Goal: Transaction & Acquisition: Book appointment/travel/reservation

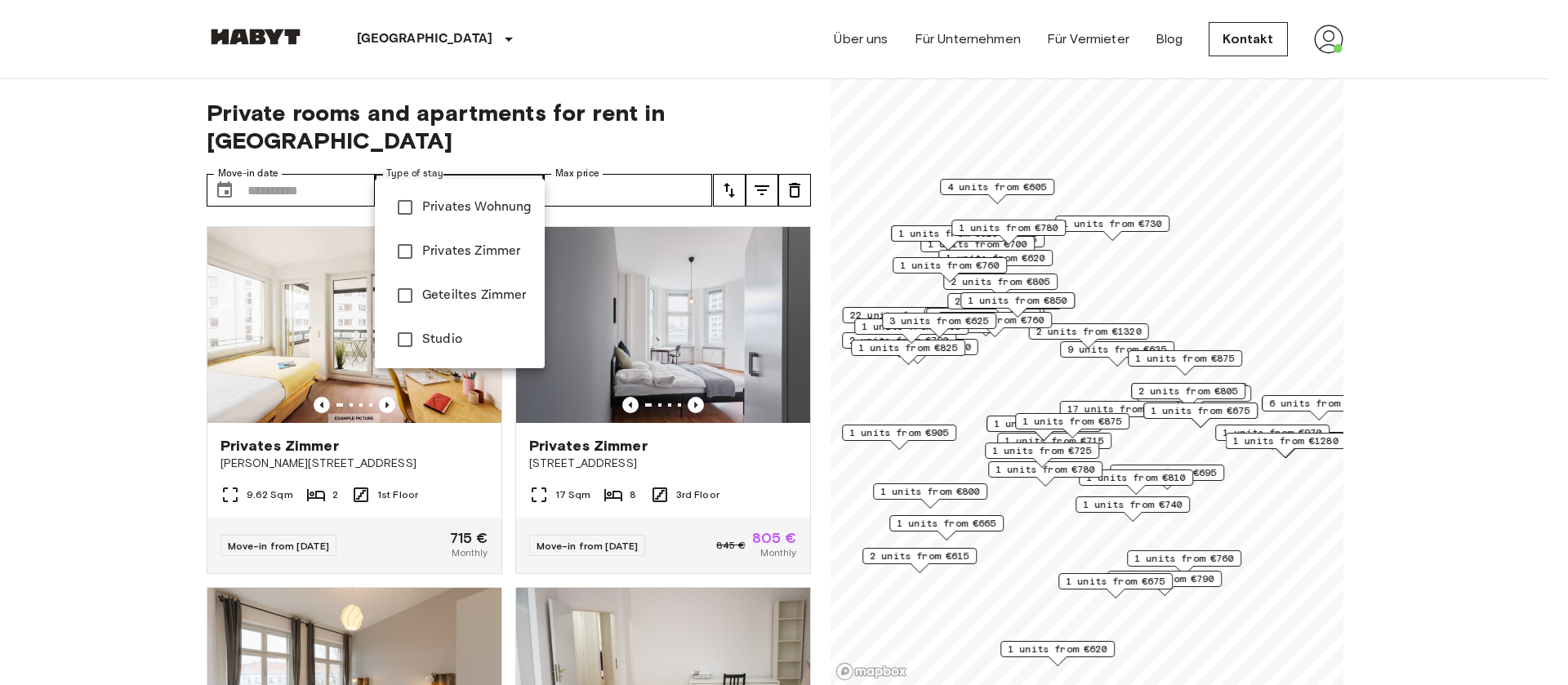
click at [300, 160] on div at bounding box center [784, 342] width 1568 height 685
type input "**********"
click at [319, 160] on div at bounding box center [784, 342] width 1568 height 685
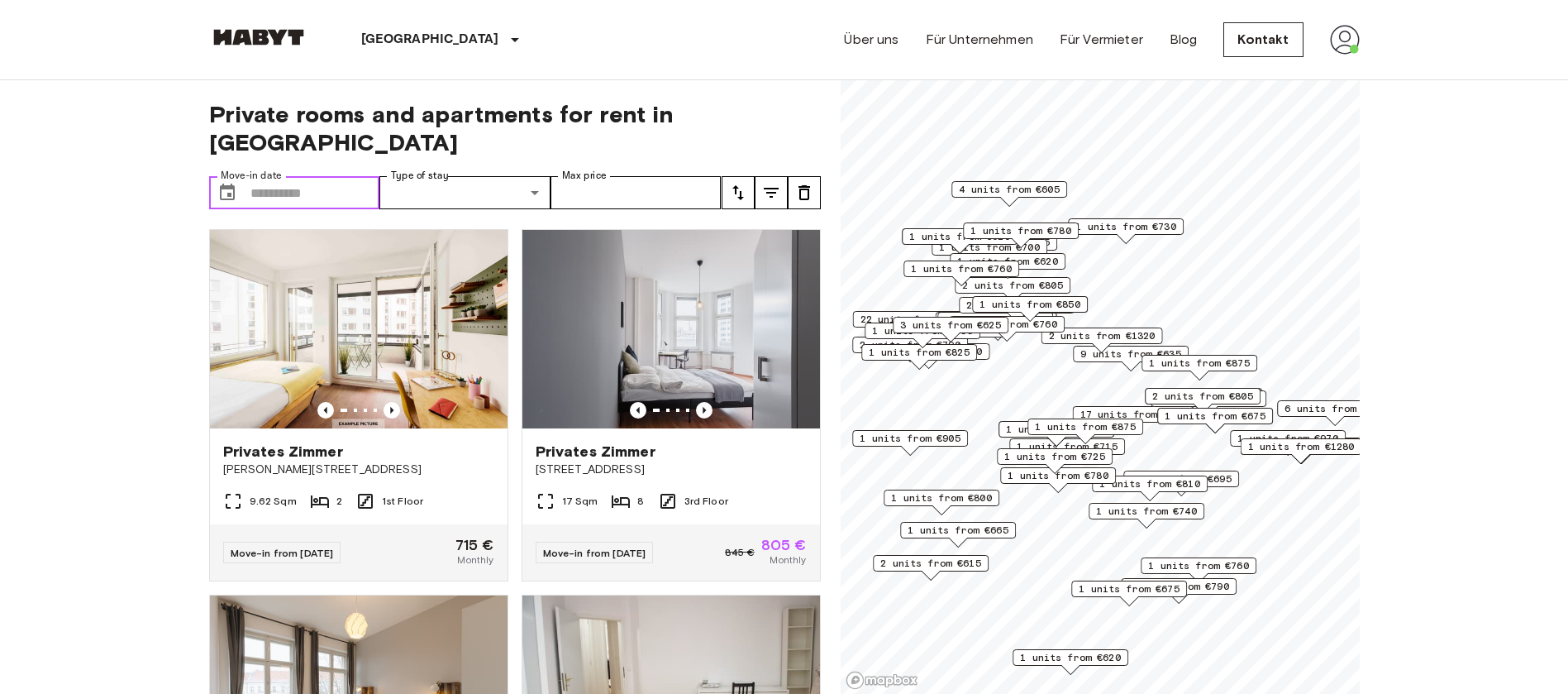
click at [318, 176] on input "Move-in date" at bounding box center [315, 193] width 130 height 33
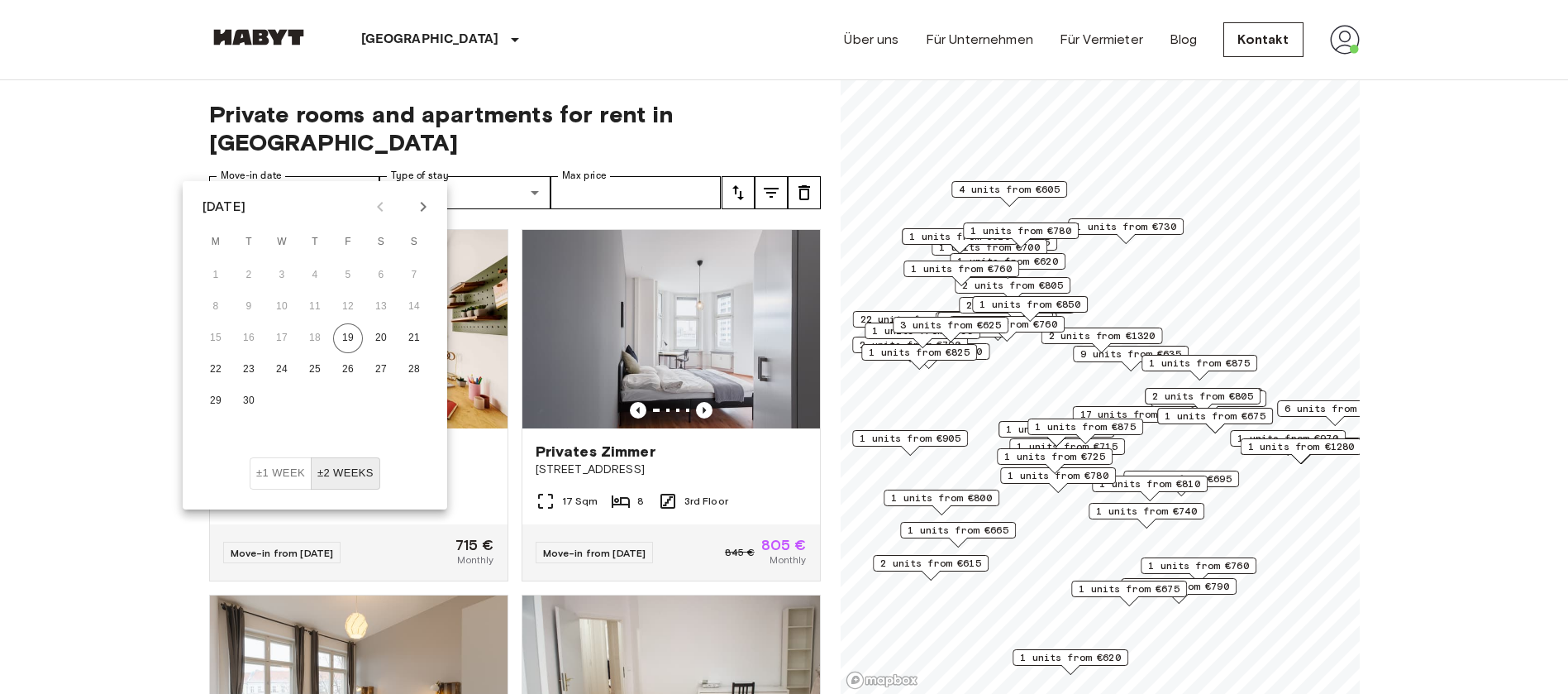
click at [423, 210] on icon "Next month" at bounding box center [422, 207] width 20 height 20
click at [281, 275] on button "1" at bounding box center [282, 275] width 29 height 29
type input "**********"
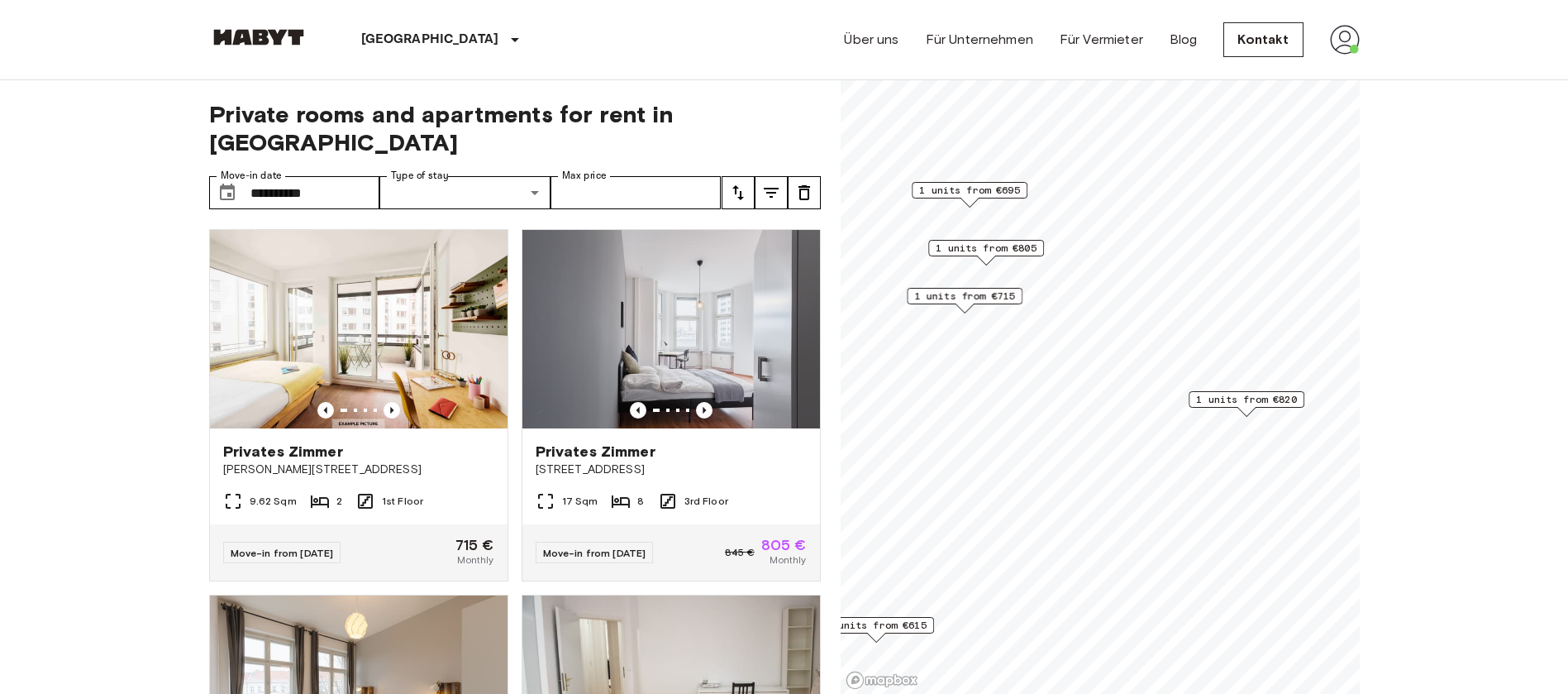
click at [1246, 401] on span "1 units from €820" at bounding box center [1246, 398] width 101 height 15
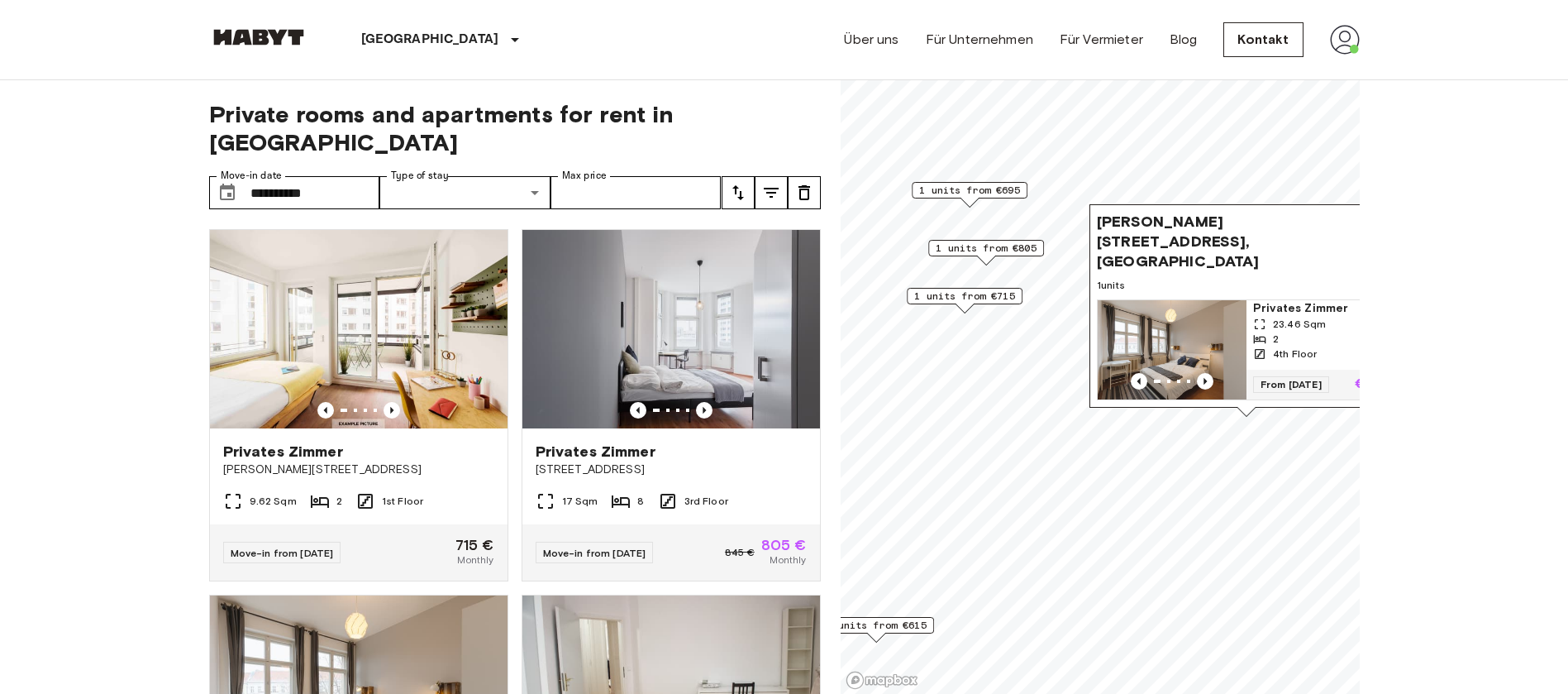
click at [1181, 372] on div "Map marker" at bounding box center [1171, 380] width 149 height 16
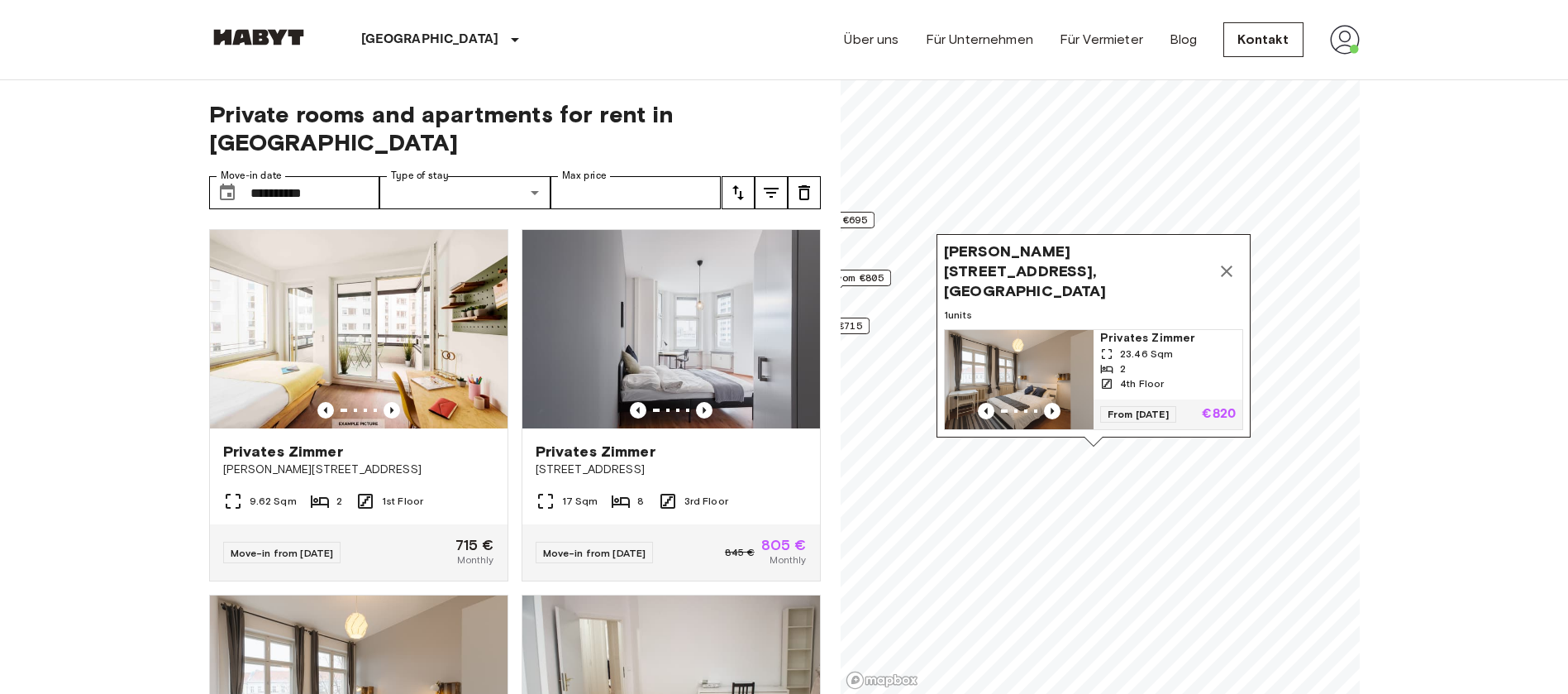
click at [1230, 261] on icon "Map marker" at bounding box center [1226, 271] width 20 height 20
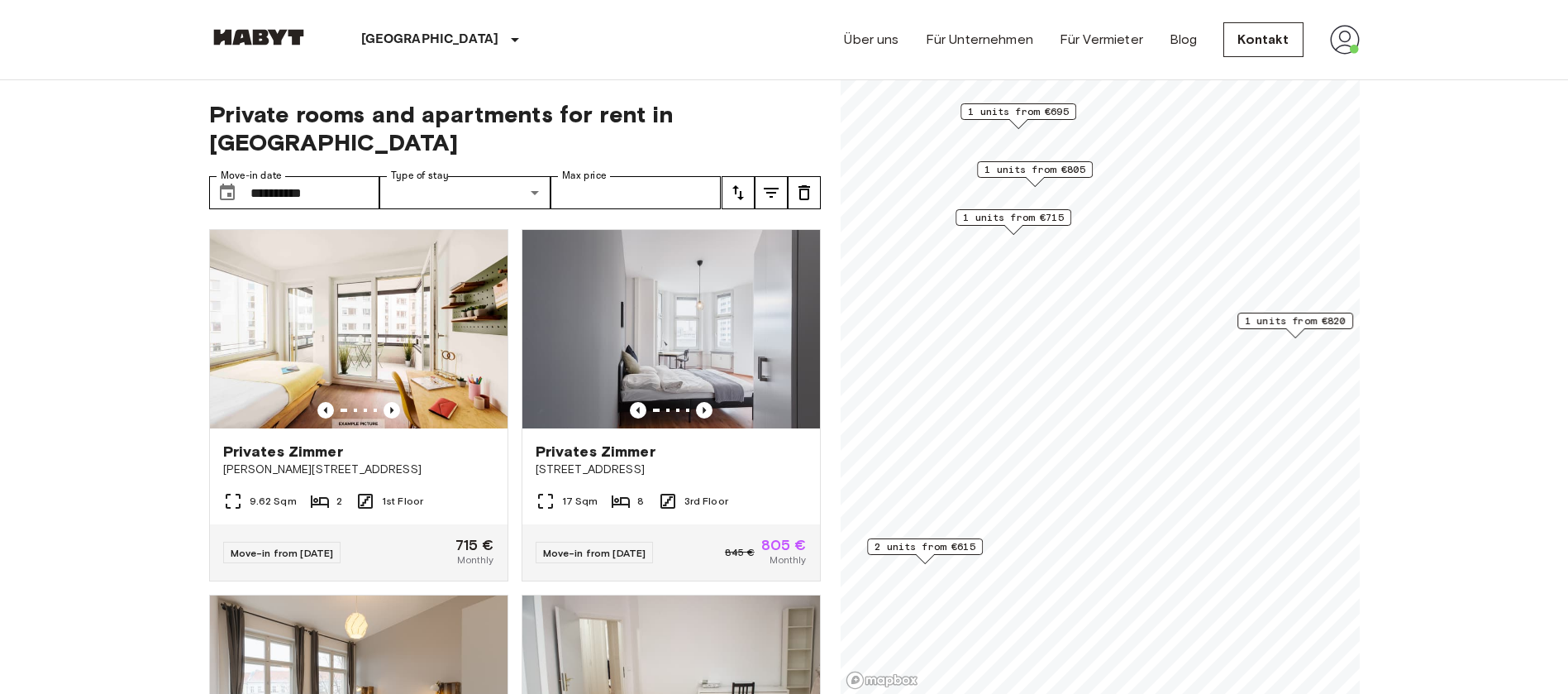
click at [960, 547] on span "2 units from €615" at bounding box center [924, 546] width 101 height 15
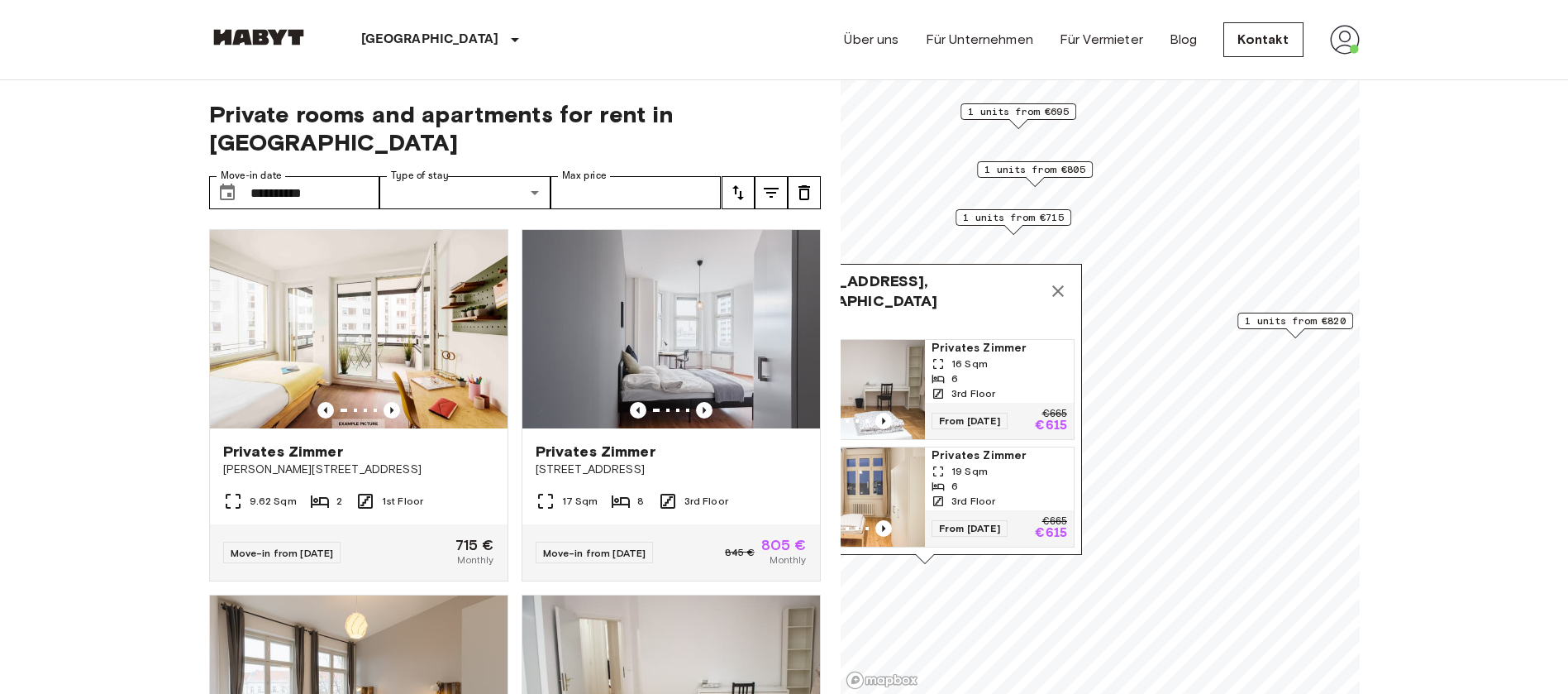
click at [901, 395] on img "Map marker" at bounding box center [850, 389] width 149 height 99
click at [905, 412] on div "Map marker" at bounding box center [850, 420] width 149 height 16
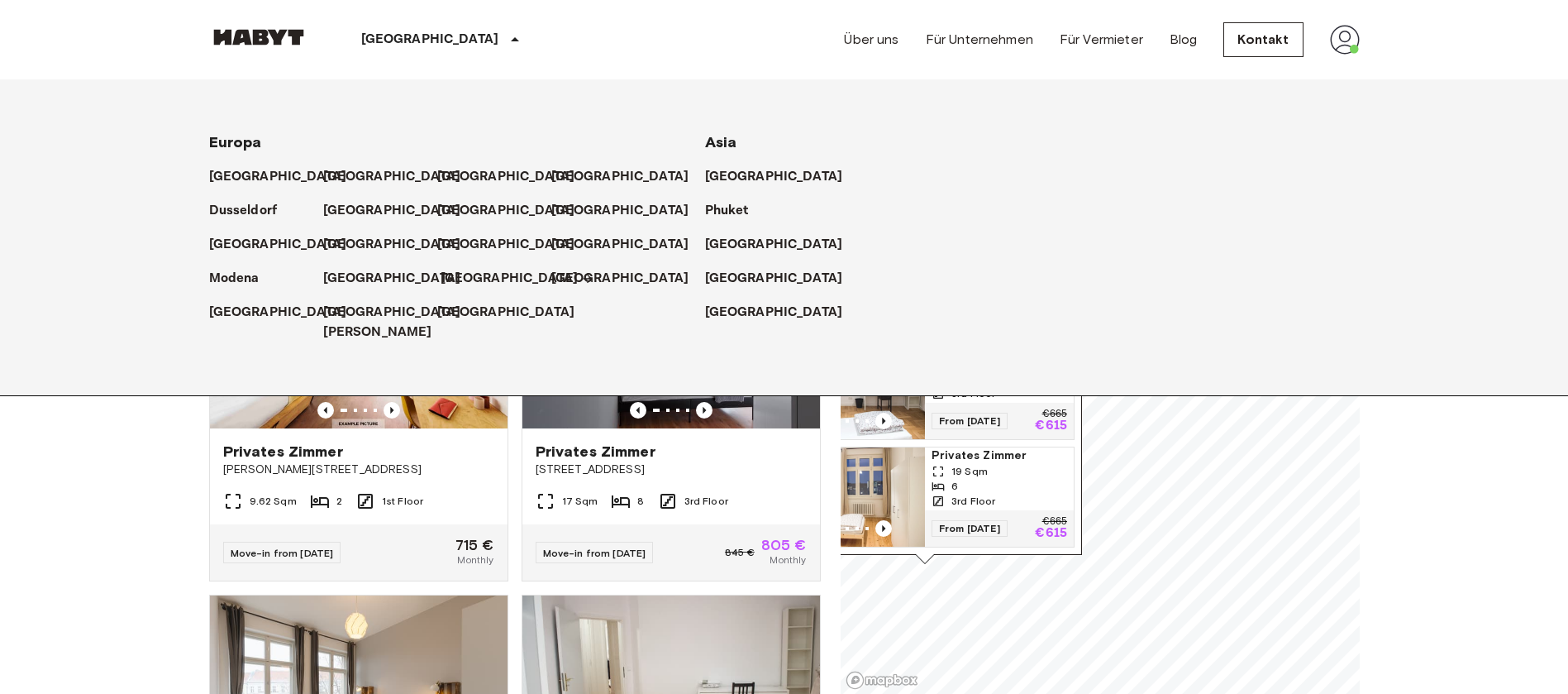
click at [455, 275] on p "[GEOGRAPHIC_DATA]" at bounding box center [510, 278] width 138 height 20
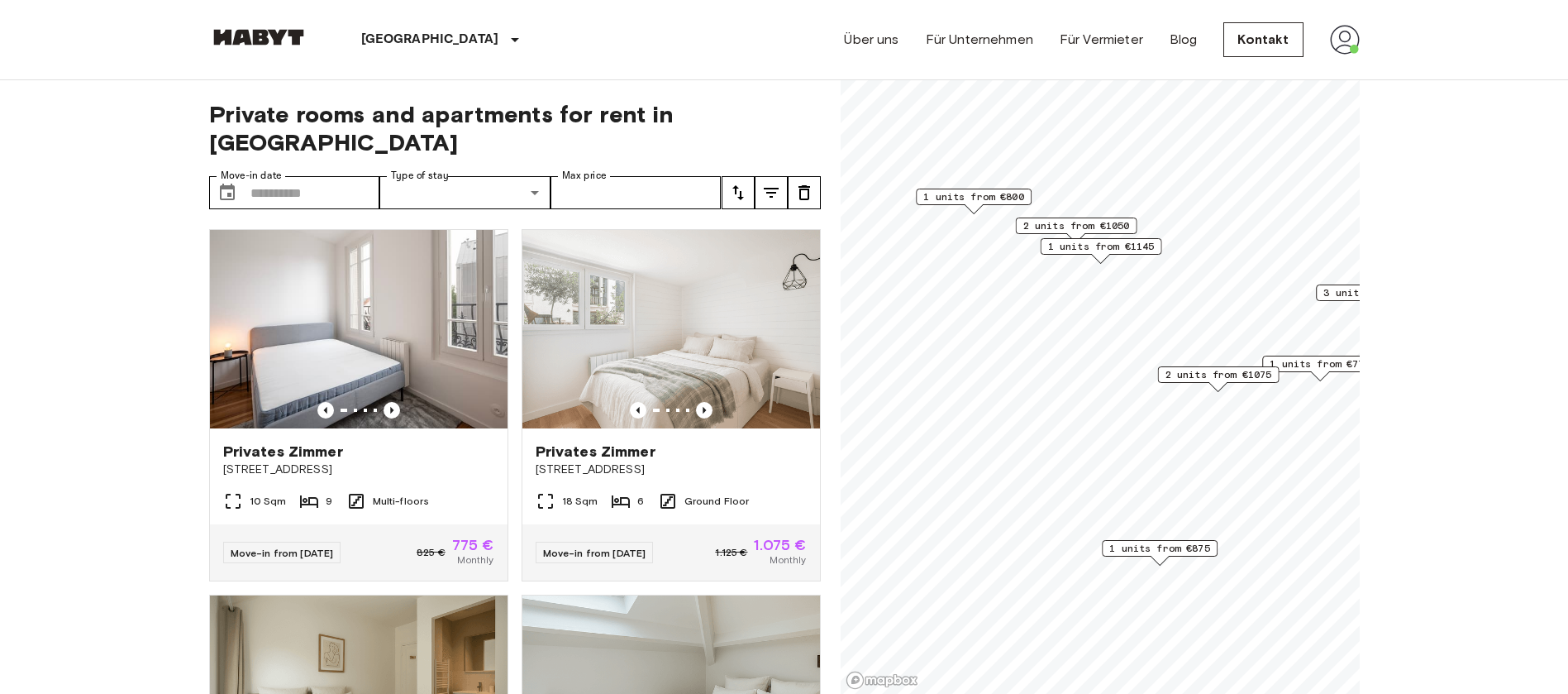
click at [1165, 551] on span "1 units from €875" at bounding box center [1159, 548] width 101 height 15
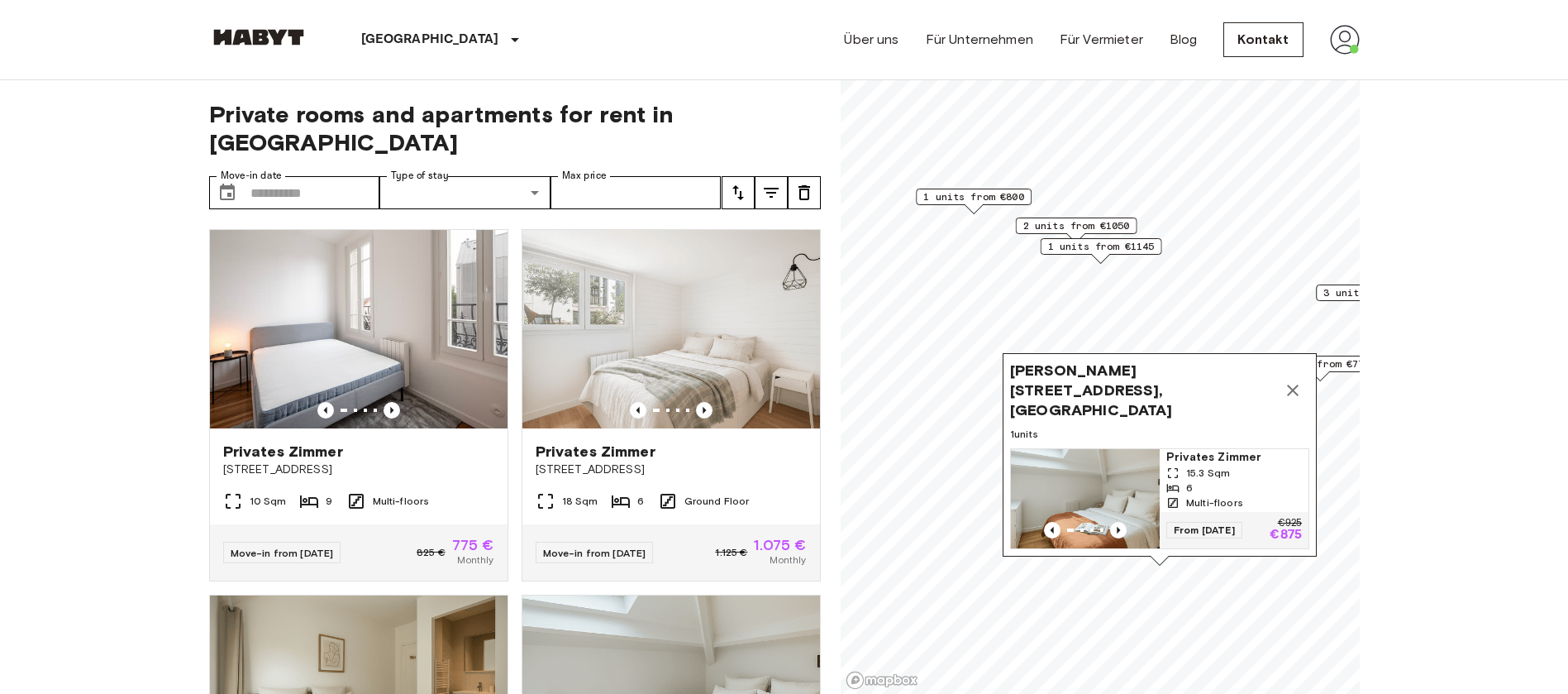
click at [1288, 380] on icon "Map marker" at bounding box center [1292, 390] width 20 height 20
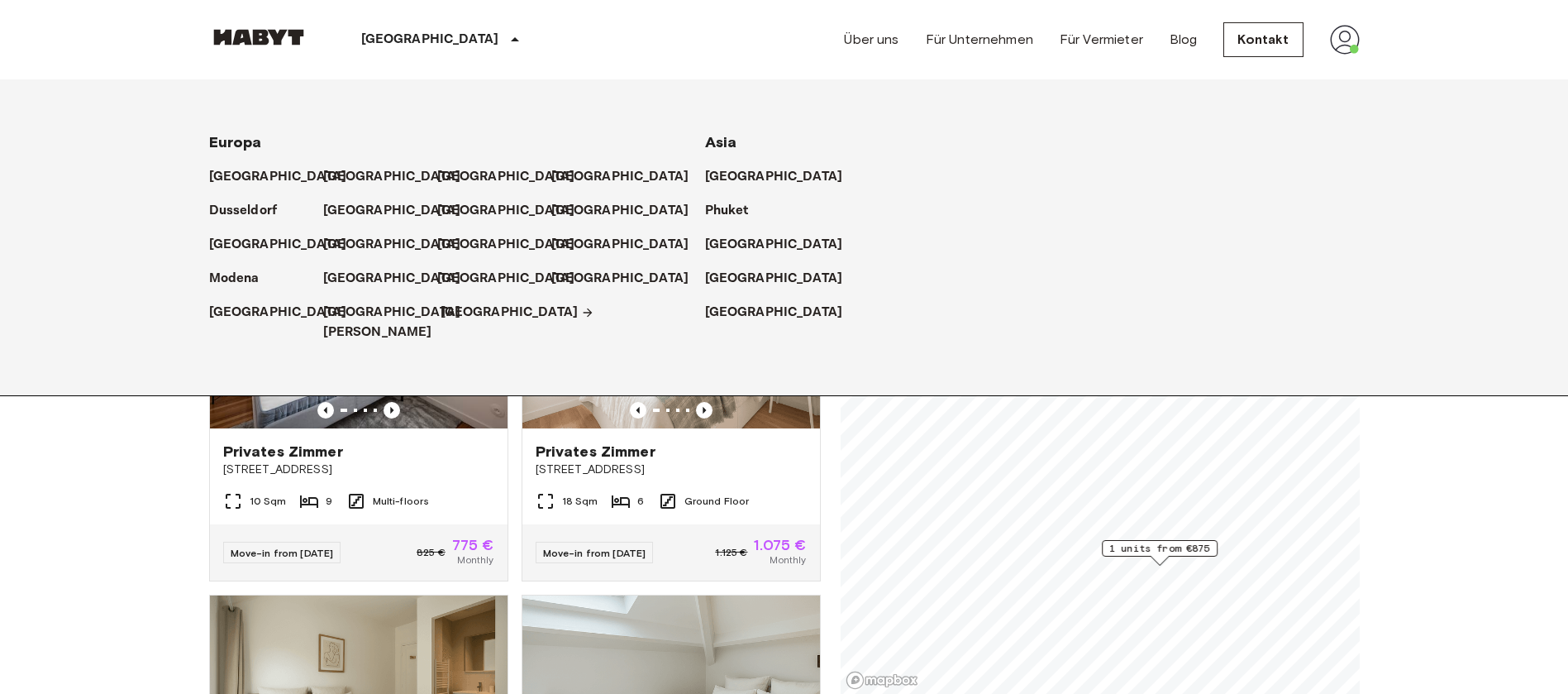
click at [452, 305] on p "[GEOGRAPHIC_DATA]" at bounding box center [510, 312] width 138 height 20
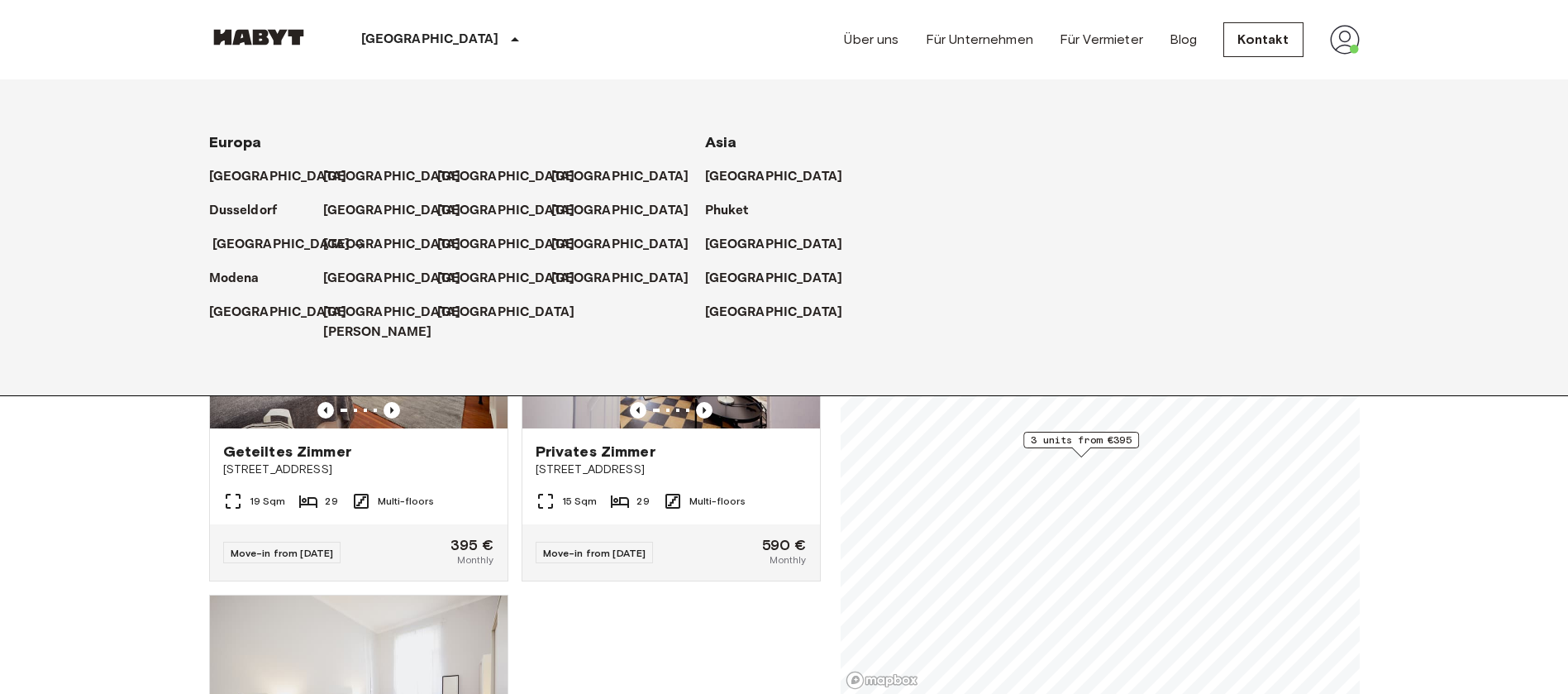
click at [225, 243] on p "[GEOGRAPHIC_DATA]" at bounding box center [282, 245] width 138 height 20
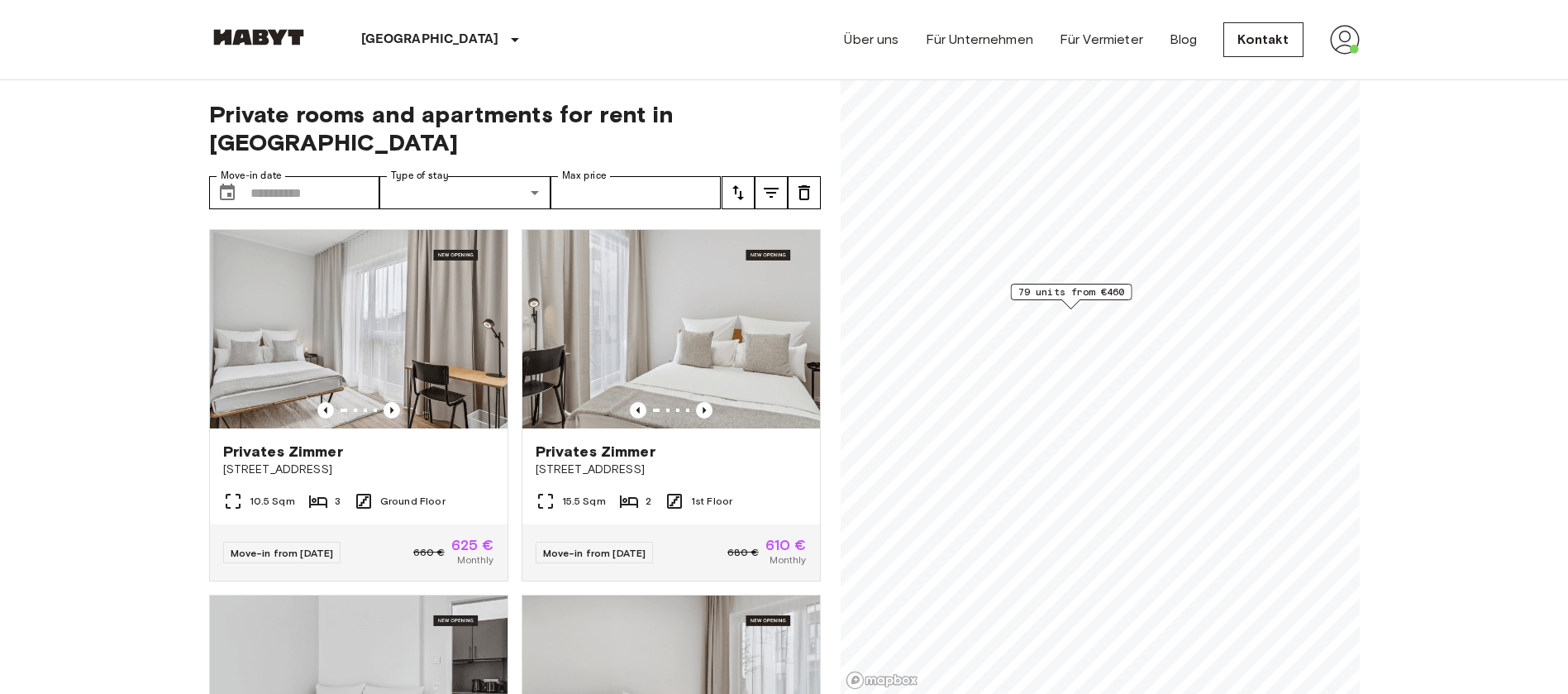
click at [1074, 296] on span "79 units from €460" at bounding box center [1070, 291] width 106 height 15
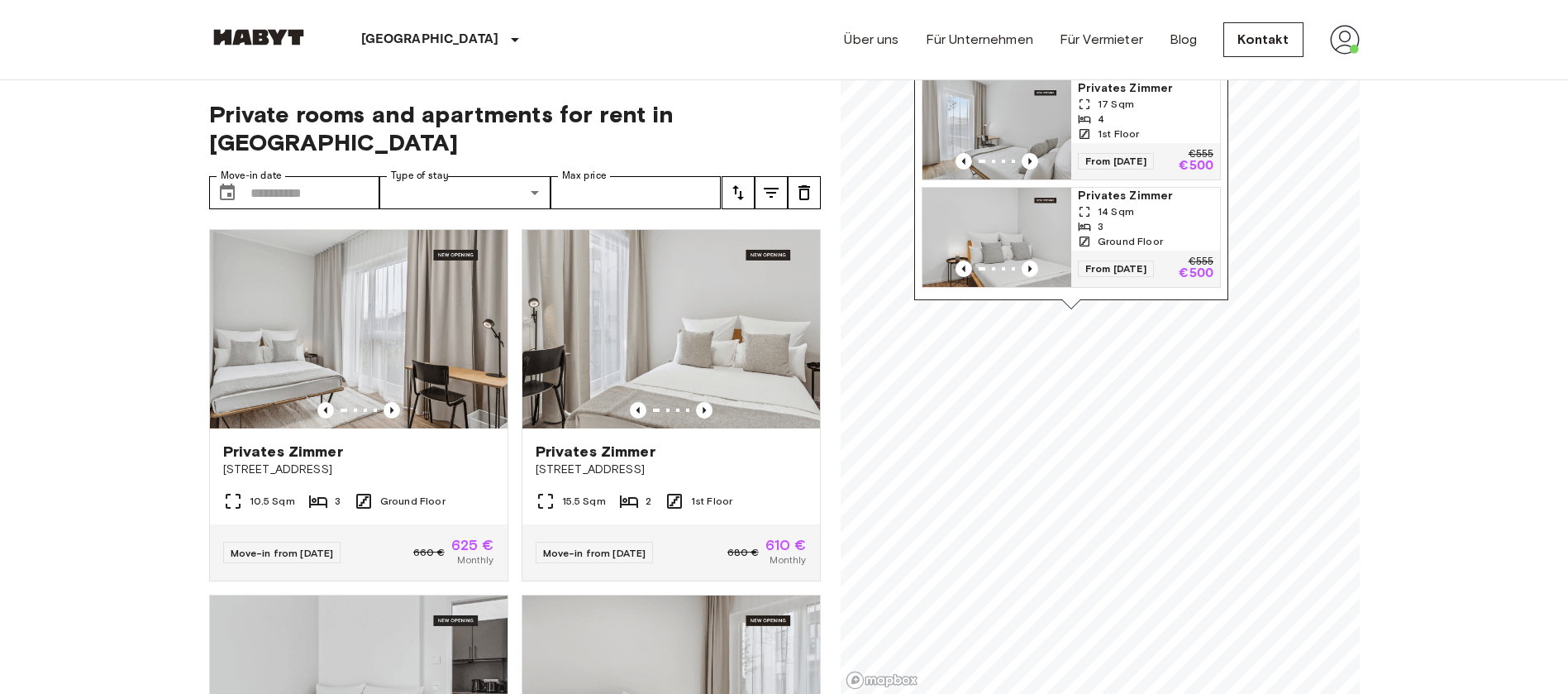
scroll to position [3969, 0]
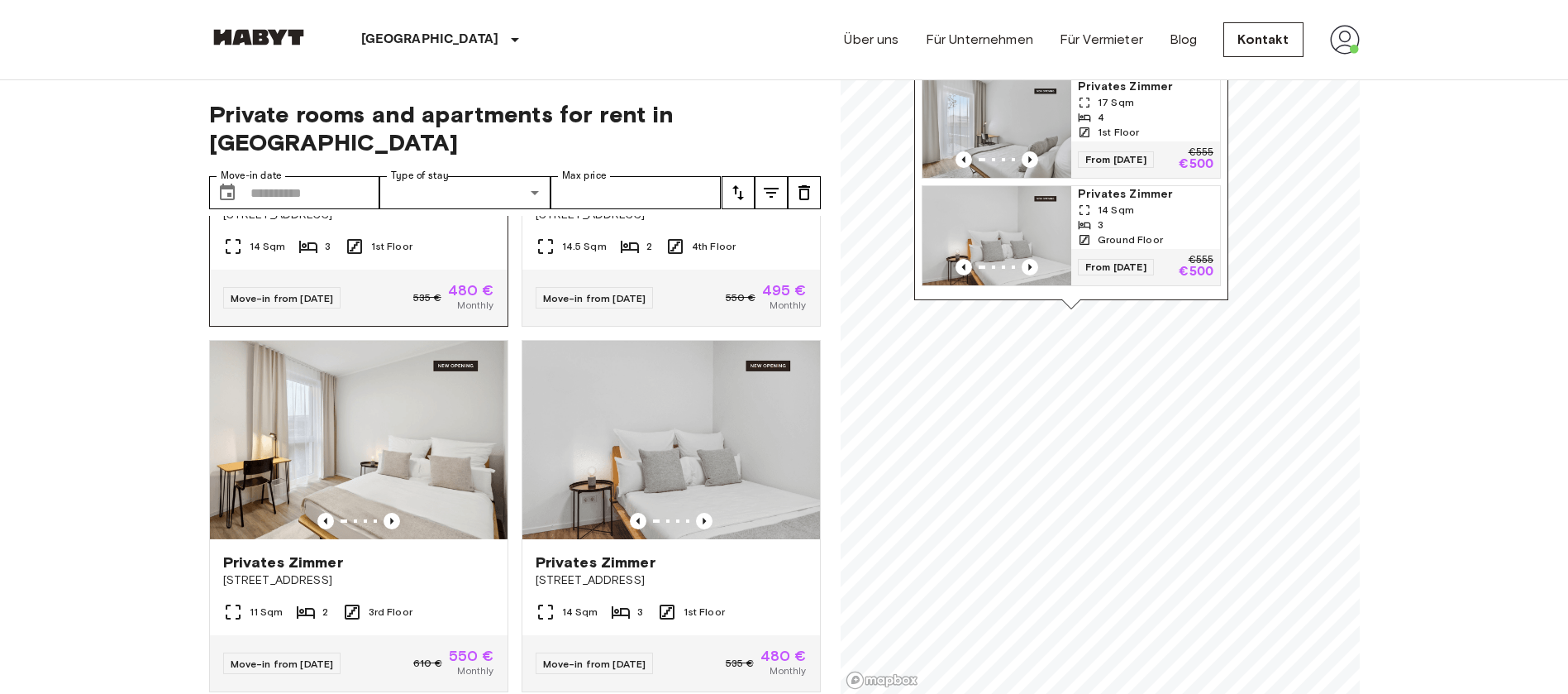
scroll to position [0, 0]
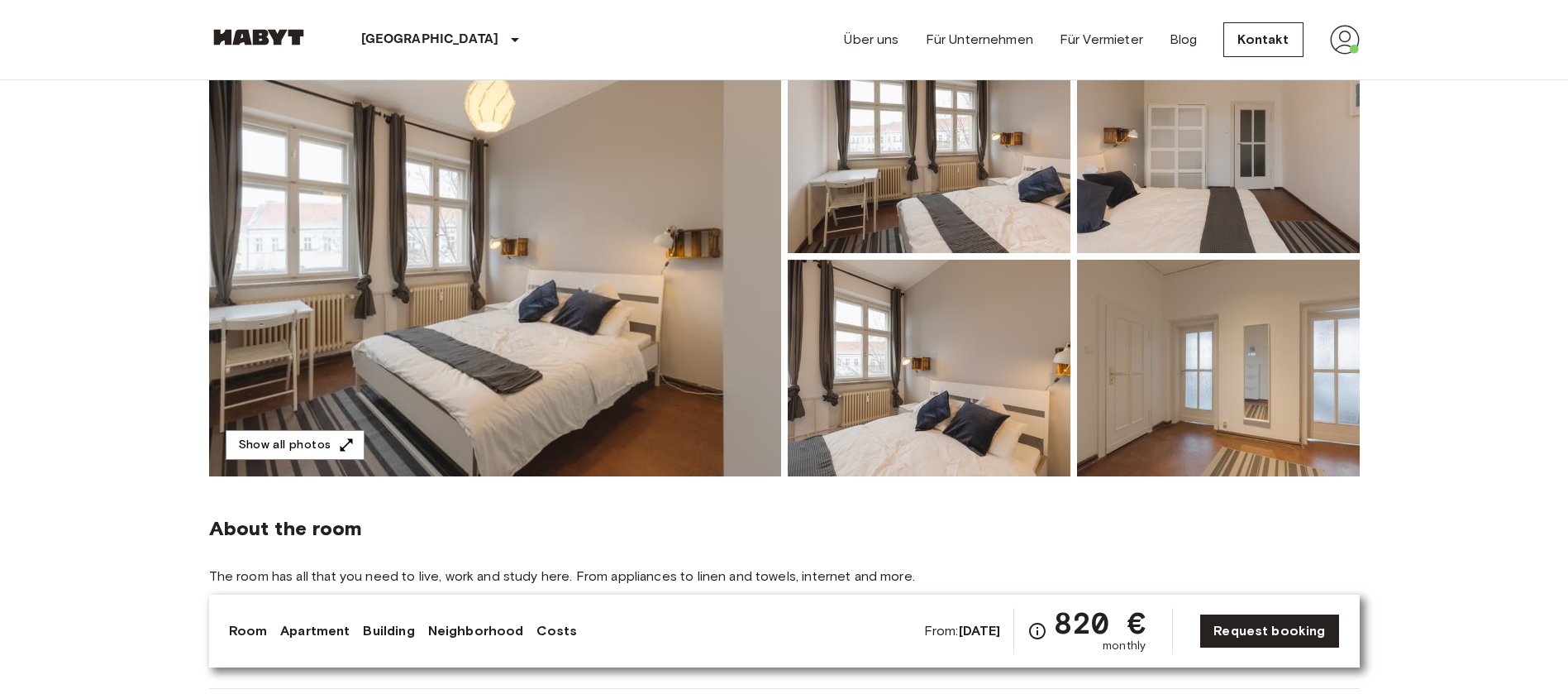
scroll to position [124, 0]
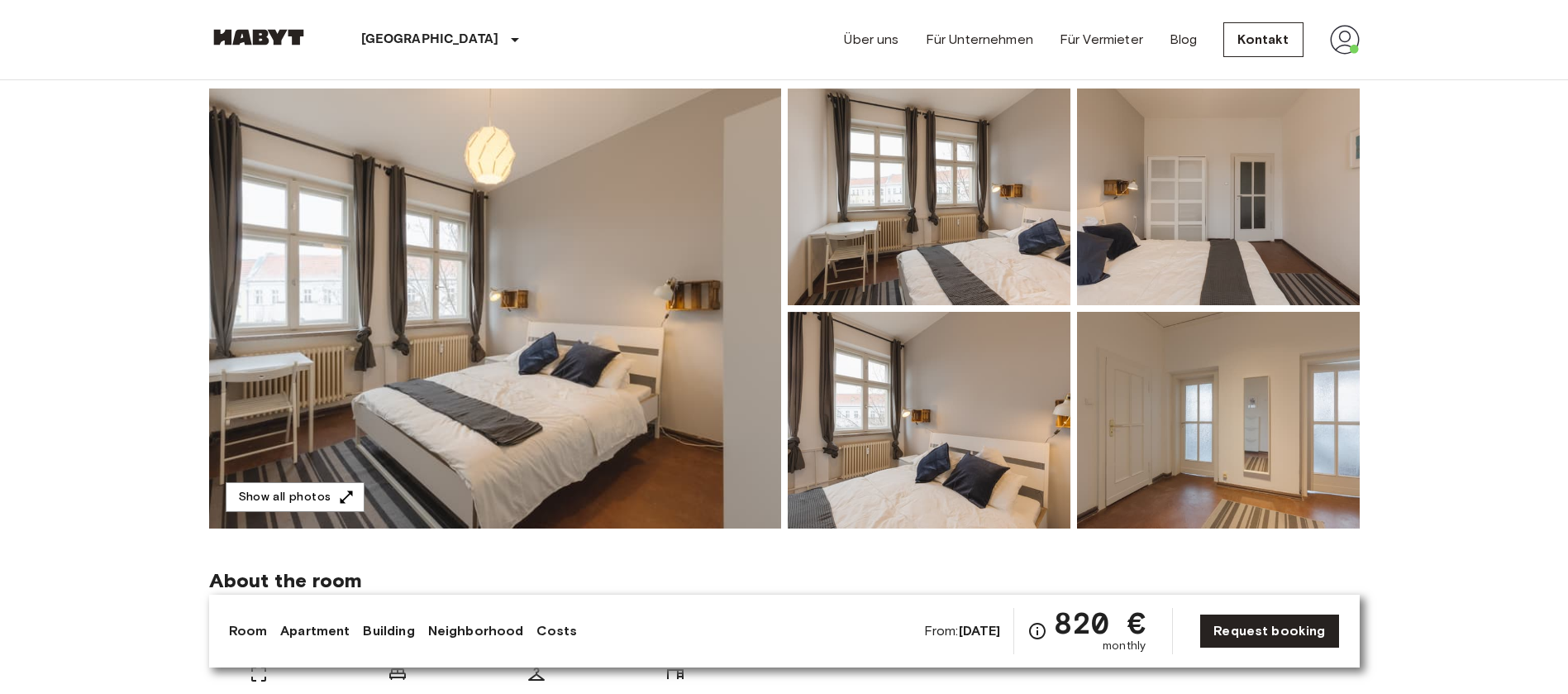
click at [507, 281] on img at bounding box center [495, 308] width 572 height 440
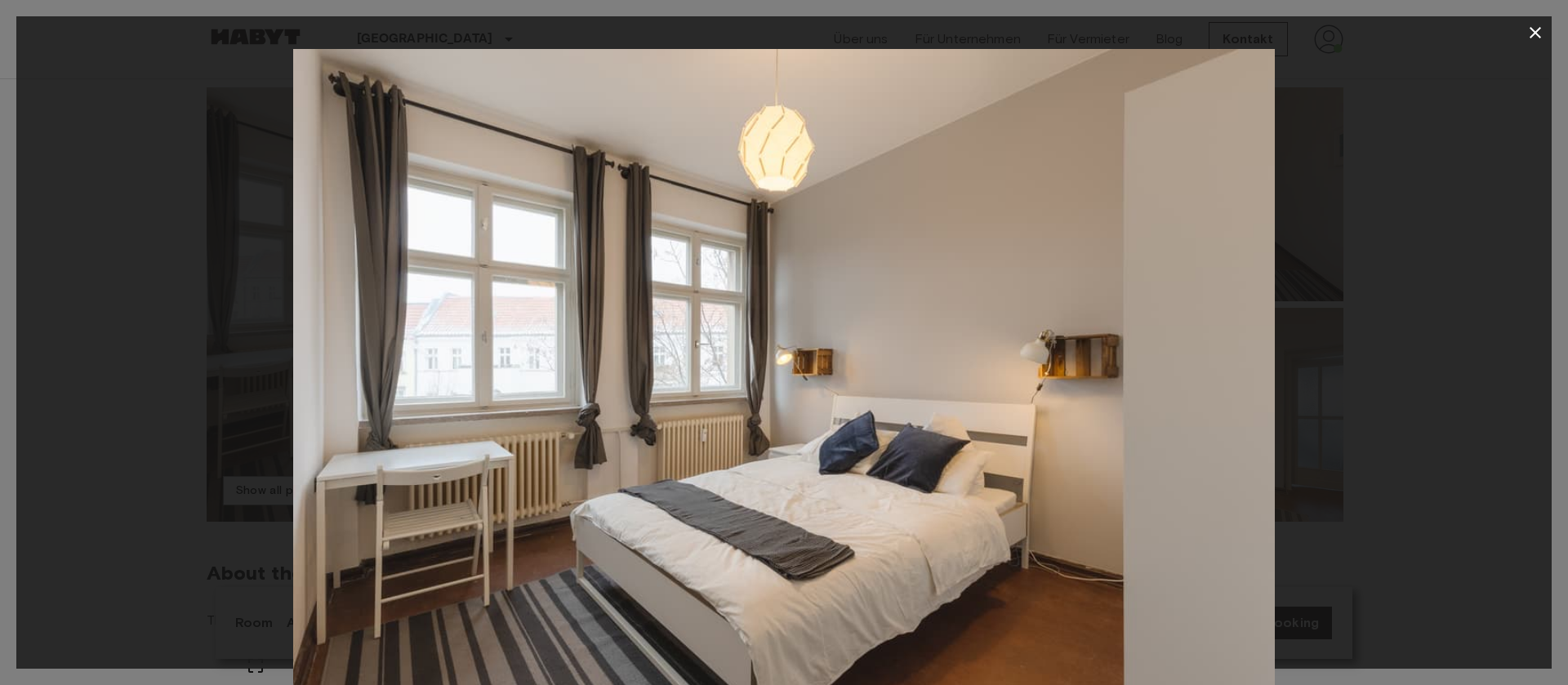
click at [1532, 29] on icon "button" at bounding box center [1535, 32] width 11 height 11
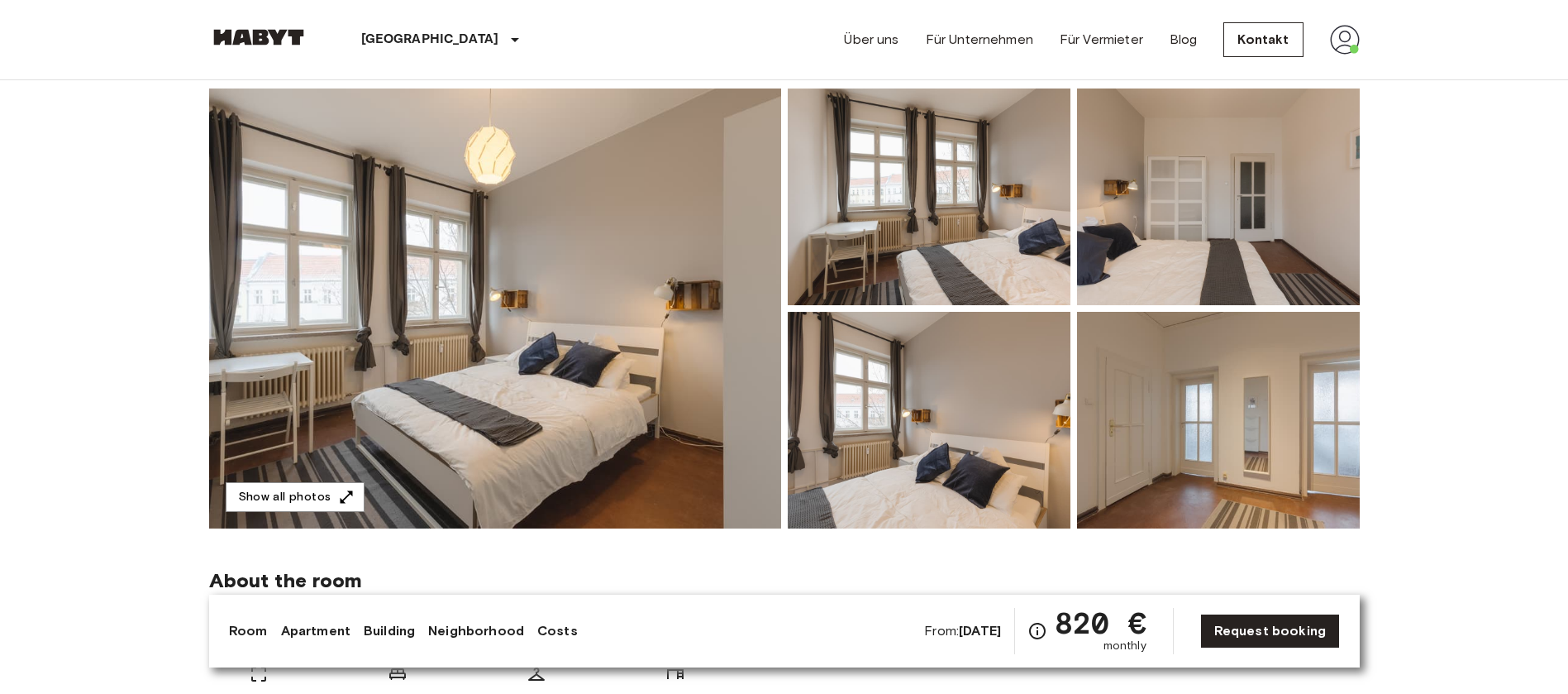
click at [958, 257] on img at bounding box center [929, 196] width 282 height 217
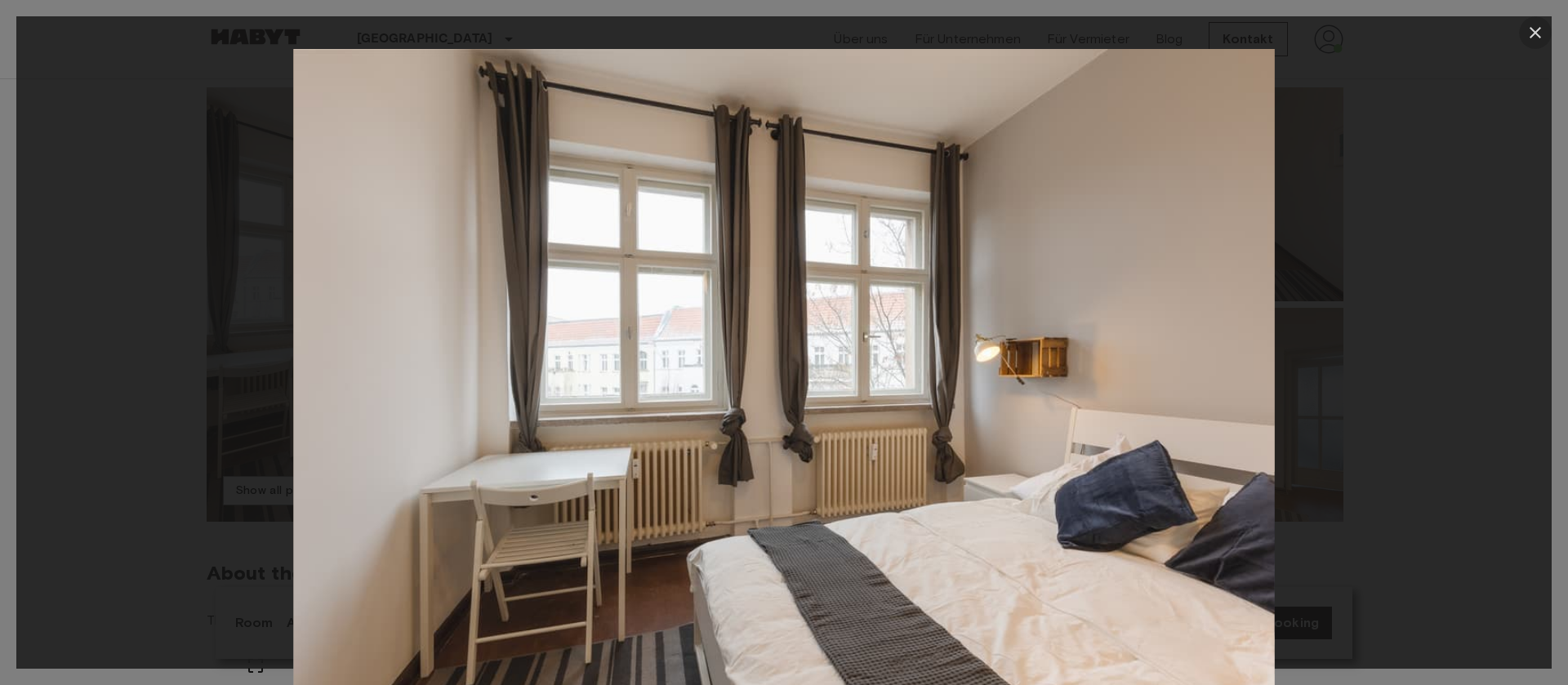
click at [1541, 26] on icon "button" at bounding box center [1535, 32] width 20 height 20
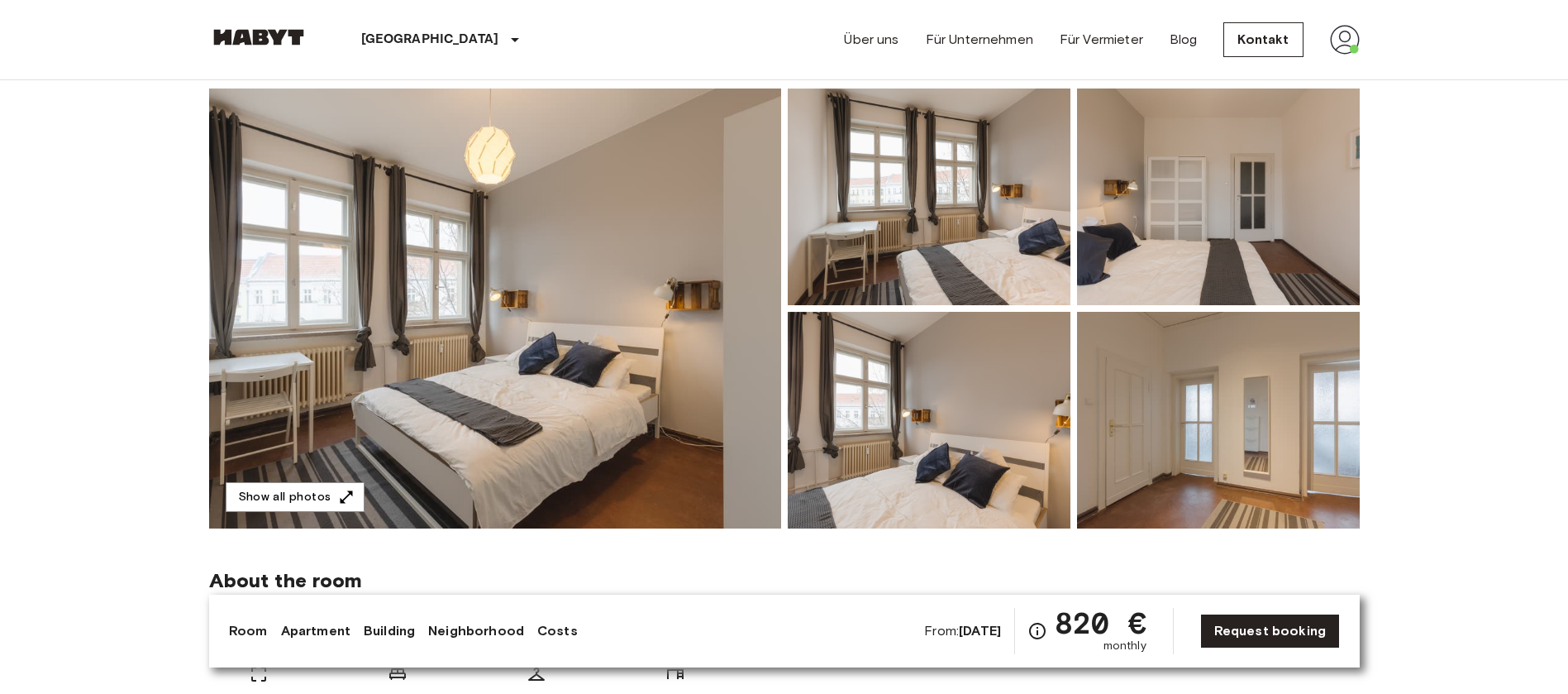
click at [1233, 246] on img at bounding box center [1217, 196] width 282 height 217
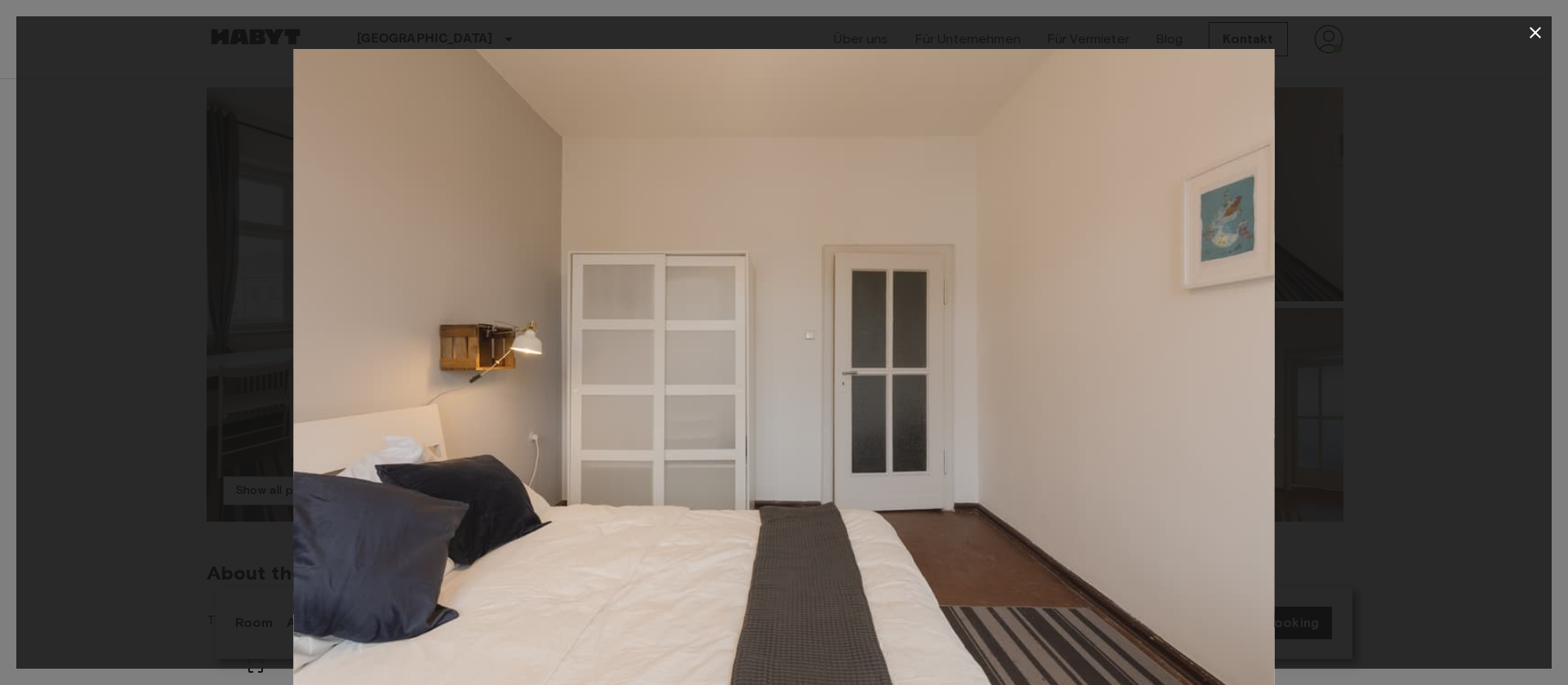
click at [1533, 32] on icon "button" at bounding box center [1535, 32] width 20 height 20
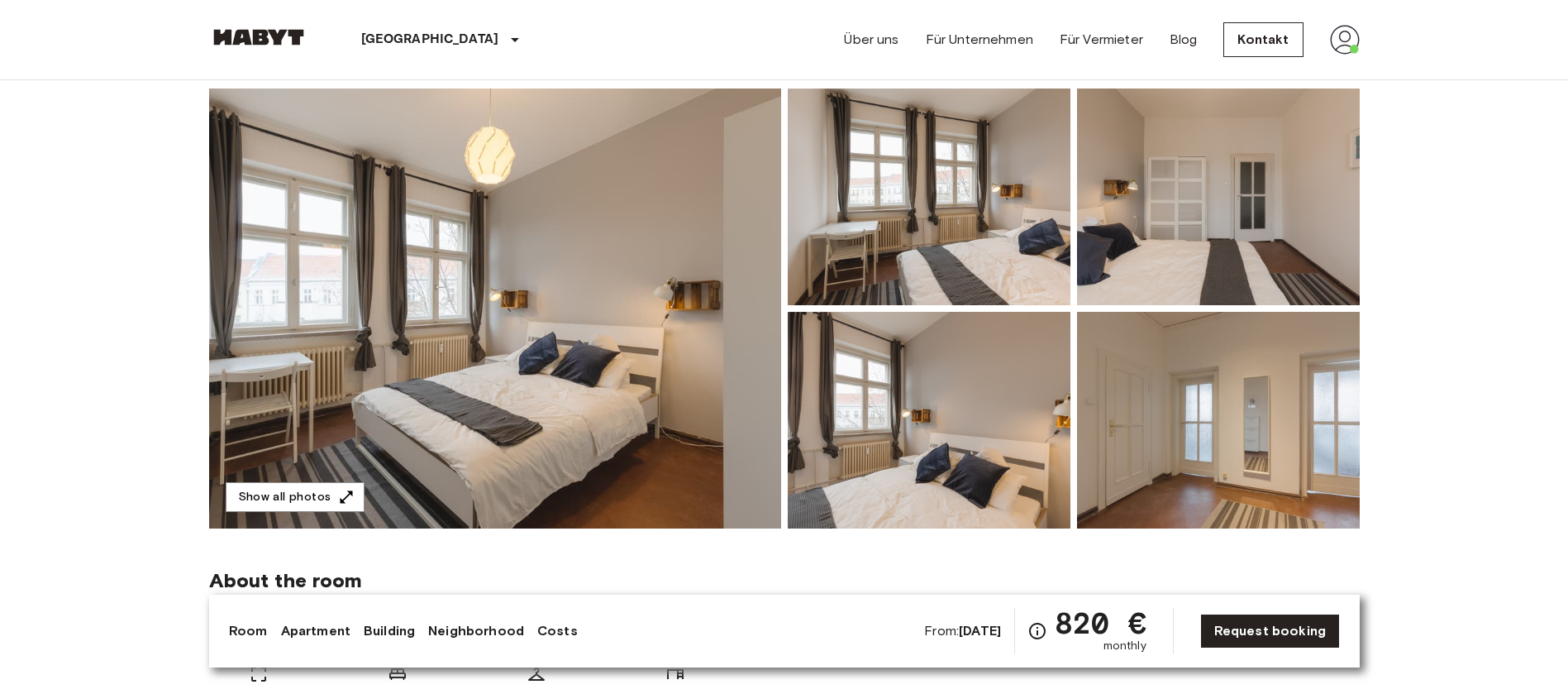
click at [962, 395] on img at bounding box center [929, 420] width 282 height 217
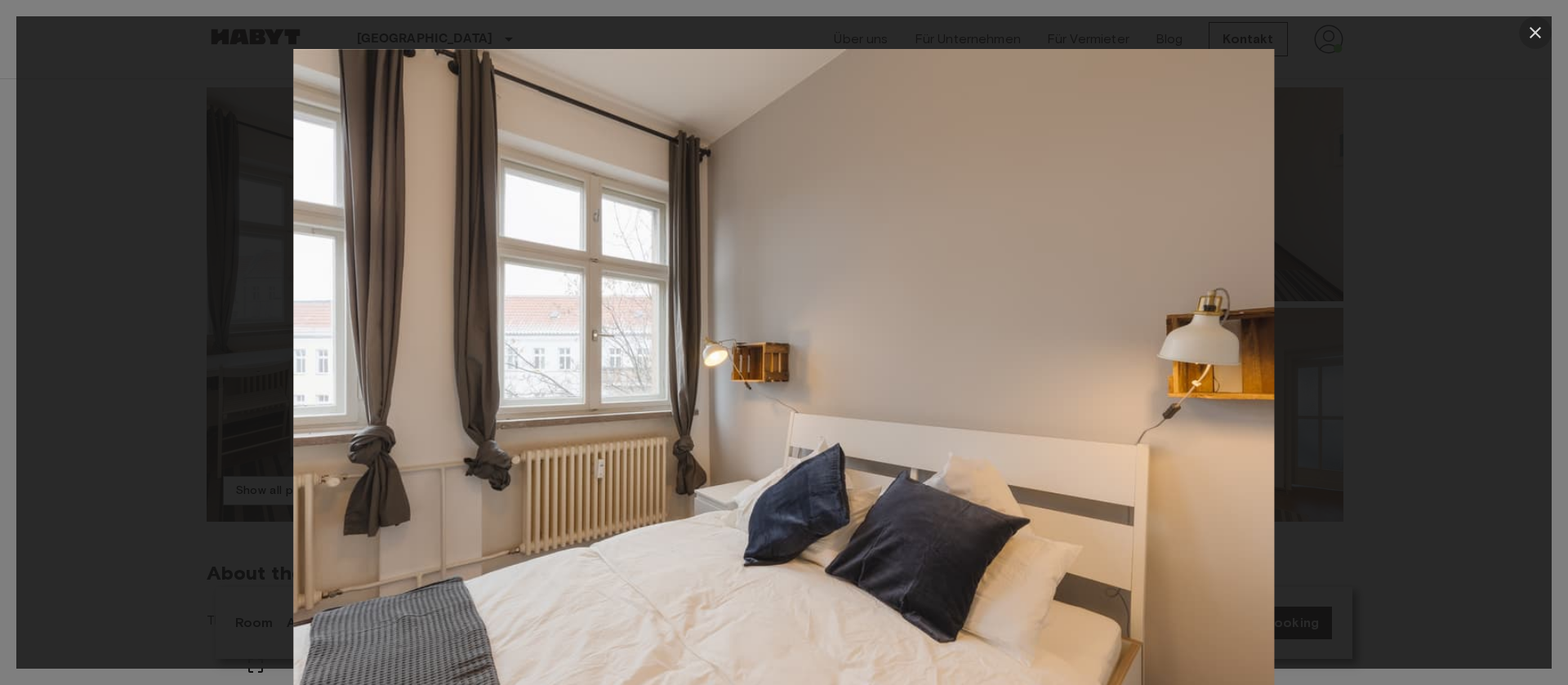
click at [1535, 23] on icon "button" at bounding box center [1535, 32] width 20 height 20
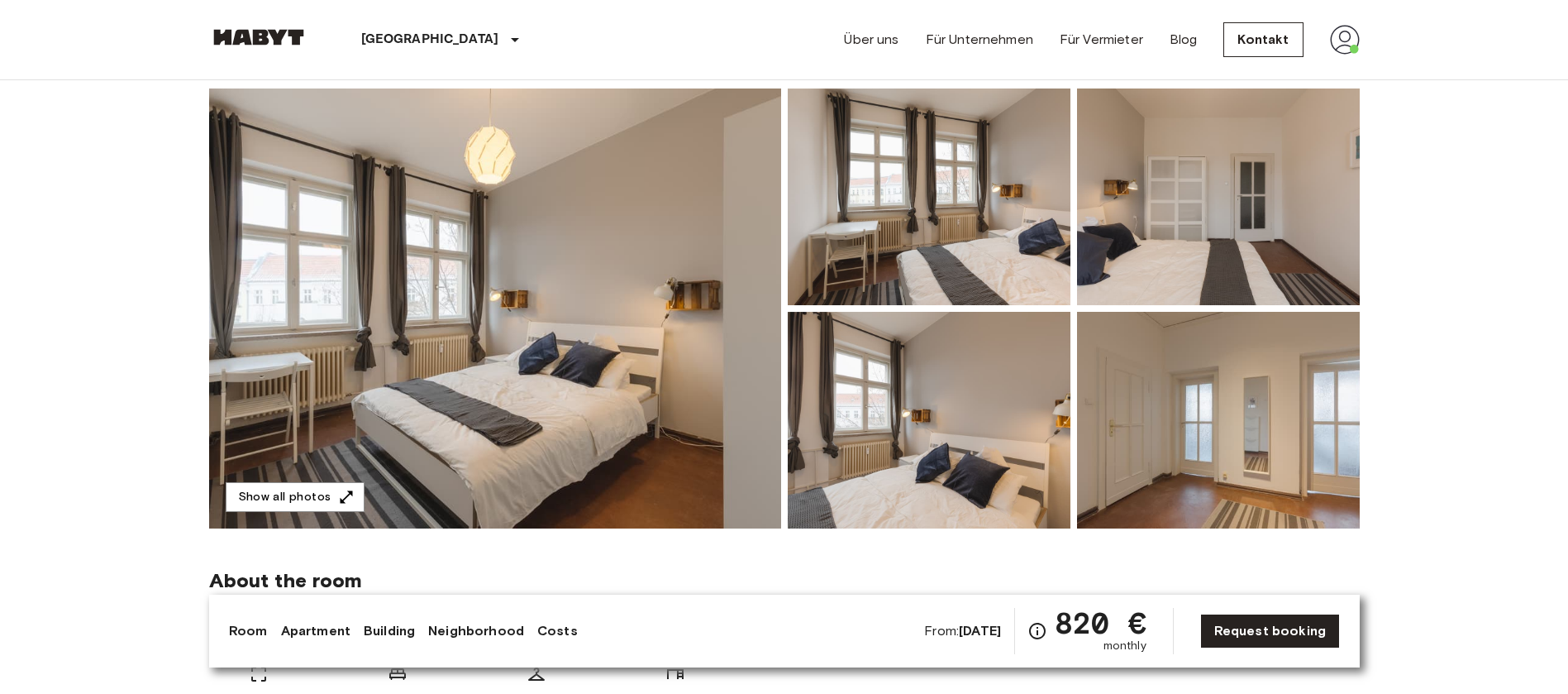
click at [1185, 359] on img at bounding box center [1217, 420] width 282 height 217
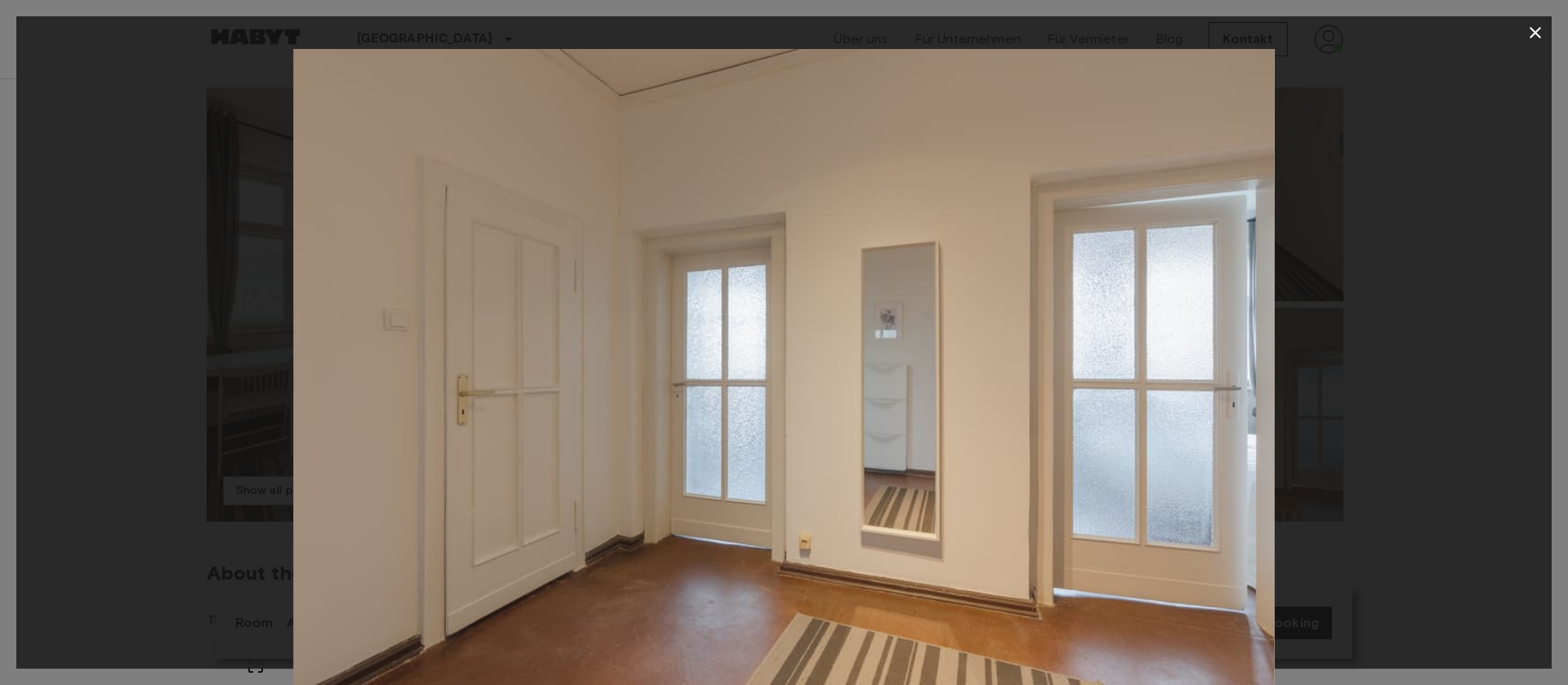
click at [1534, 24] on icon "button" at bounding box center [1535, 32] width 20 height 20
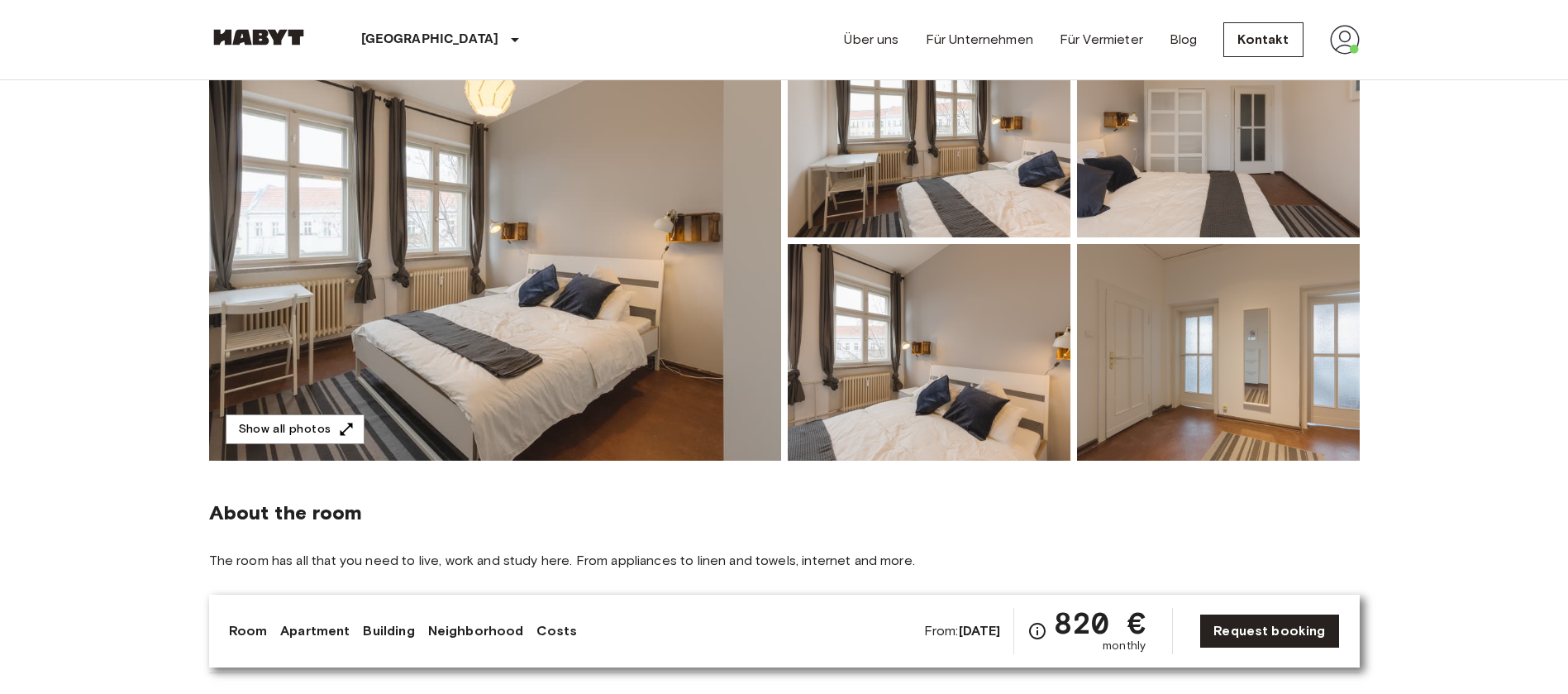
scroll to position [0, 0]
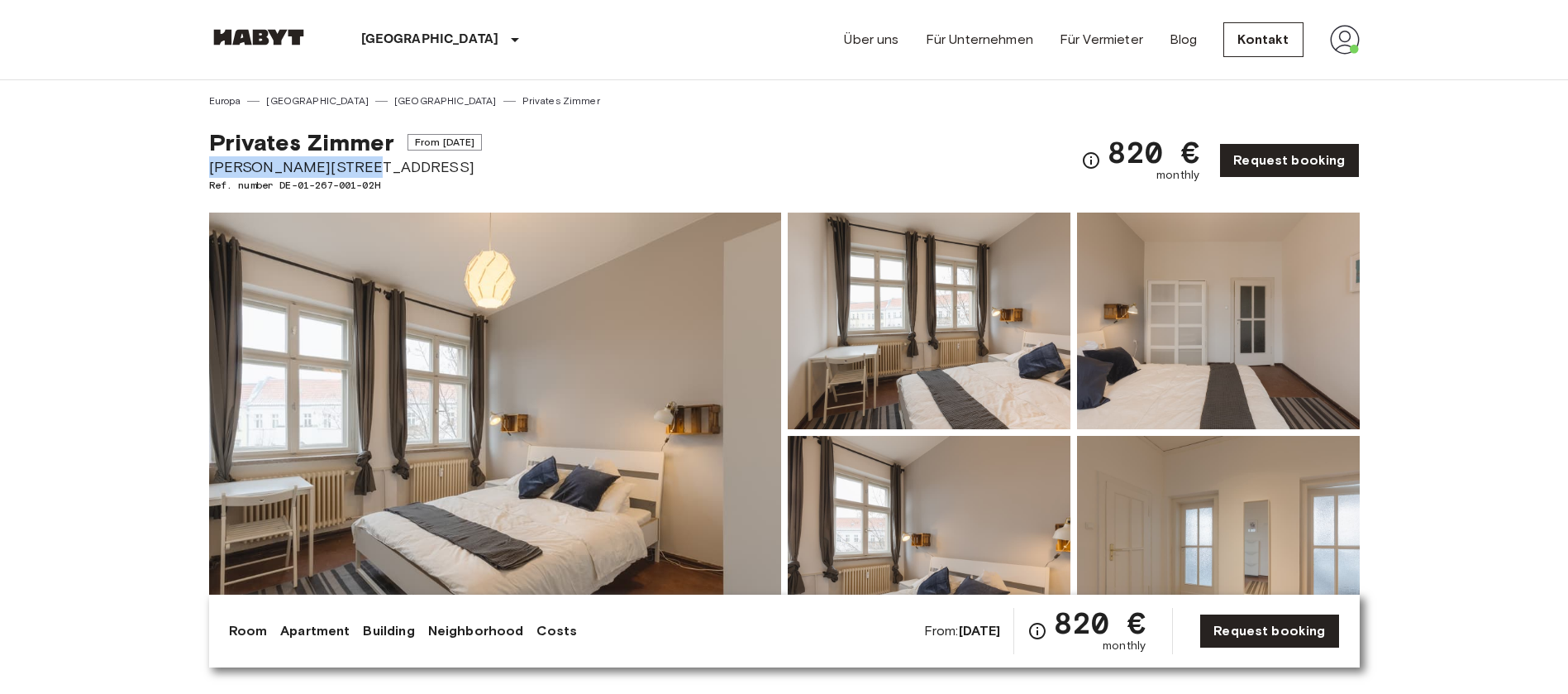
drag, startPoint x: 362, startPoint y: 169, endPoint x: 210, endPoint y: 163, distance: 152.1
click at [210, 163] on span "Grünberger Straße 1" at bounding box center [346, 167] width 274 height 22
copy span "Grünberger Straße 1"
drag, startPoint x: 392, startPoint y: 183, endPoint x: 281, endPoint y: 192, distance: 111.4
click at [281, 192] on span "Ref. number DE-01-267-001-02H" at bounding box center [346, 185] width 274 height 15
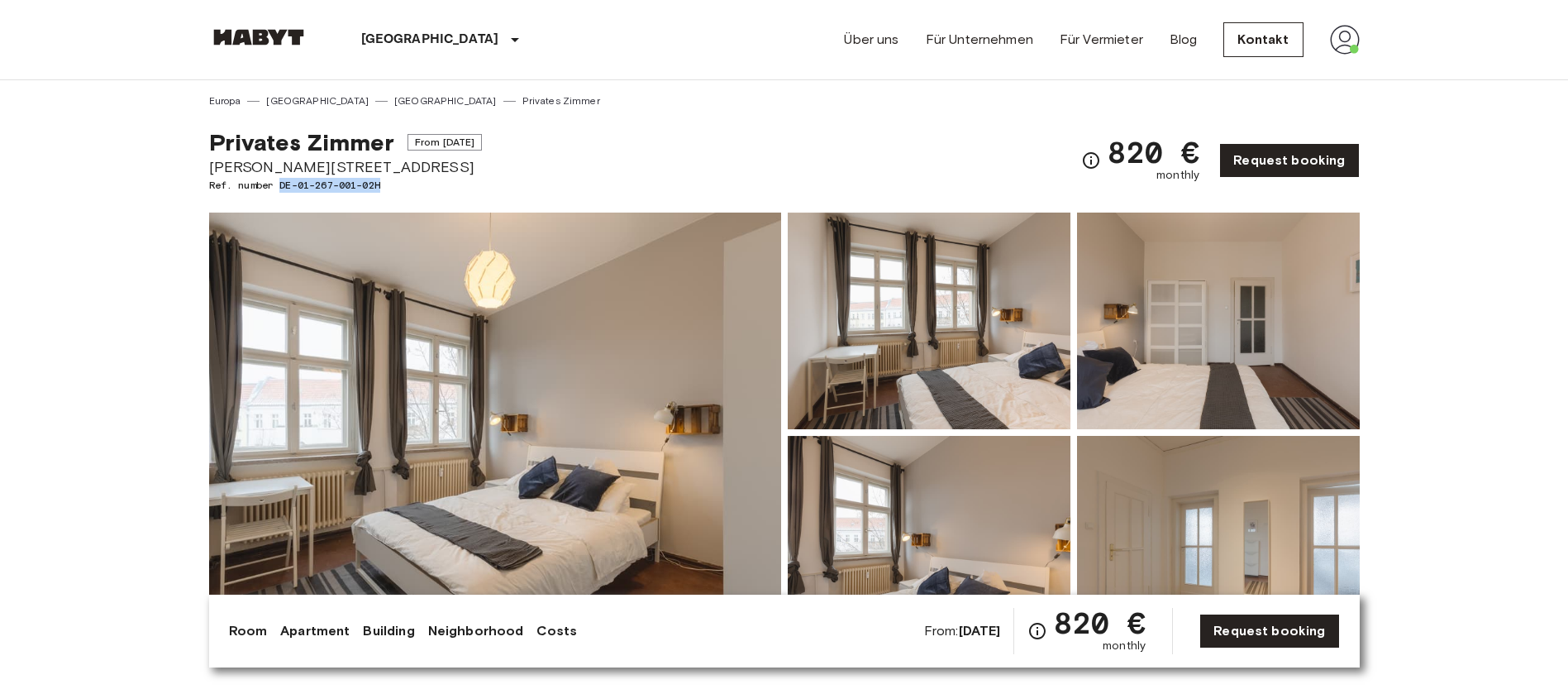
copy span "DE-01-267-001-02H"
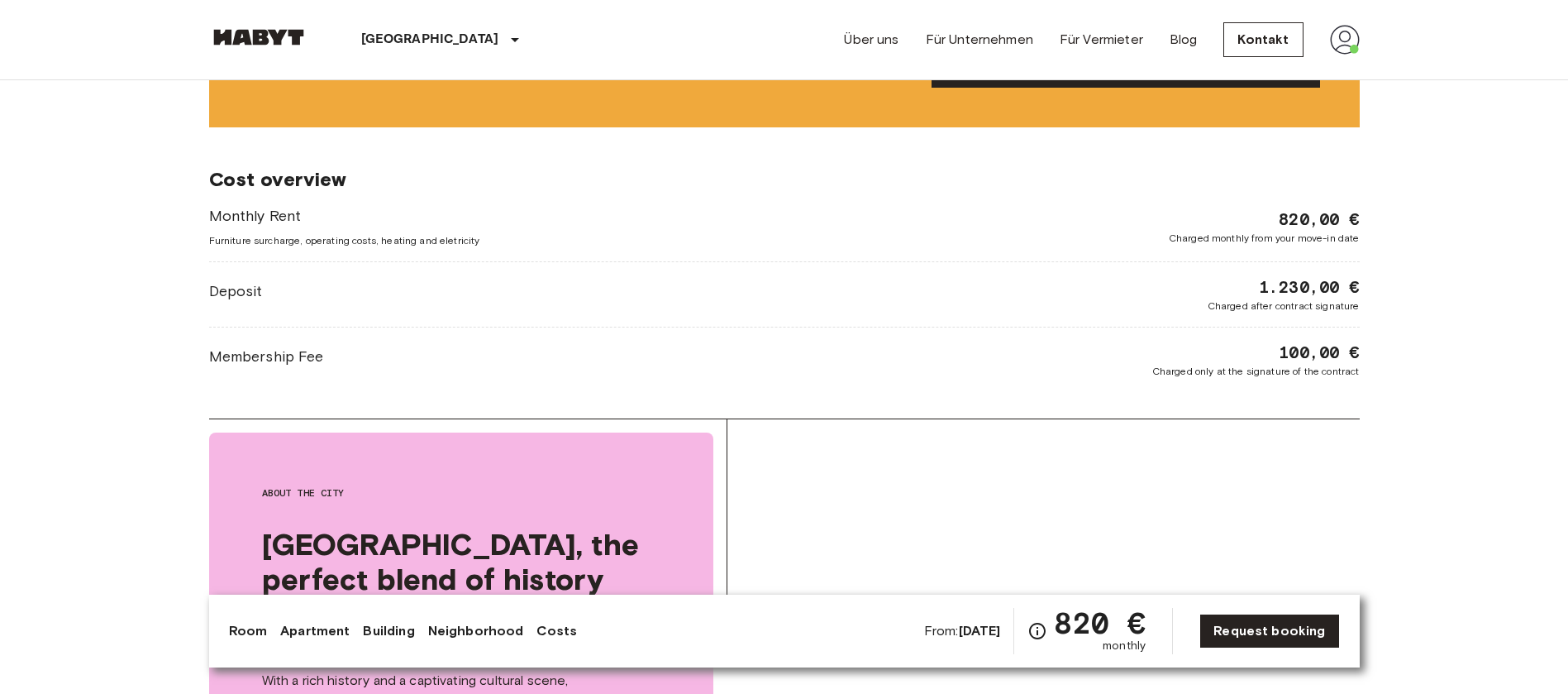
scroll to position [1860, 0]
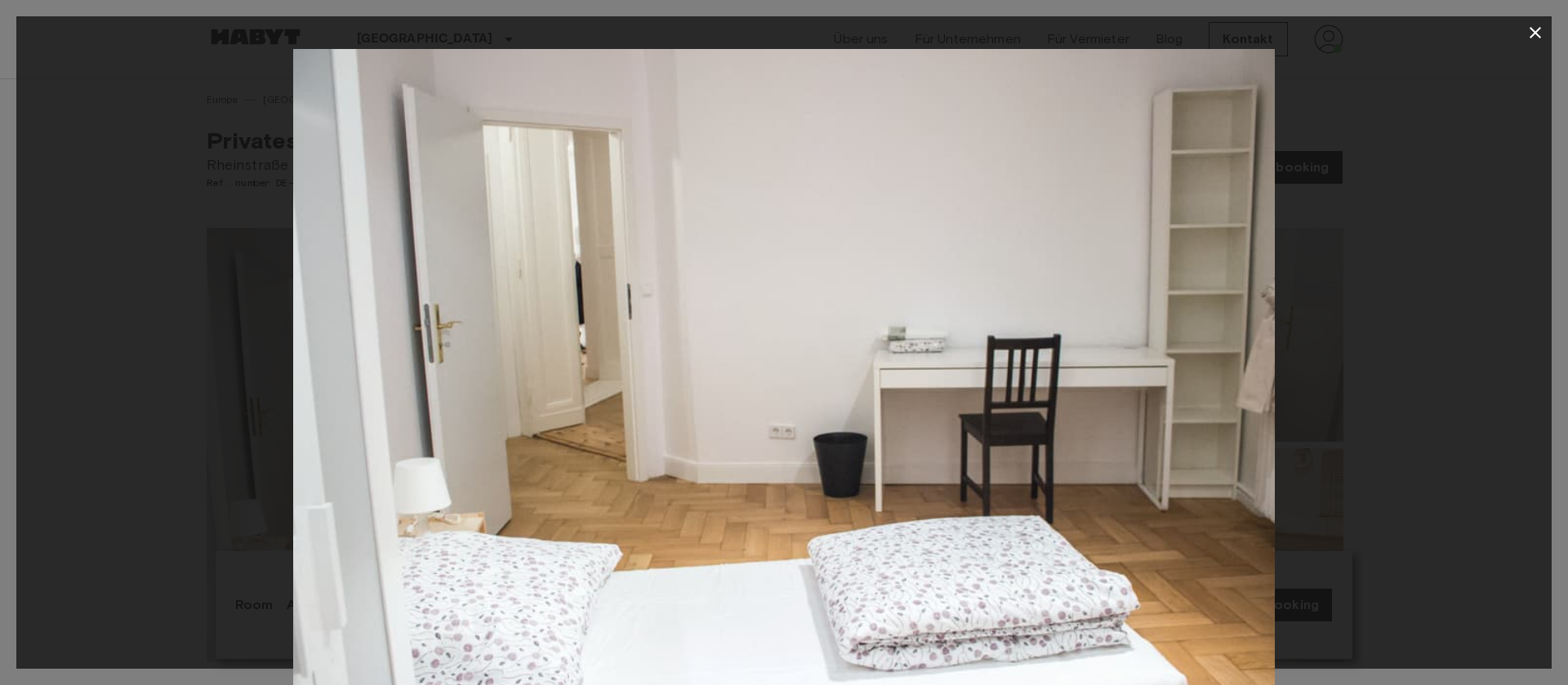
click at [1529, 30] on icon "button" at bounding box center [1535, 32] width 20 height 20
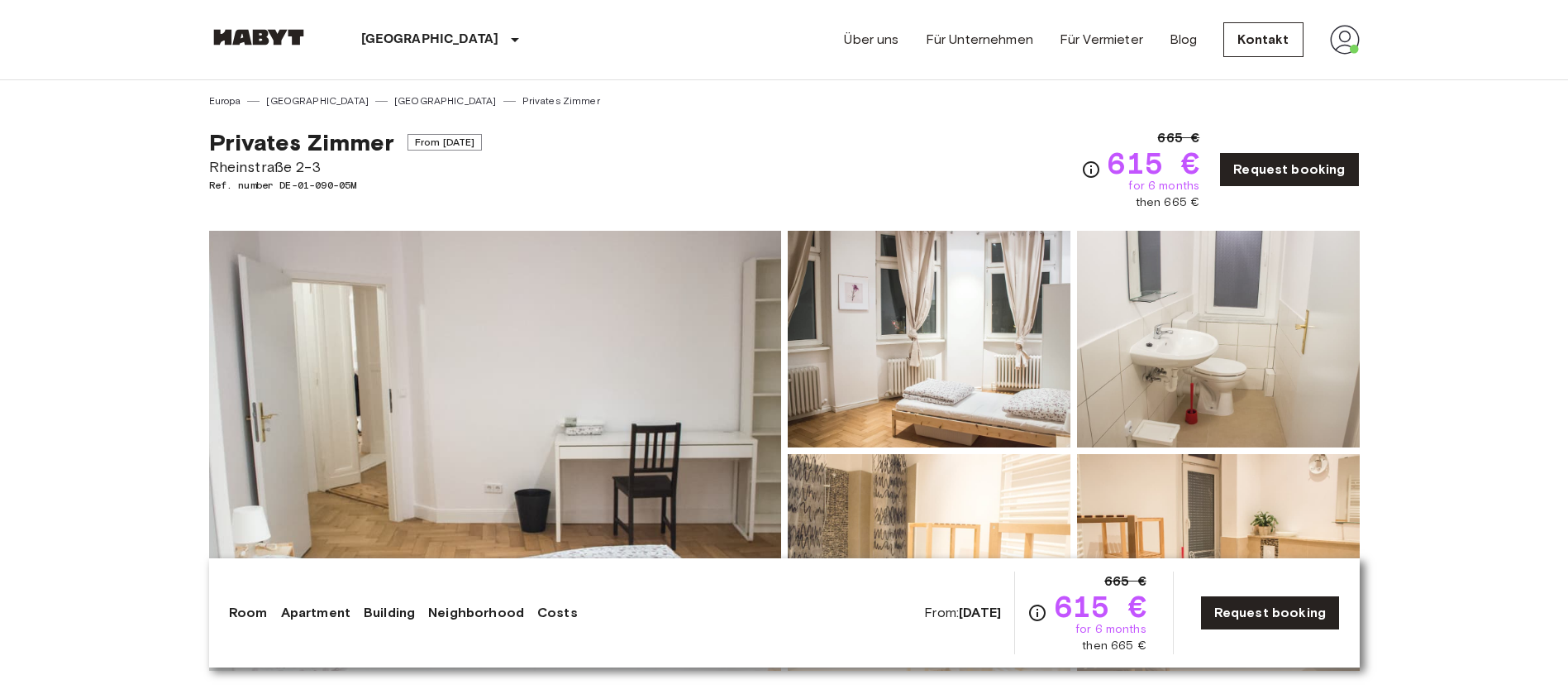
click at [898, 306] on img at bounding box center [929, 339] width 282 height 217
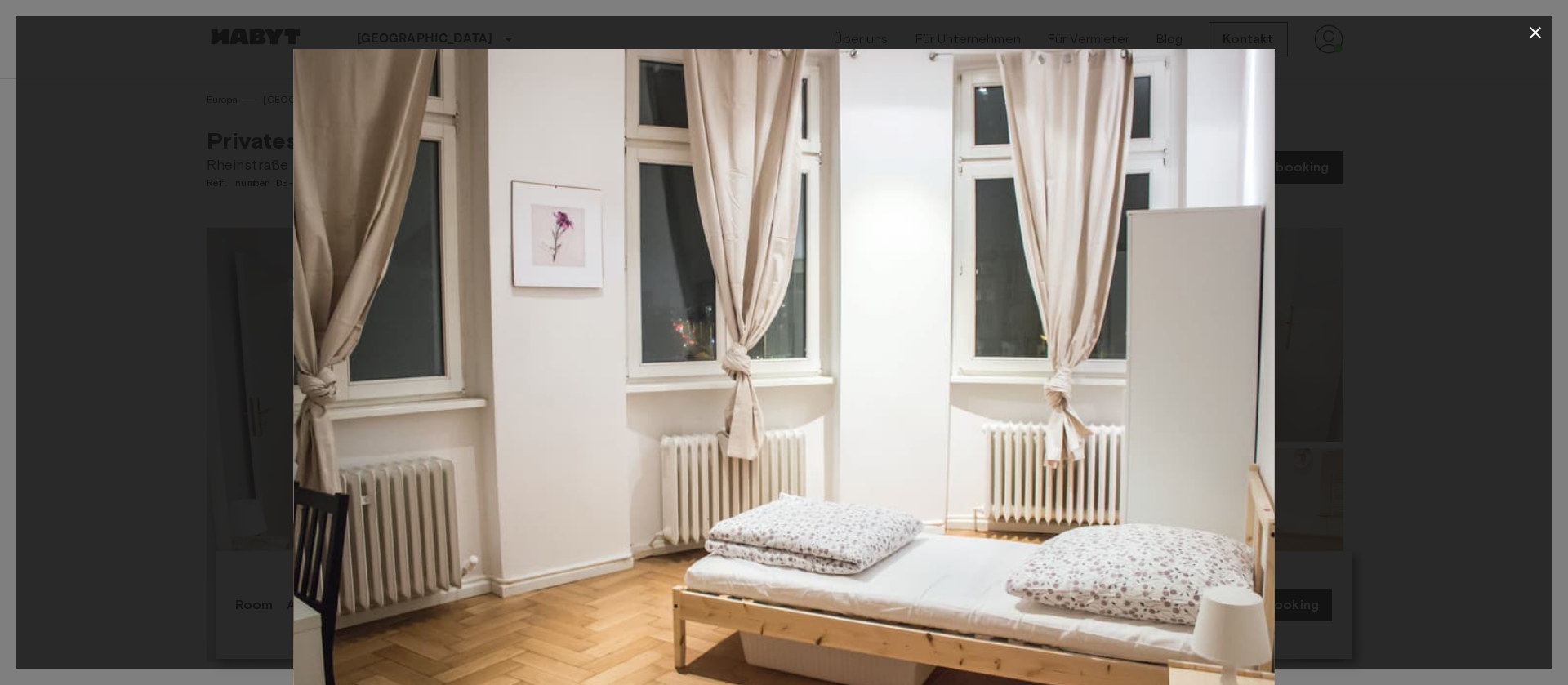
click at [1533, 32] on icon "button" at bounding box center [1535, 32] width 20 height 20
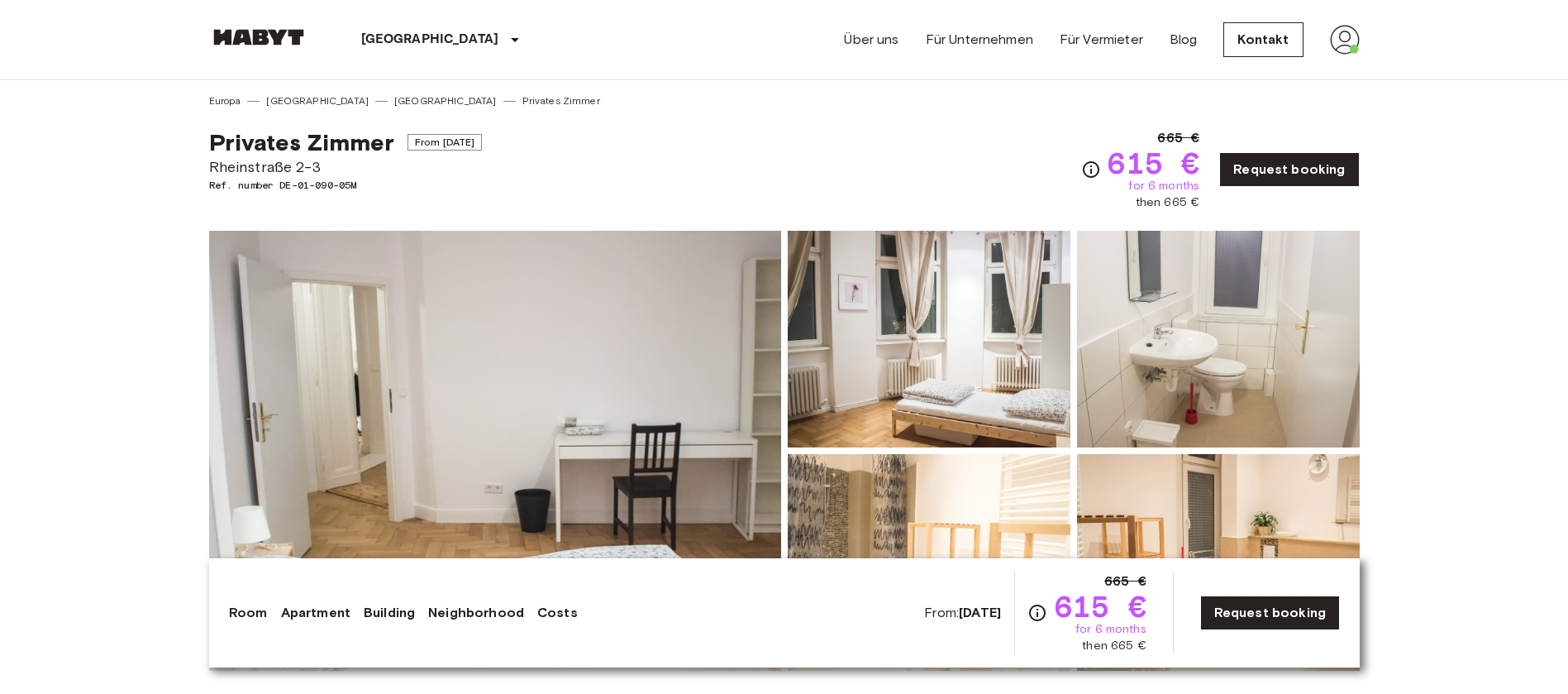
click at [1211, 380] on img at bounding box center [1217, 339] width 282 height 217
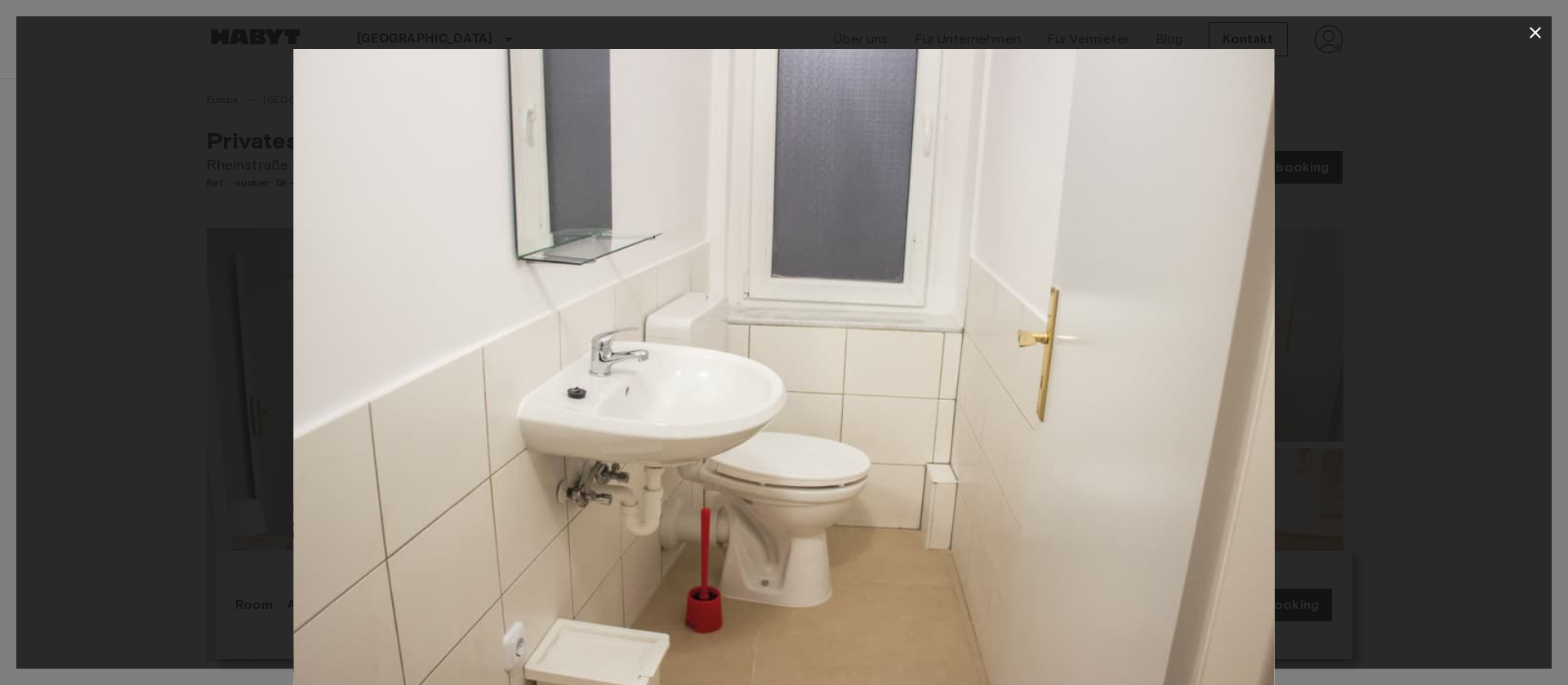
click at [1529, 30] on icon "button" at bounding box center [1535, 32] width 20 height 20
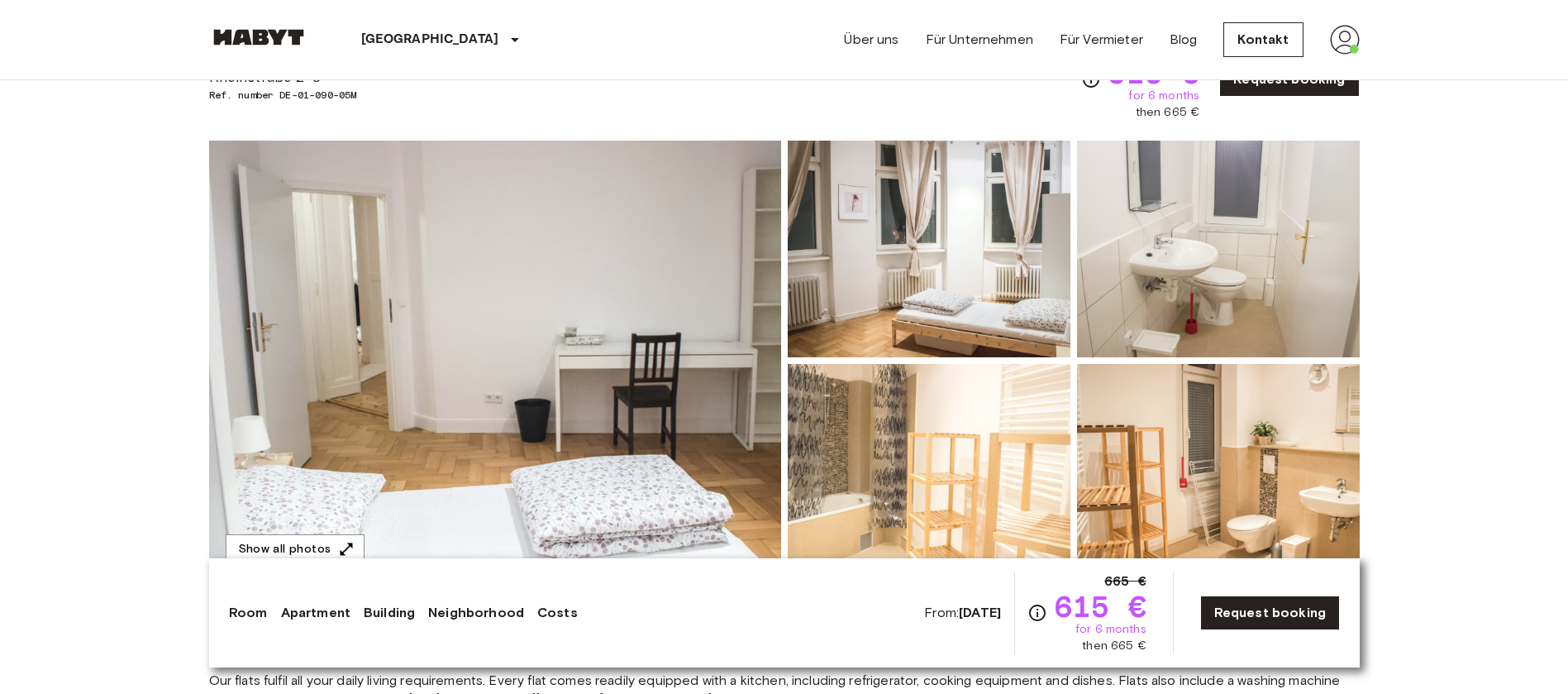
scroll to position [248, 0]
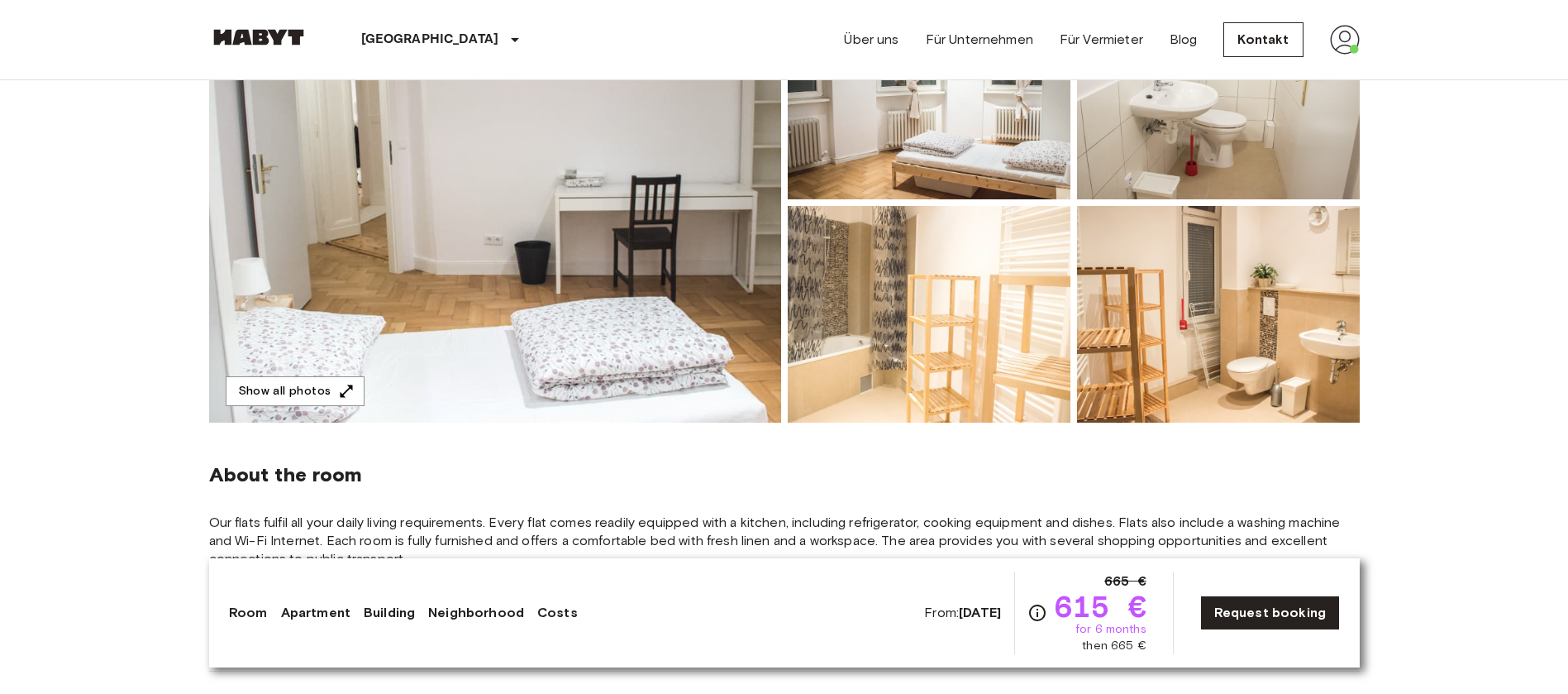
click at [923, 360] on img at bounding box center [929, 314] width 282 height 217
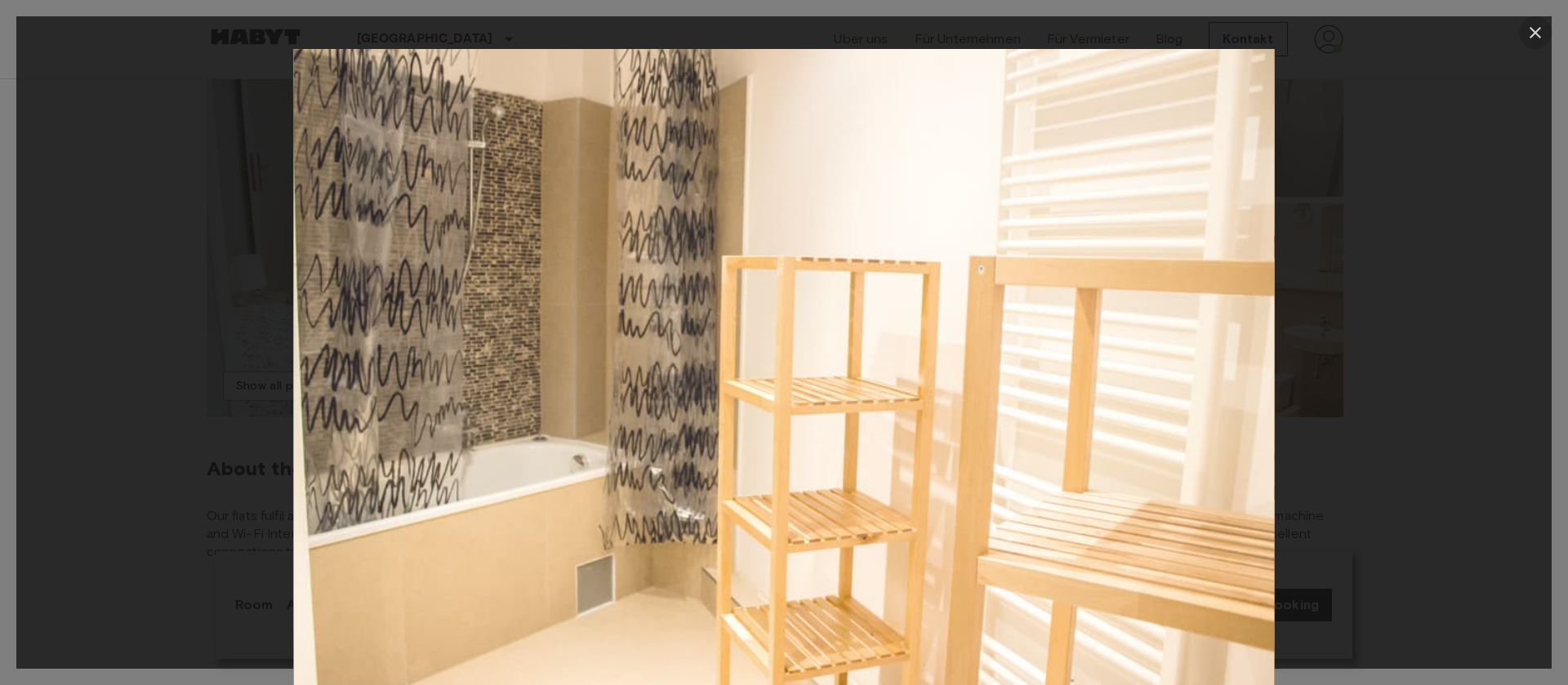
click at [1540, 24] on icon "button" at bounding box center [1535, 32] width 20 height 20
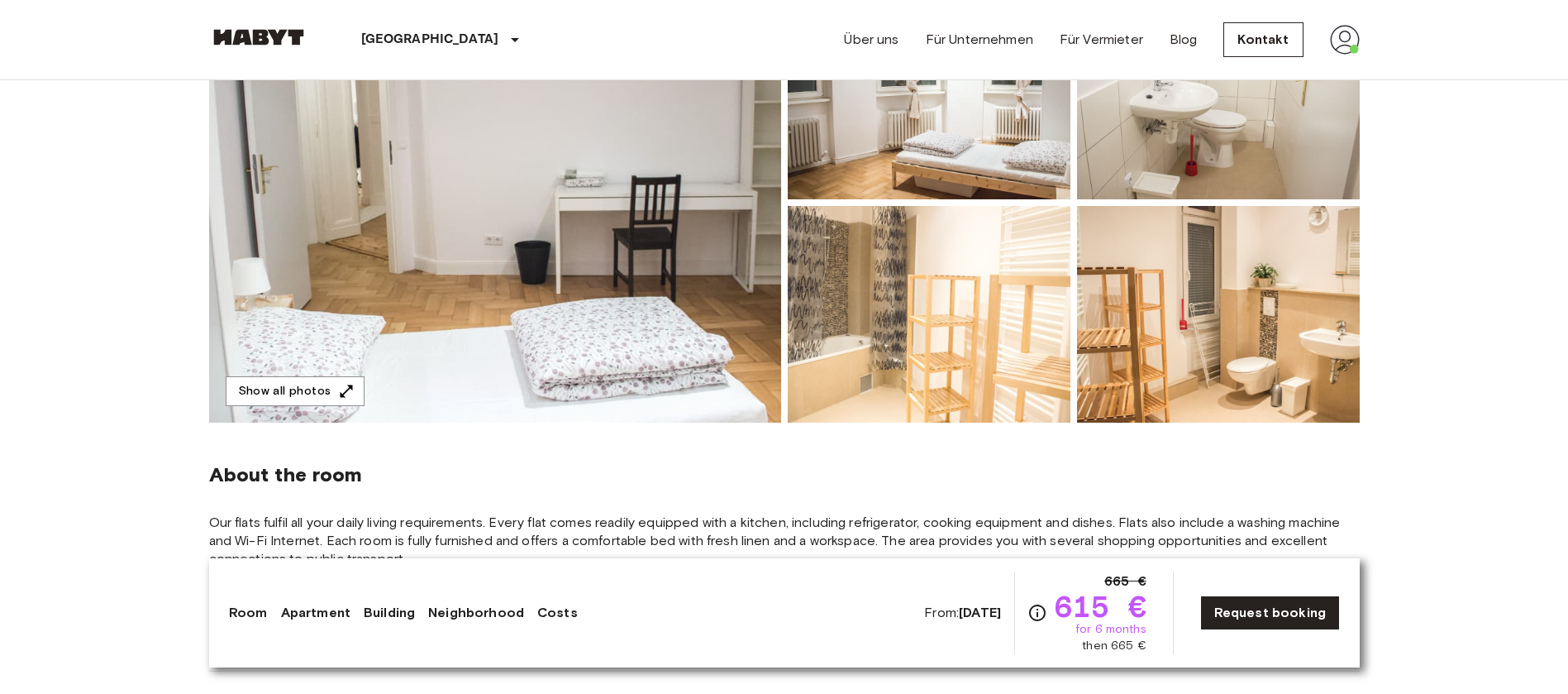
click at [1262, 334] on img at bounding box center [1217, 314] width 282 height 217
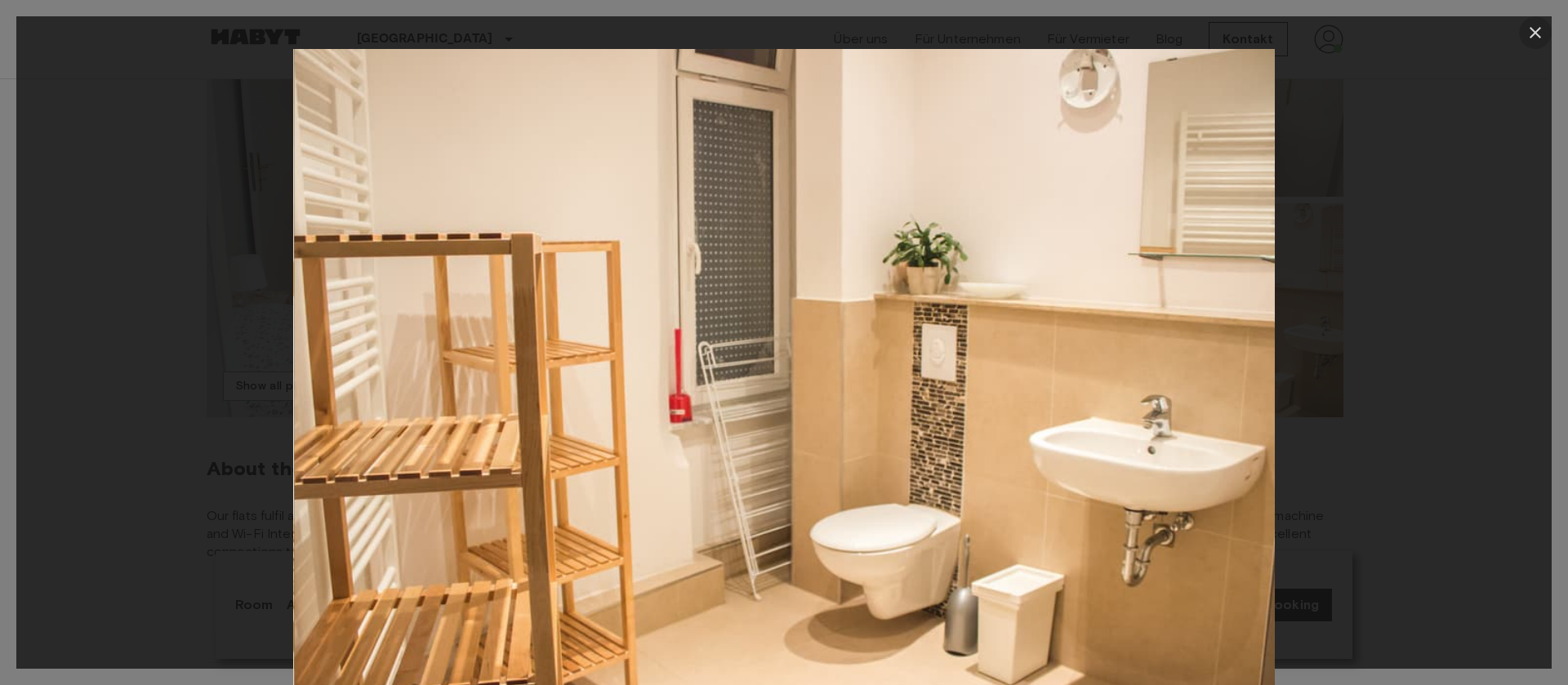
click at [1536, 28] on icon "button" at bounding box center [1535, 32] width 20 height 20
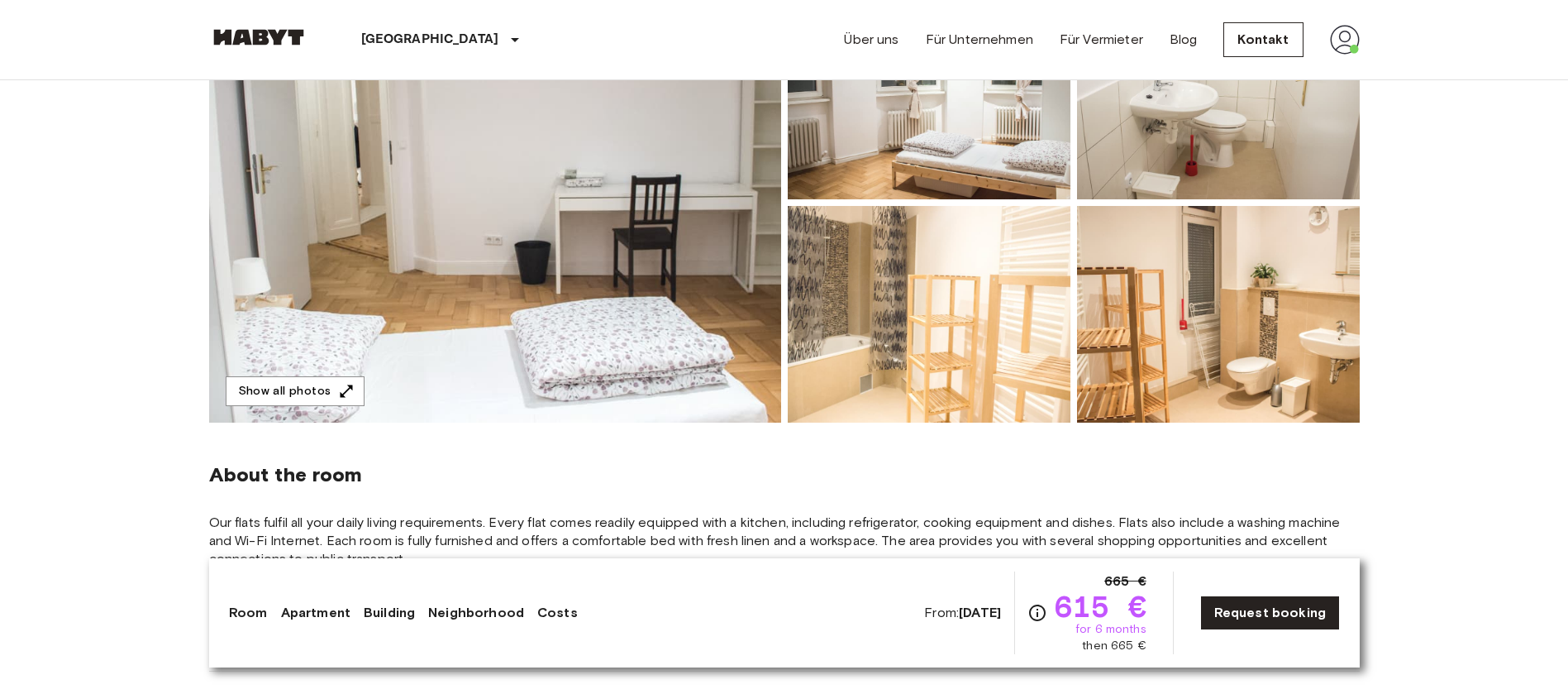
click at [551, 283] on img at bounding box center [495, 202] width 572 height 440
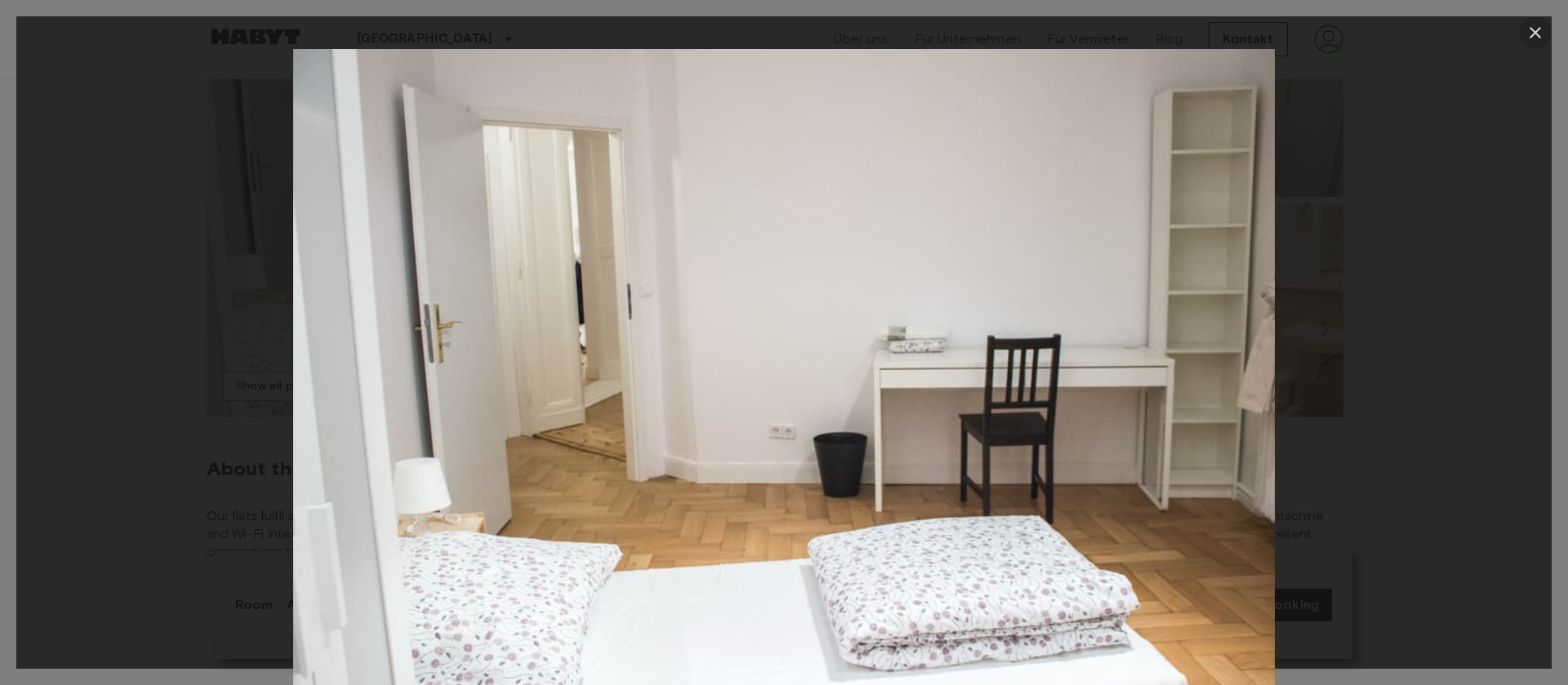
click at [1531, 30] on icon "button" at bounding box center [1535, 32] width 20 height 20
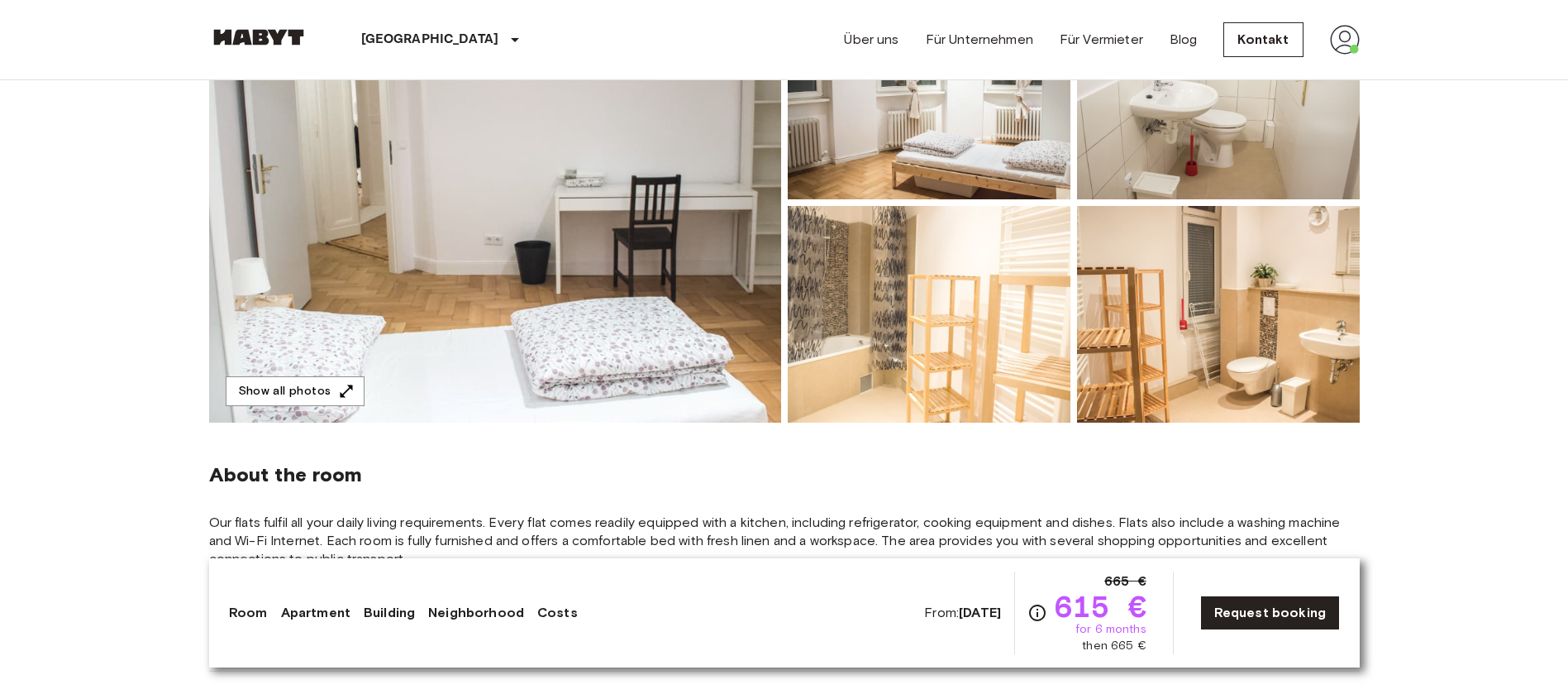
click at [979, 93] on img at bounding box center [929, 91] width 282 height 217
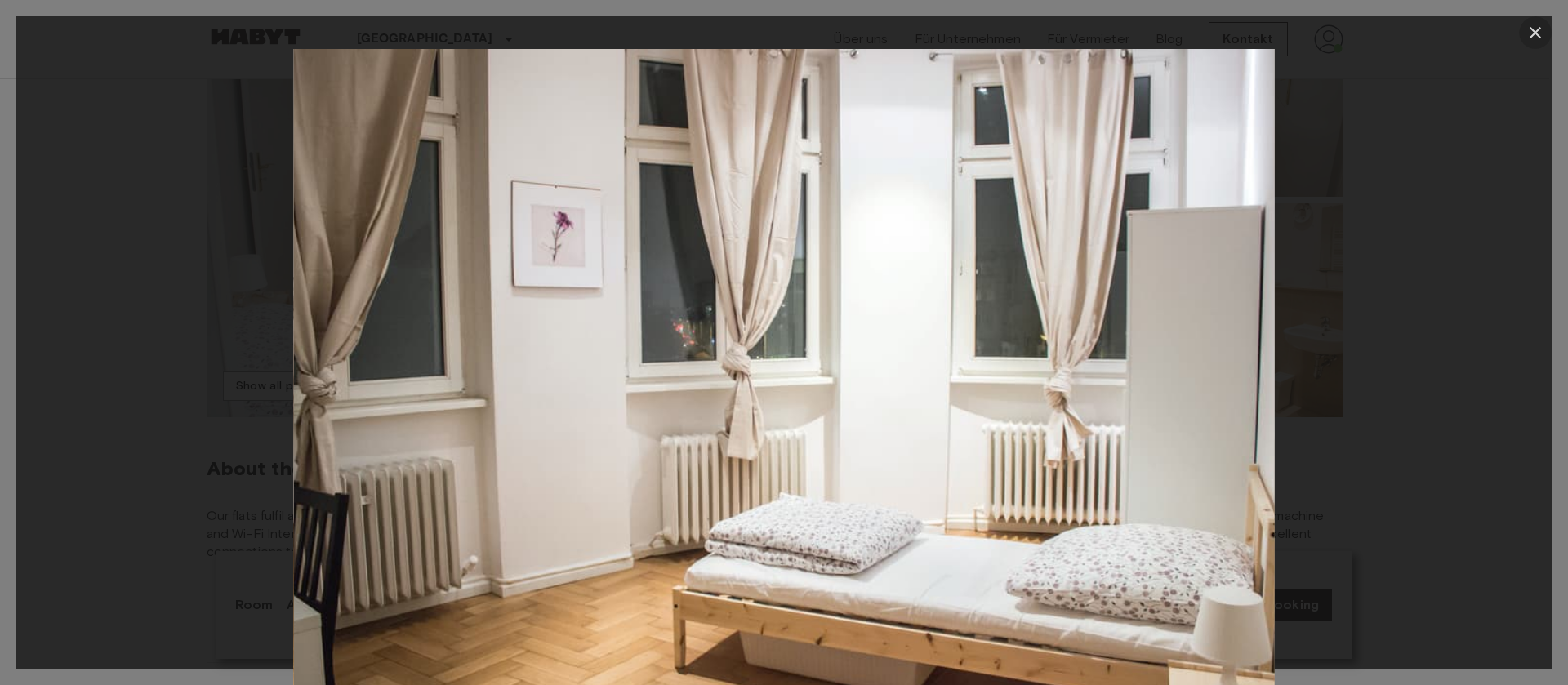
click at [1541, 23] on icon "button" at bounding box center [1535, 32] width 20 height 20
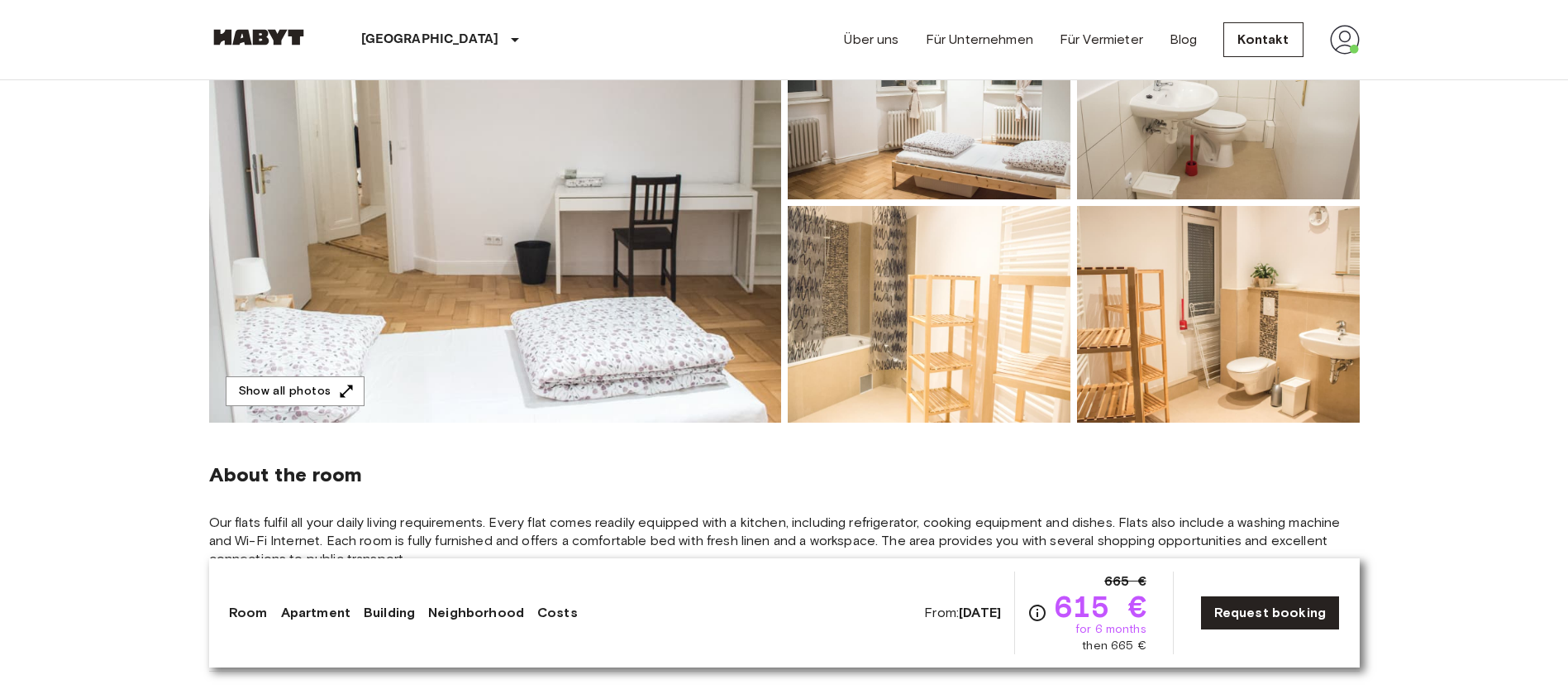
click at [1208, 167] on img at bounding box center [1217, 91] width 282 height 217
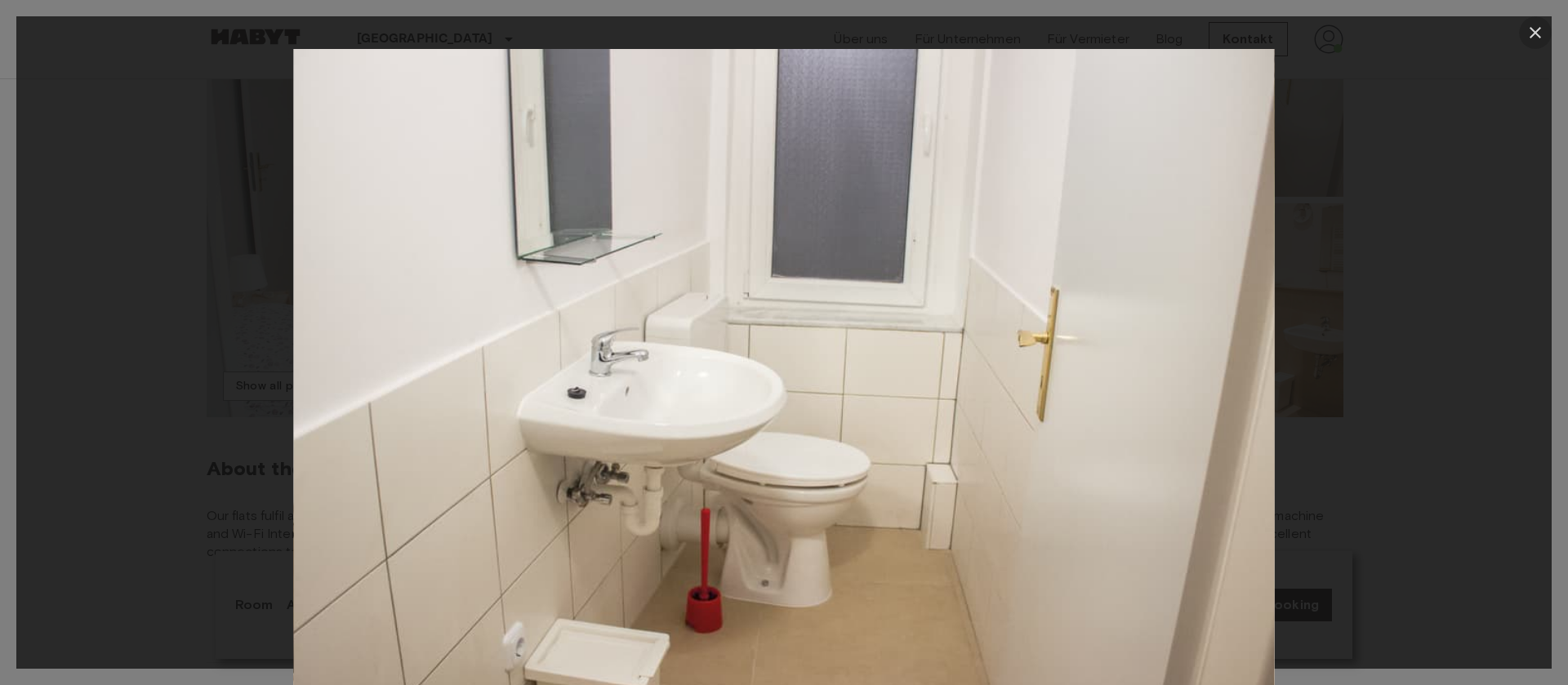
click at [1529, 31] on icon "button" at bounding box center [1535, 32] width 20 height 20
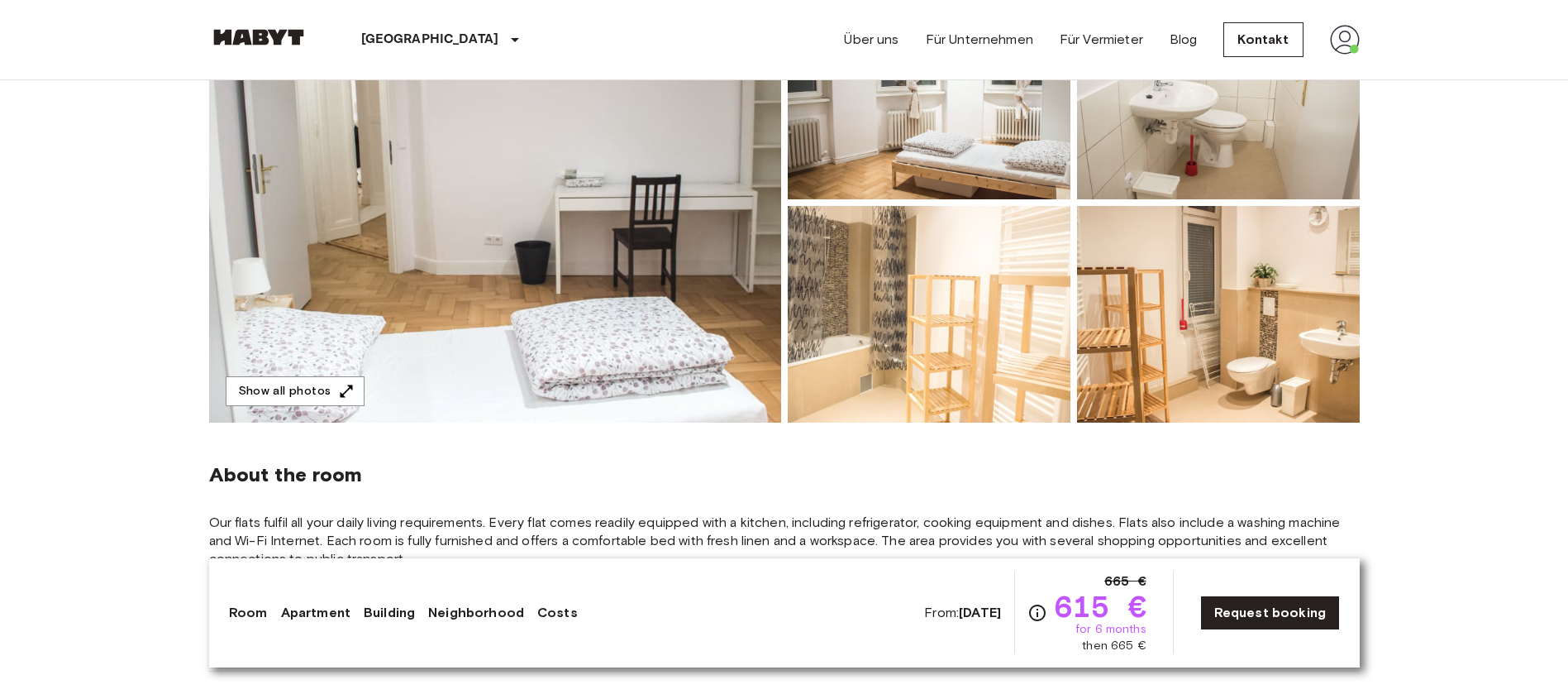
click at [886, 337] on img at bounding box center [929, 314] width 282 height 217
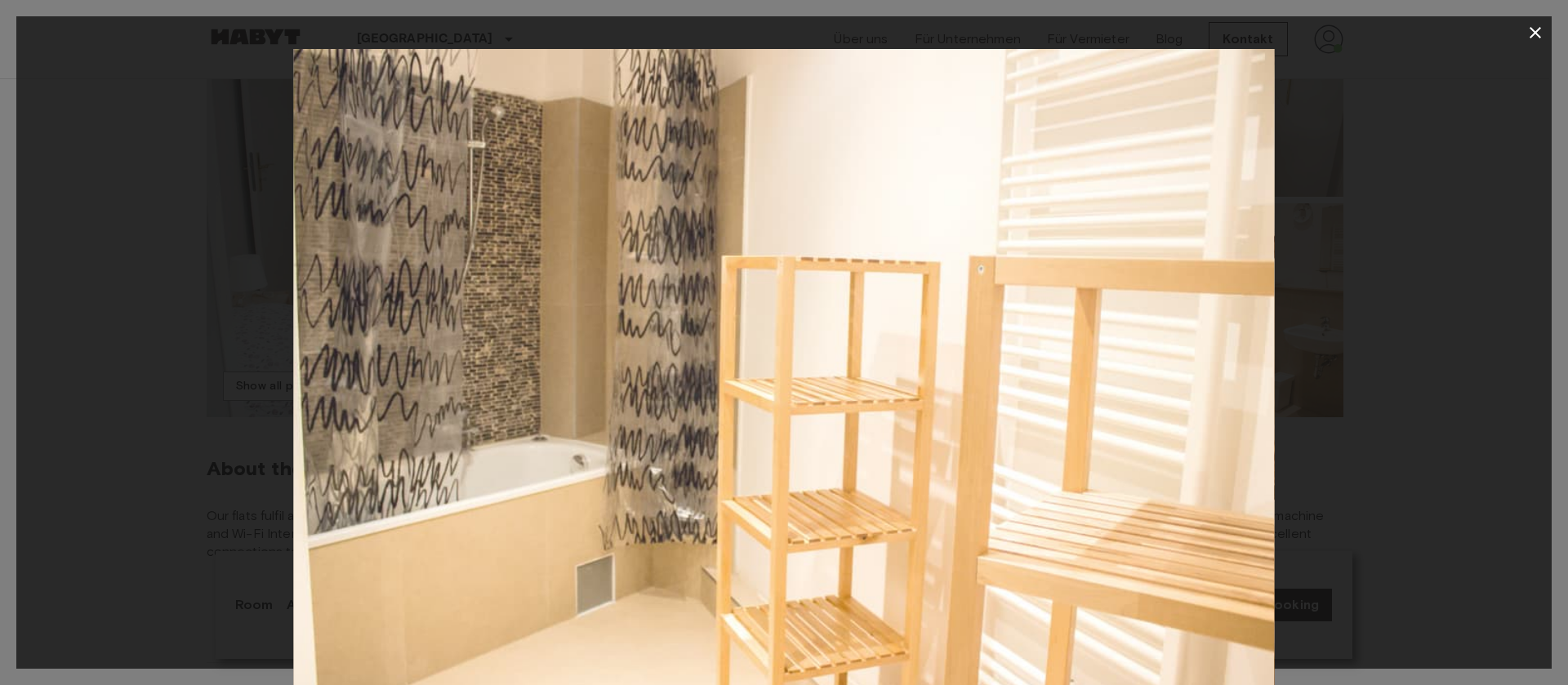
click at [1530, 32] on icon "button" at bounding box center [1535, 32] width 20 height 20
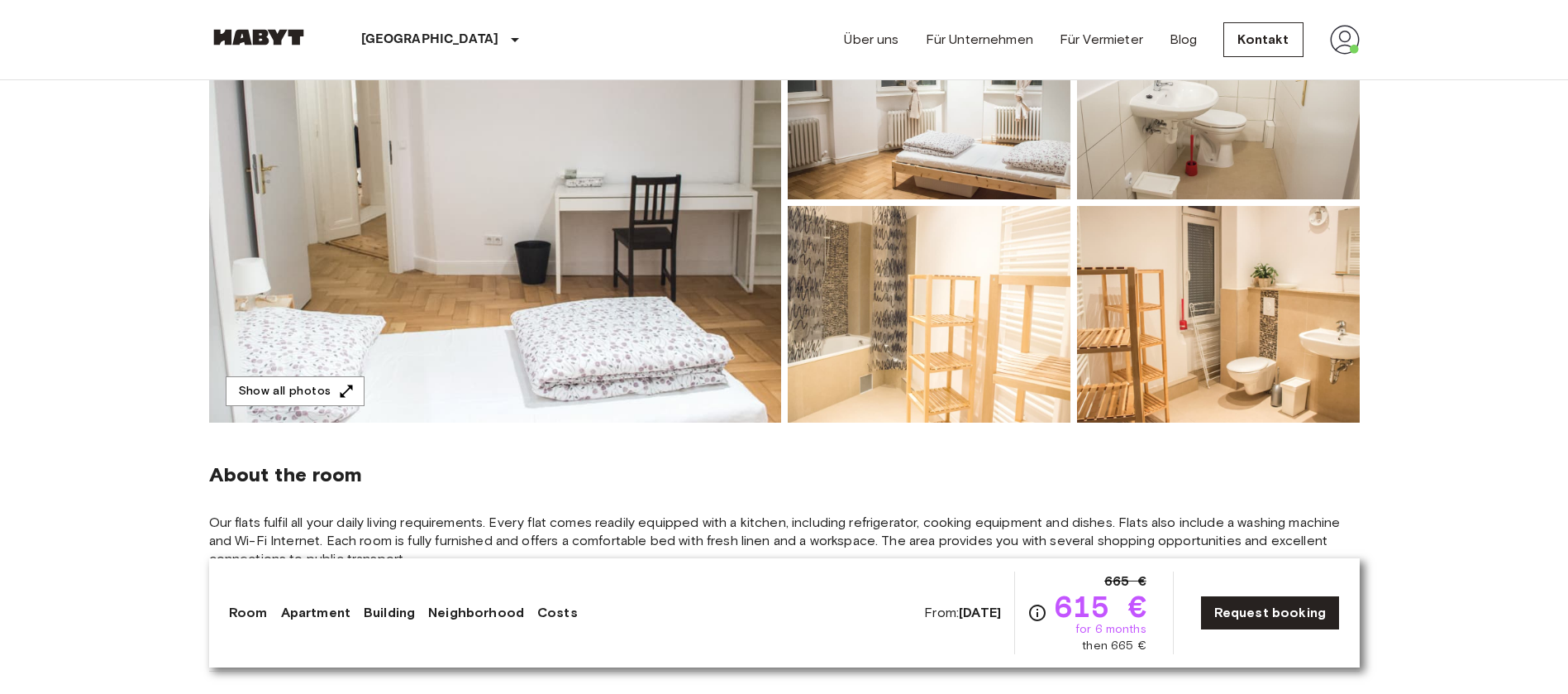
click at [1237, 322] on img at bounding box center [1217, 314] width 282 height 217
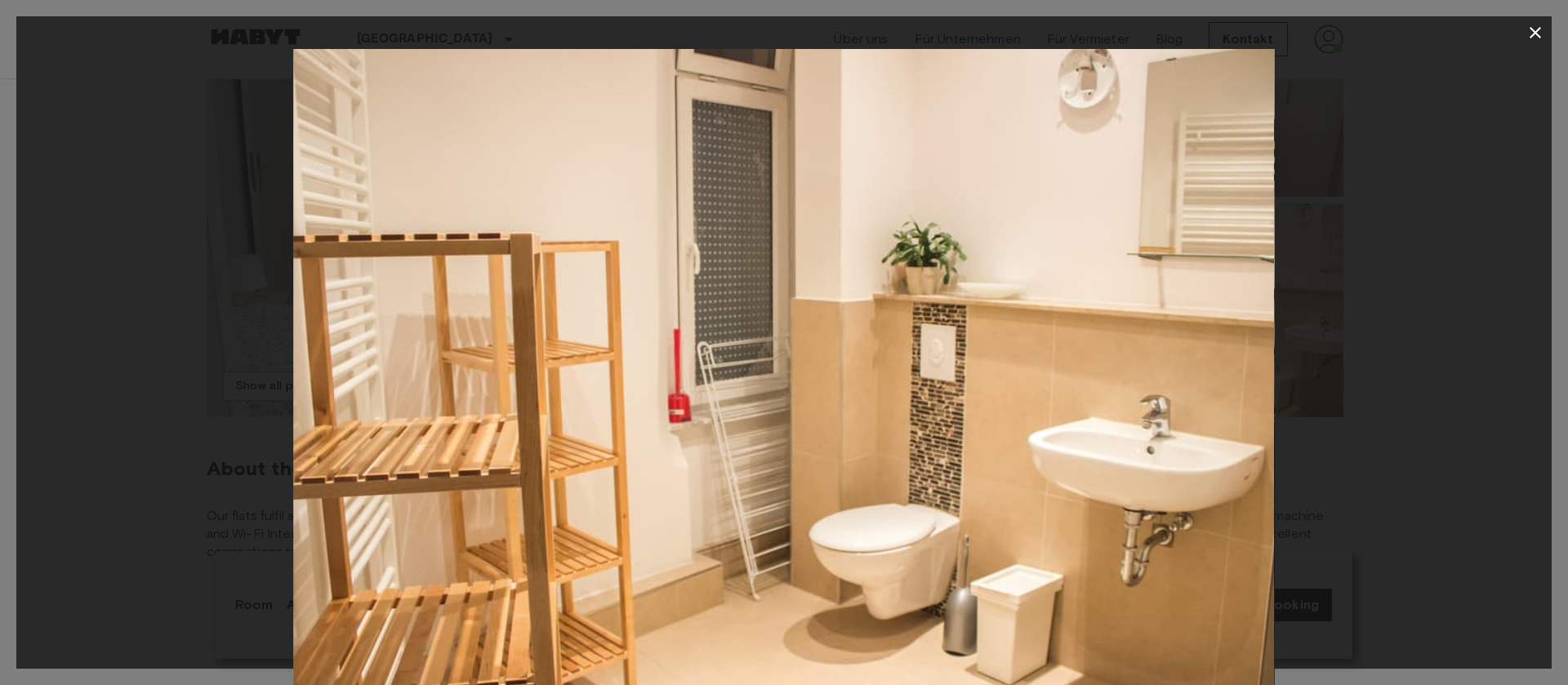
click at [1531, 31] on icon "button" at bounding box center [1535, 32] width 20 height 20
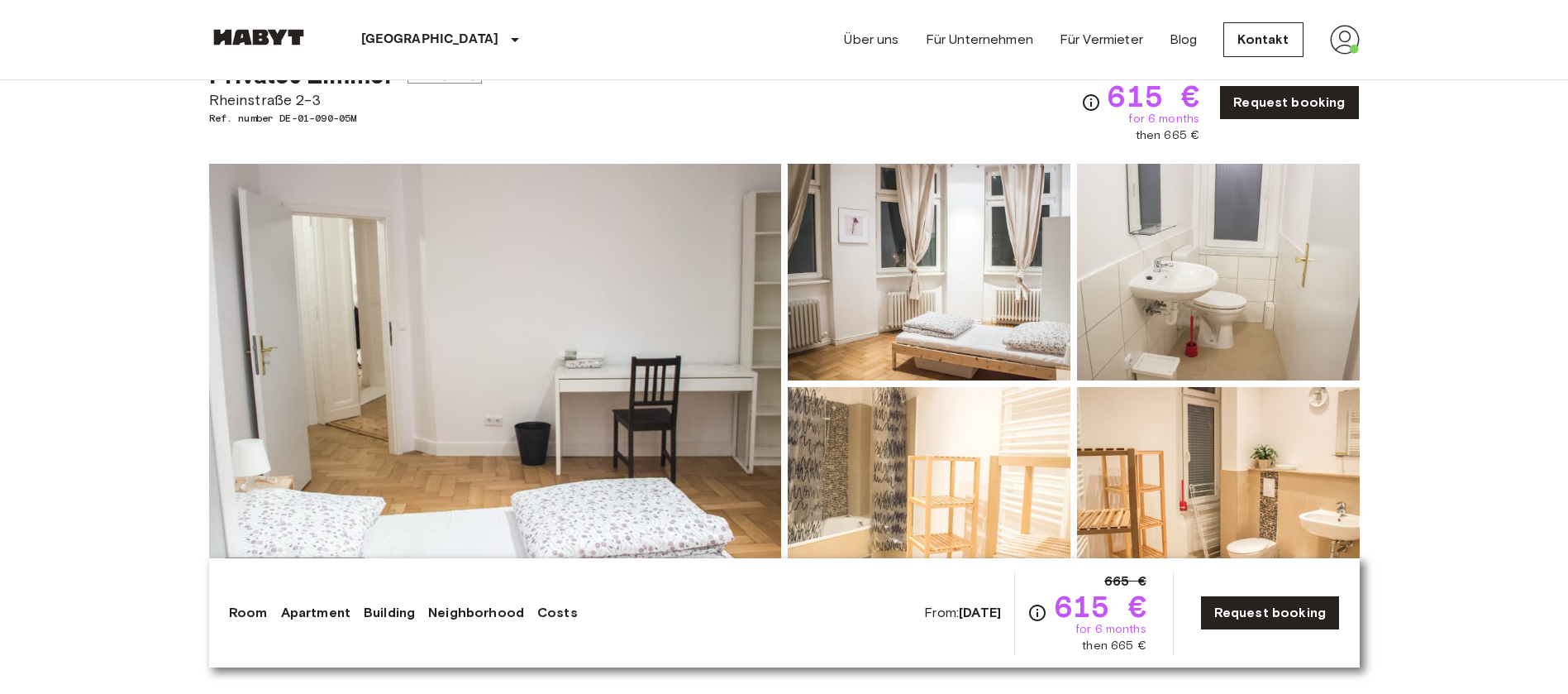
scroll to position [0, 0]
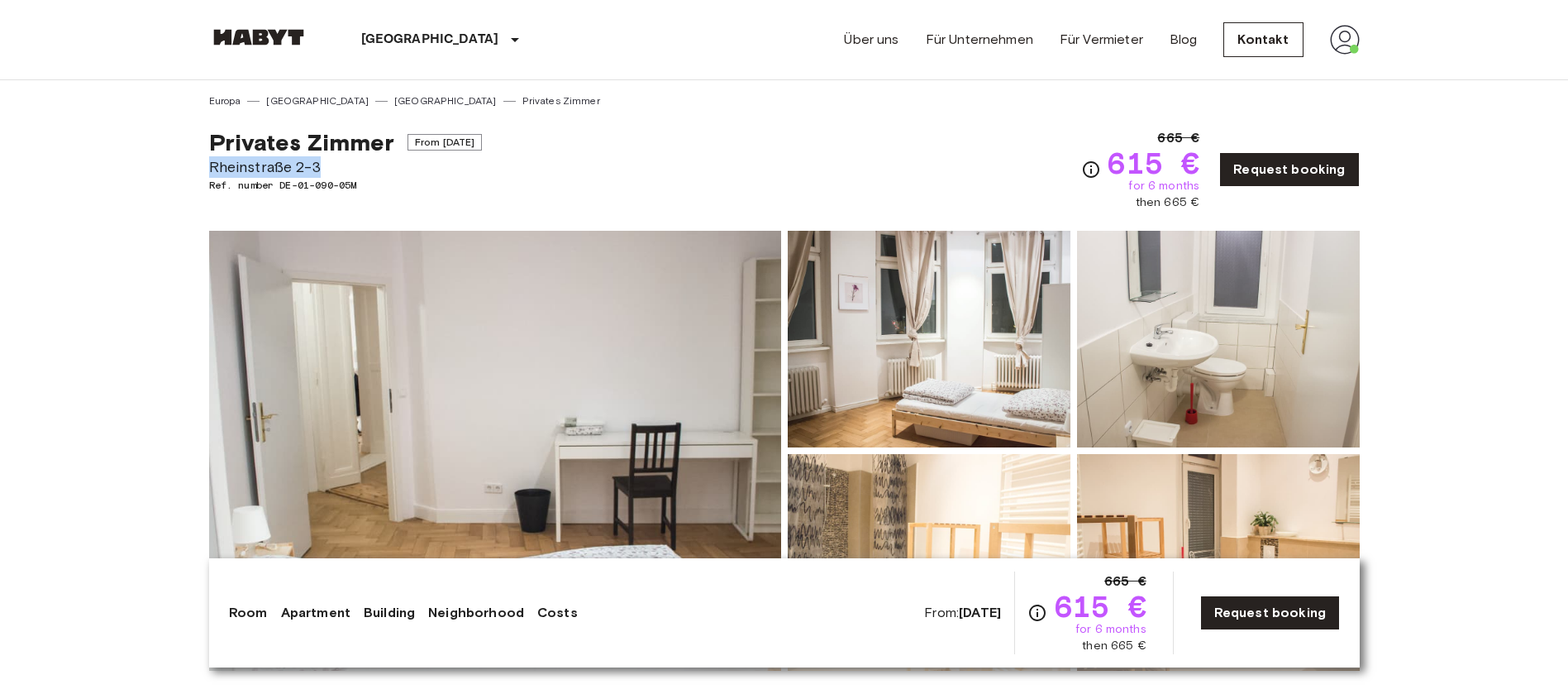
drag, startPoint x: 317, startPoint y: 168, endPoint x: 170, endPoint y: 159, distance: 147.3
copy span "Rheinstraße 2-3"
drag, startPoint x: 378, startPoint y: 182, endPoint x: 280, endPoint y: 182, distance: 98.0
click at [280, 182] on span "Ref. number DE-01-090-05M" at bounding box center [346, 185] width 274 height 15
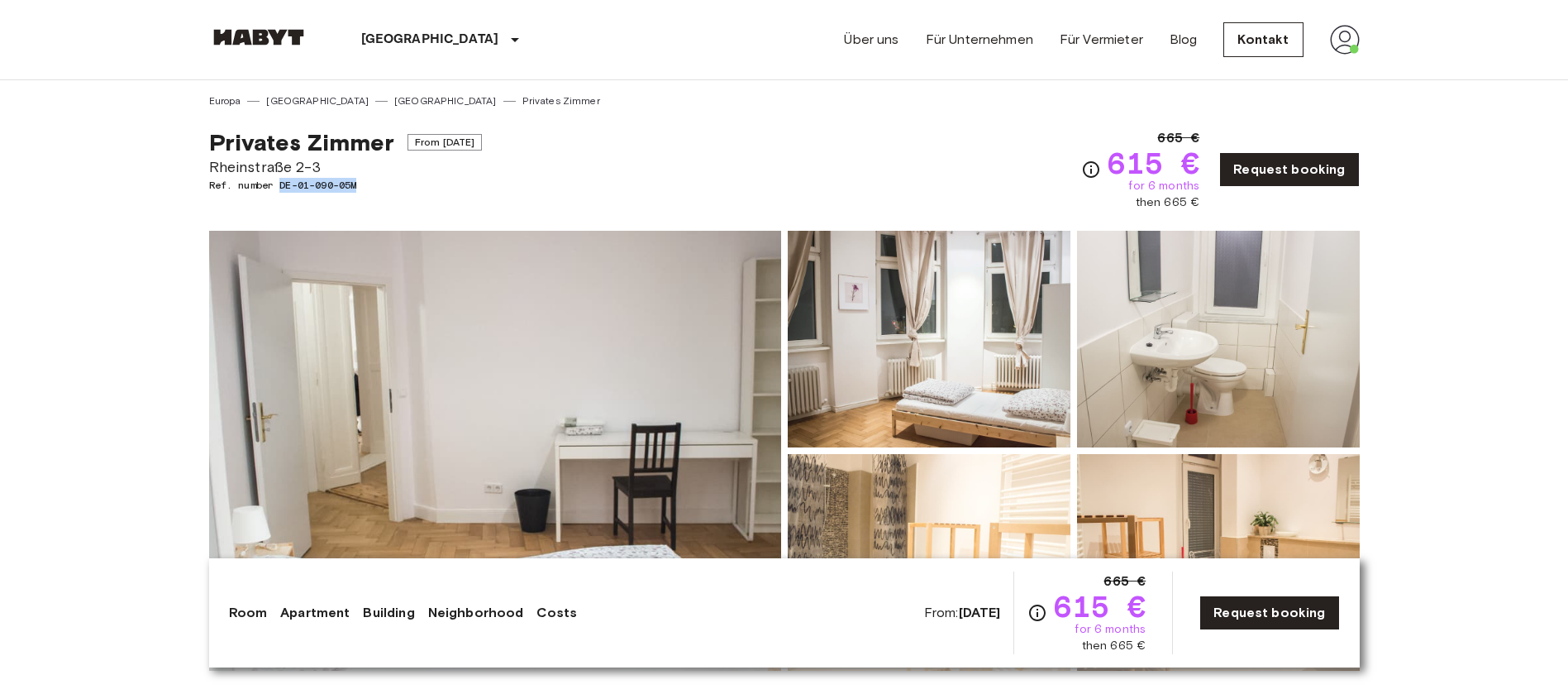
copy span "DE-01-090-05M"
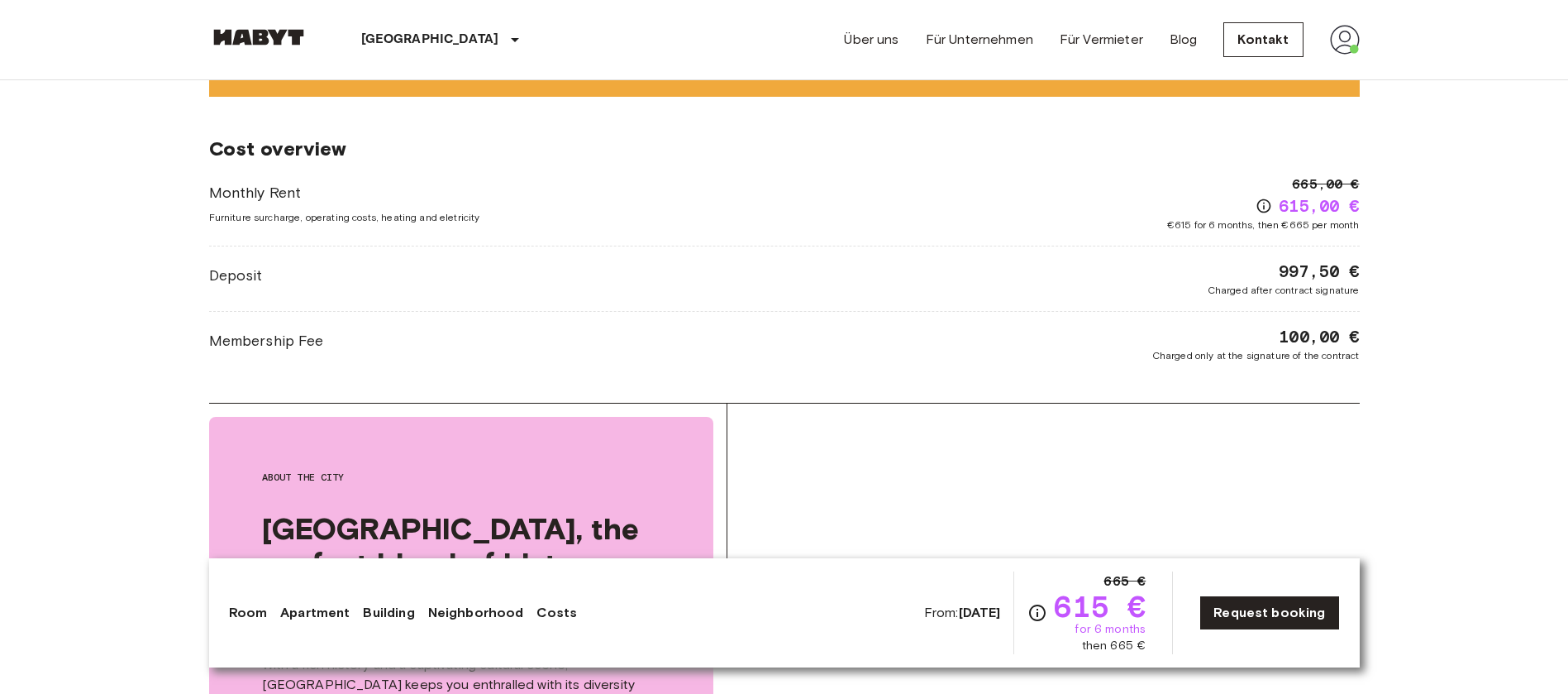
scroll to position [1736, 0]
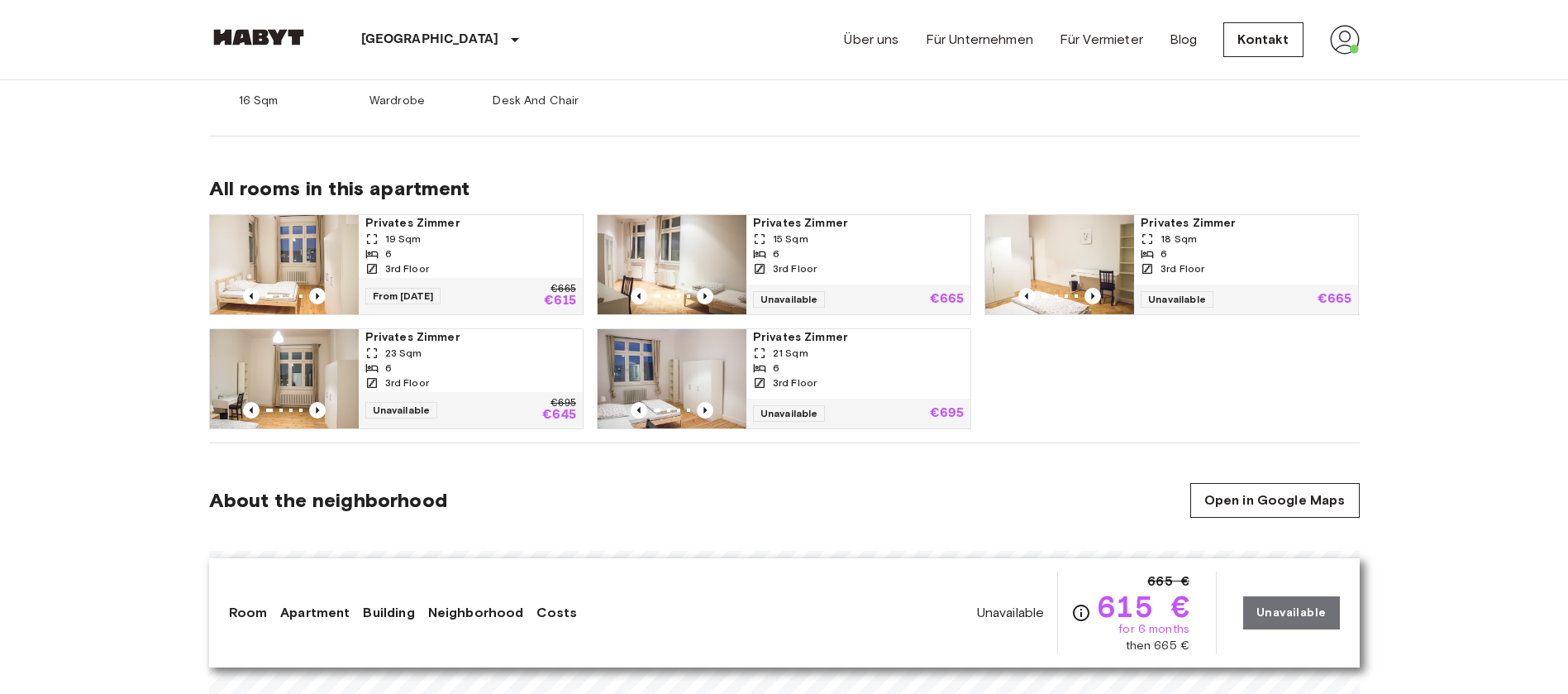
scroll to position [744, 0]
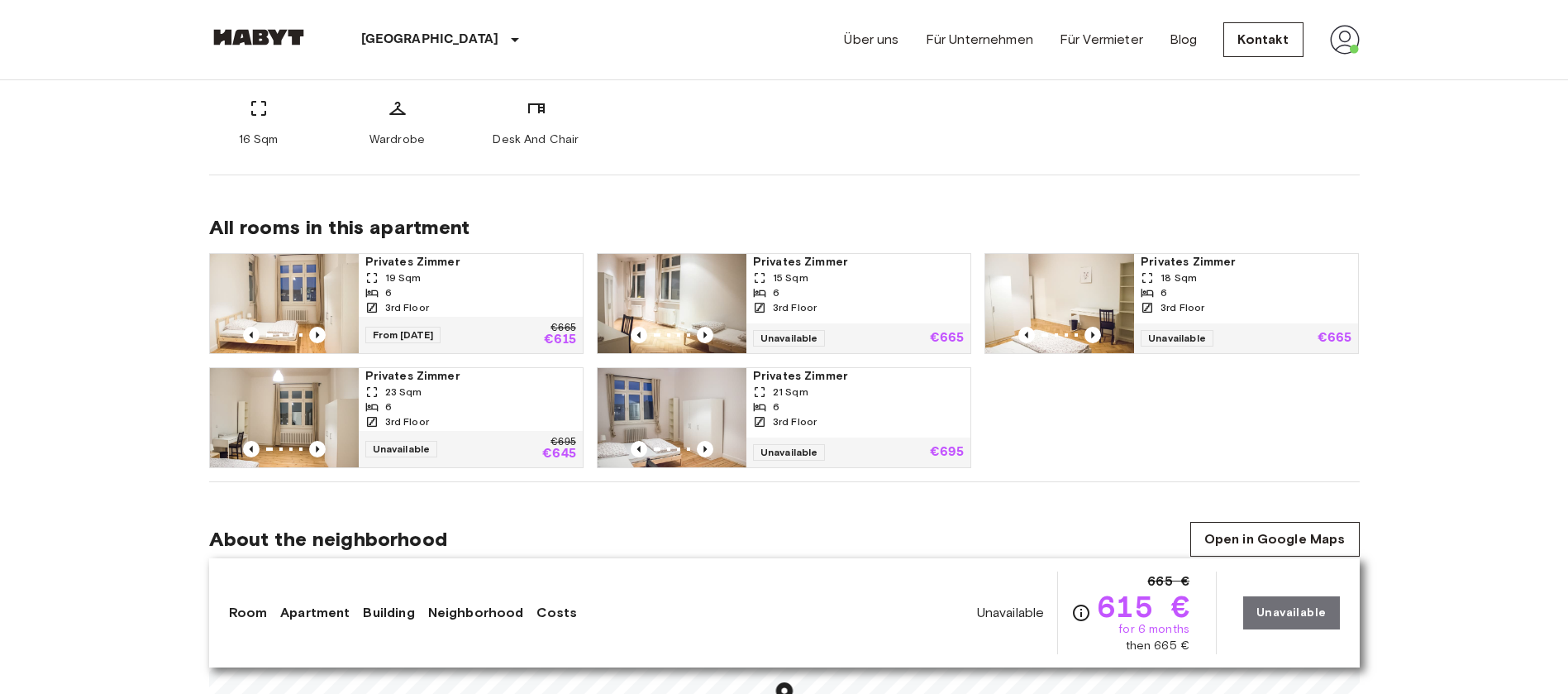
click at [511, 308] on div "3rd Floor" at bounding box center [471, 307] width 211 height 15
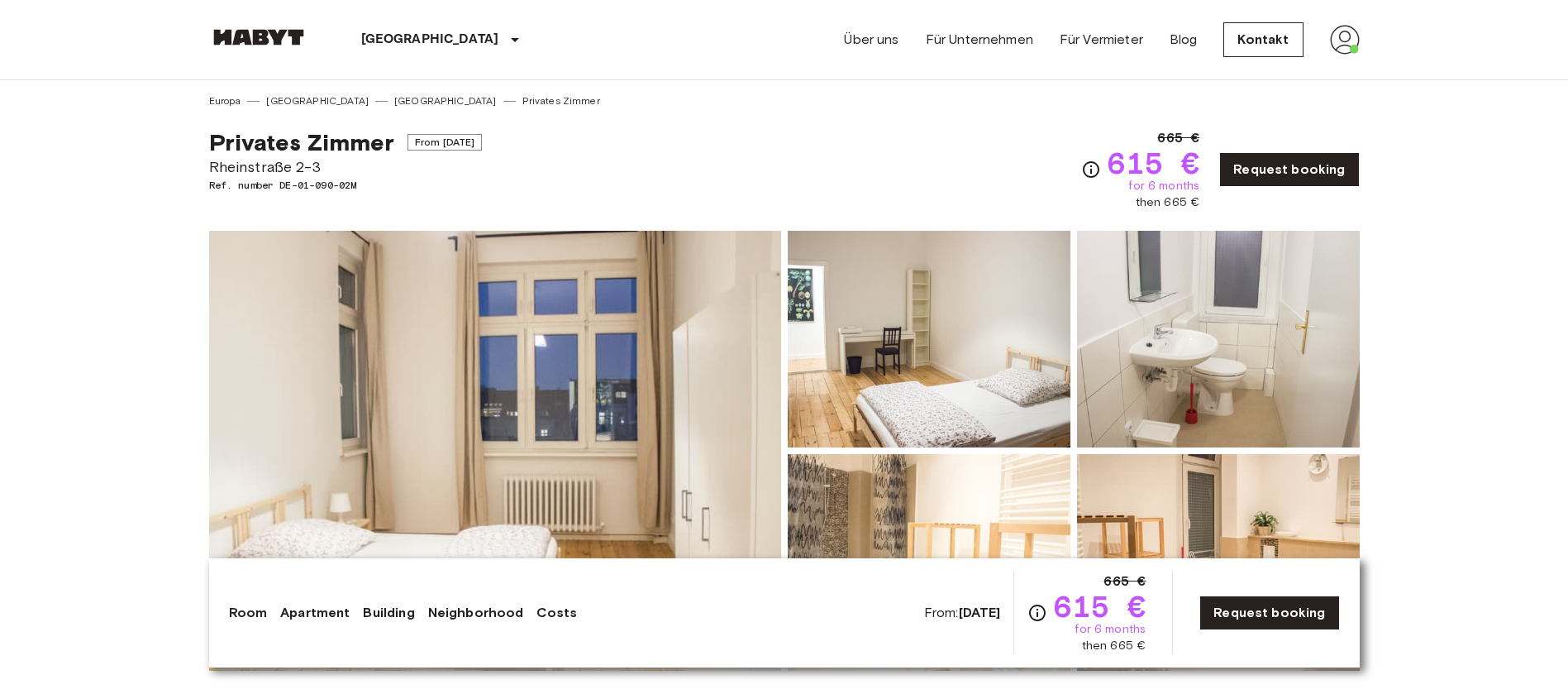
scroll to position [248, 0]
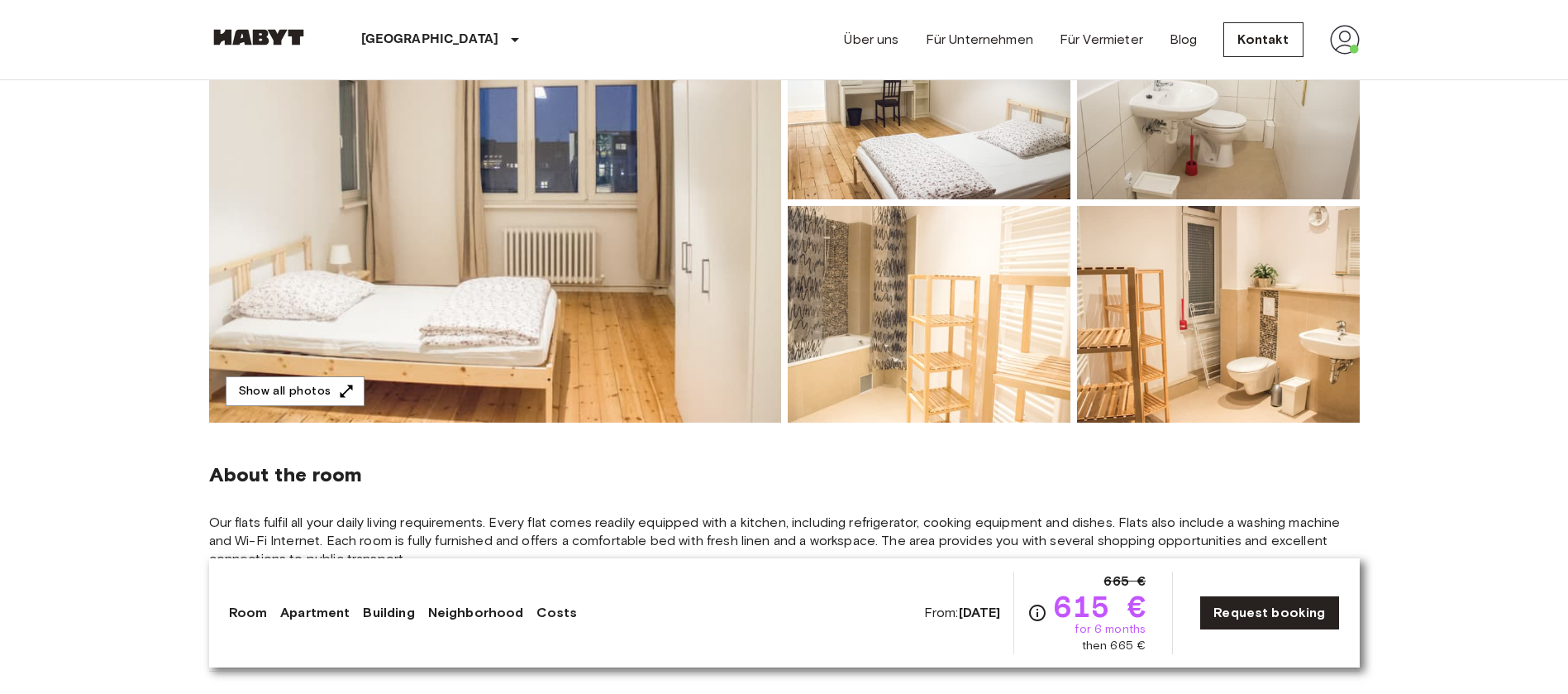
click at [558, 305] on img at bounding box center [495, 202] width 572 height 440
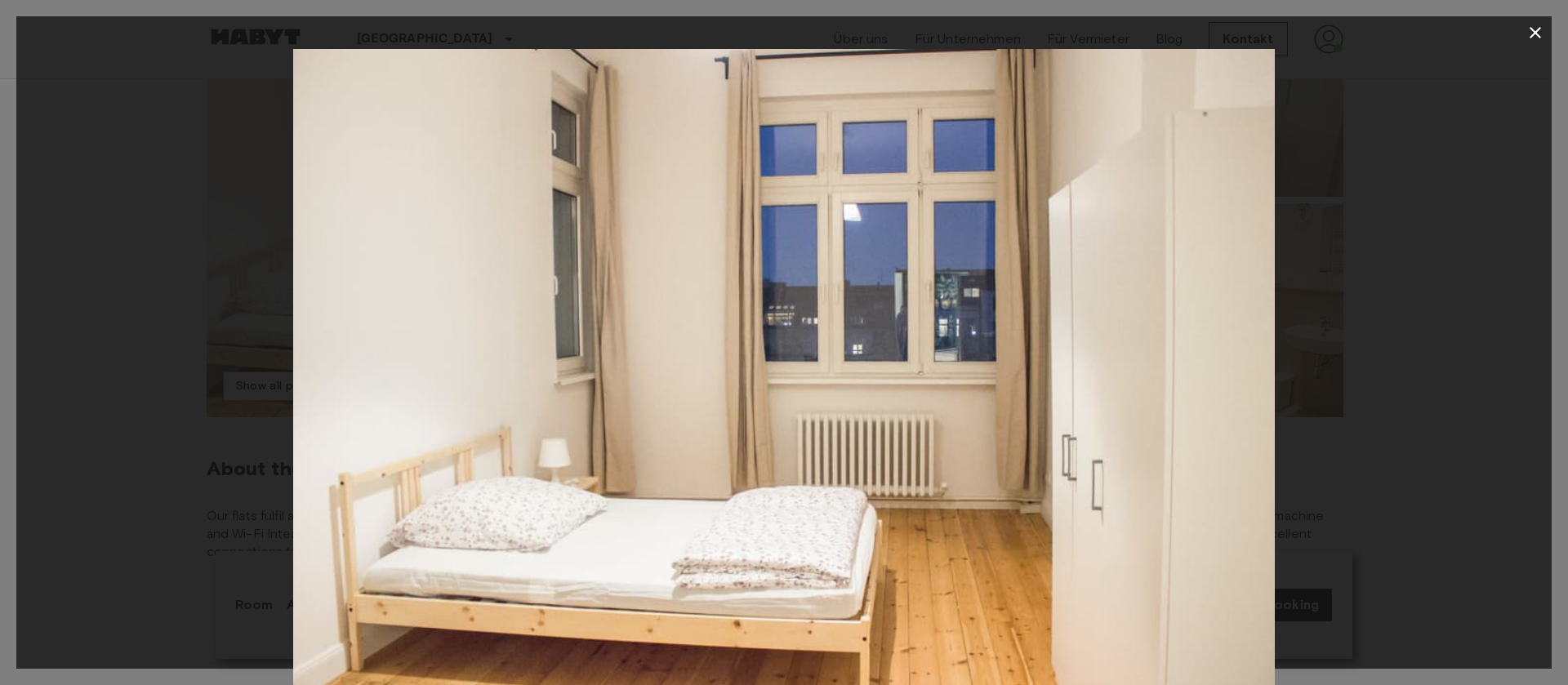
click at [1542, 33] on icon "button" at bounding box center [1535, 32] width 20 height 20
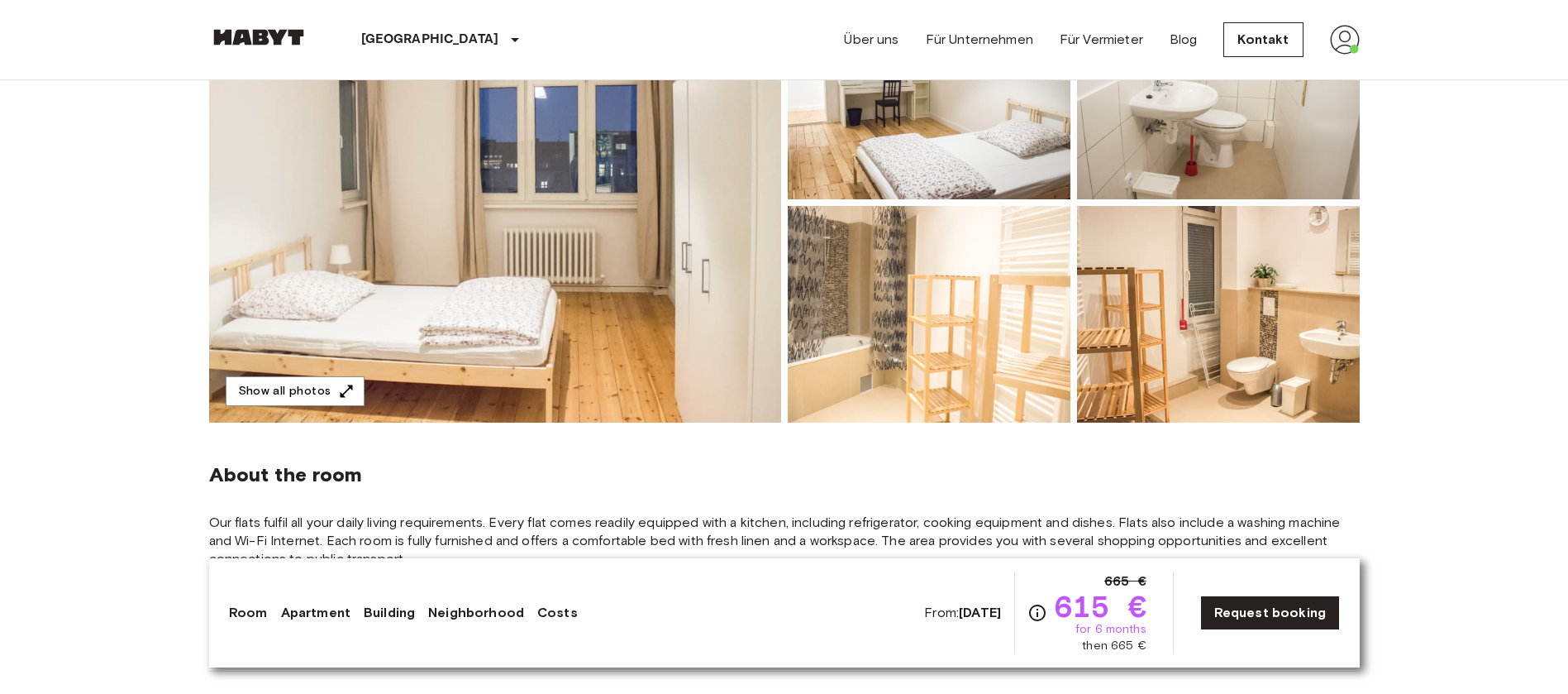
click at [952, 167] on img at bounding box center [929, 91] width 282 height 217
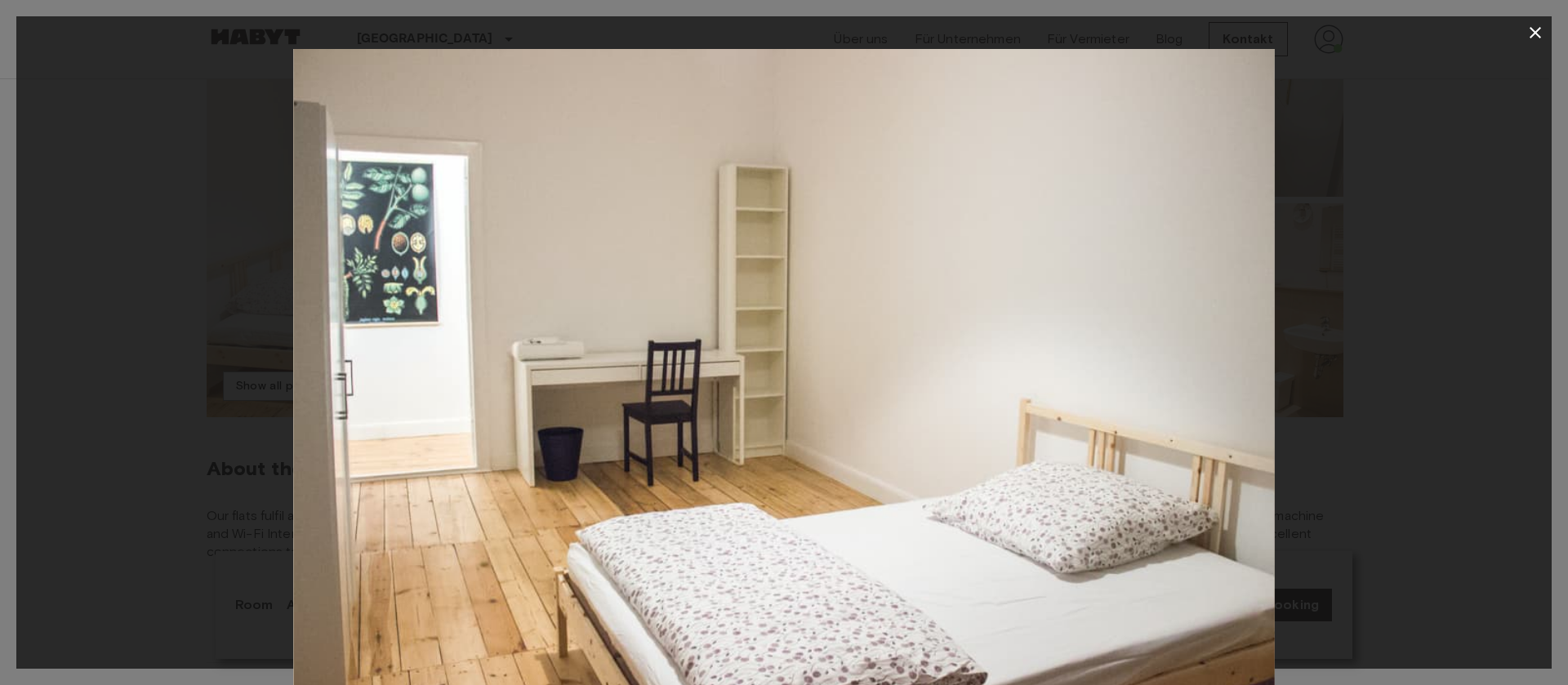
click at [1542, 27] on icon "button" at bounding box center [1535, 32] width 20 height 20
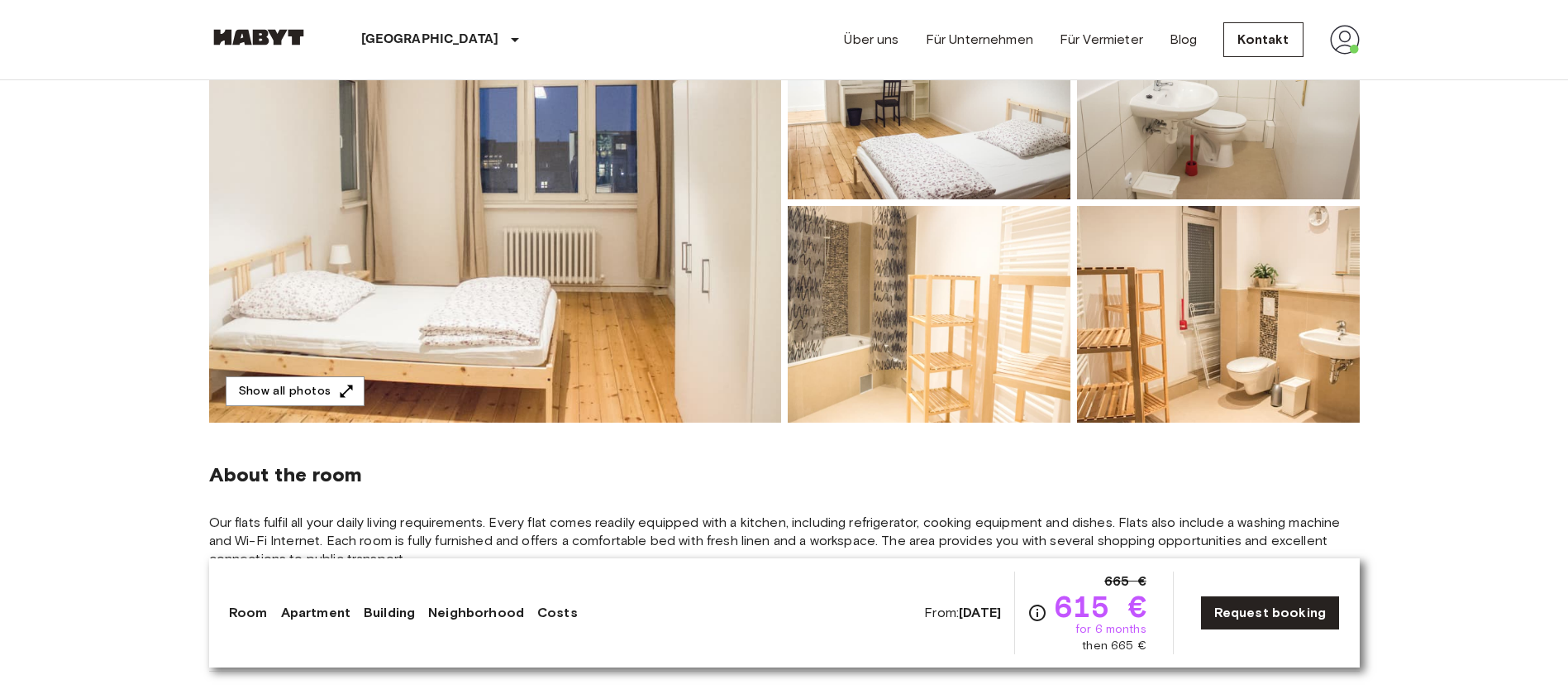
click at [1278, 94] on img at bounding box center [1217, 91] width 282 height 217
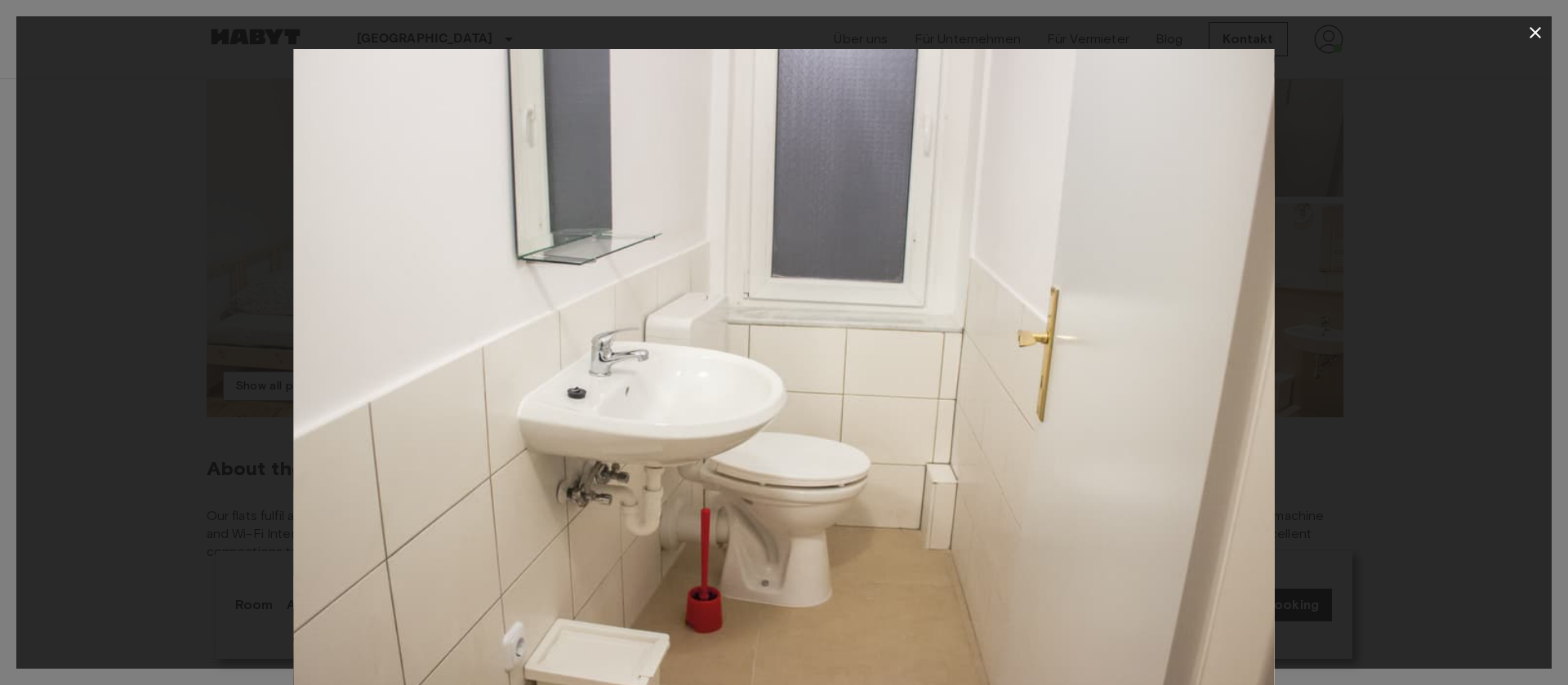
click at [1537, 27] on icon "button" at bounding box center [1535, 32] width 20 height 20
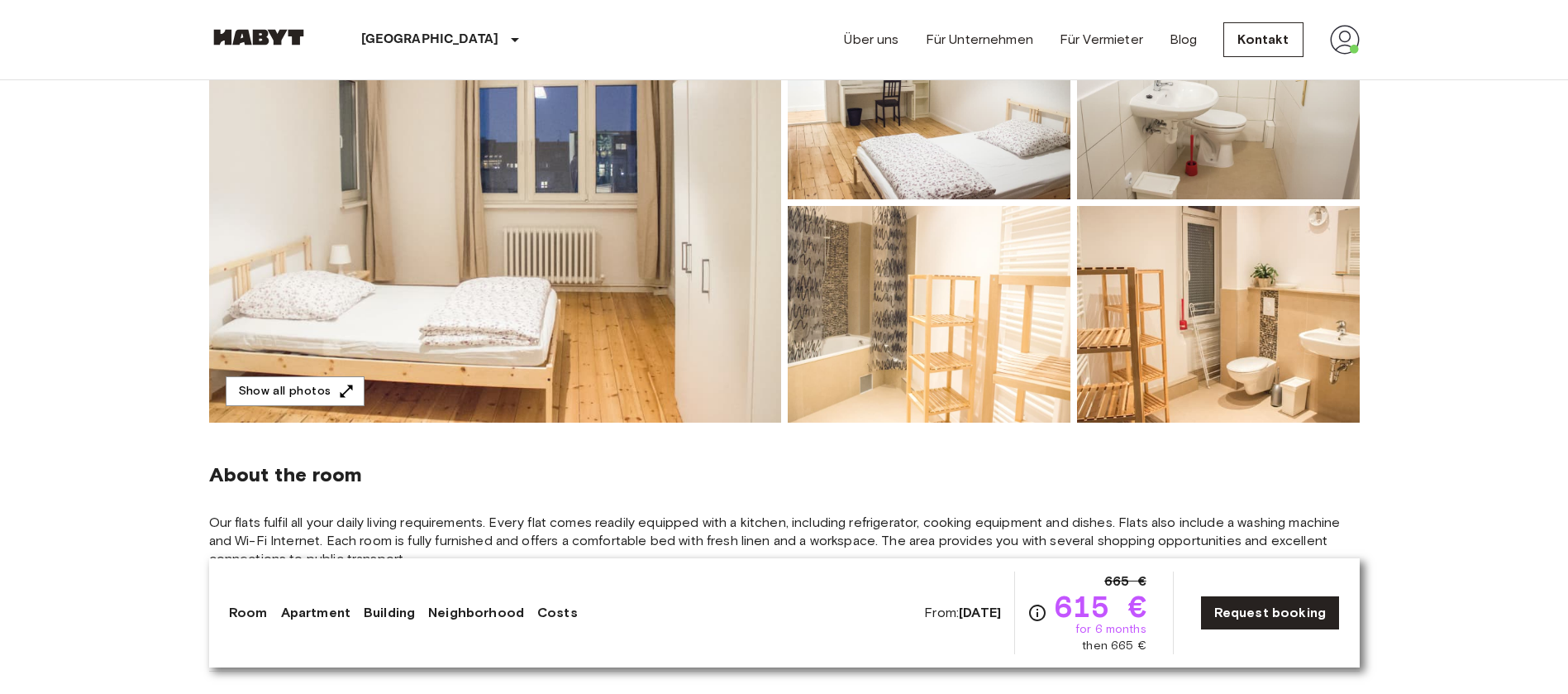
click at [932, 318] on img at bounding box center [929, 314] width 282 height 217
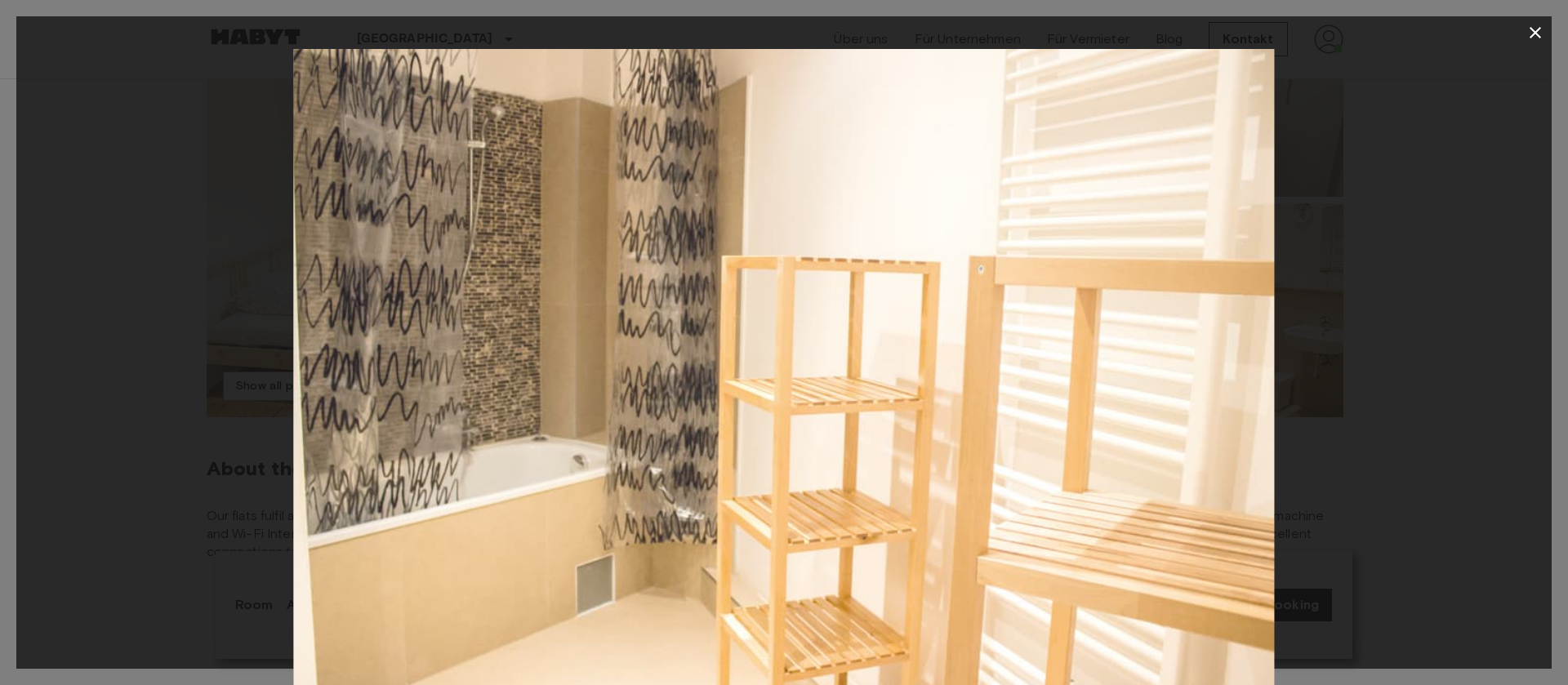
click at [1531, 25] on icon "button" at bounding box center [1535, 32] width 20 height 20
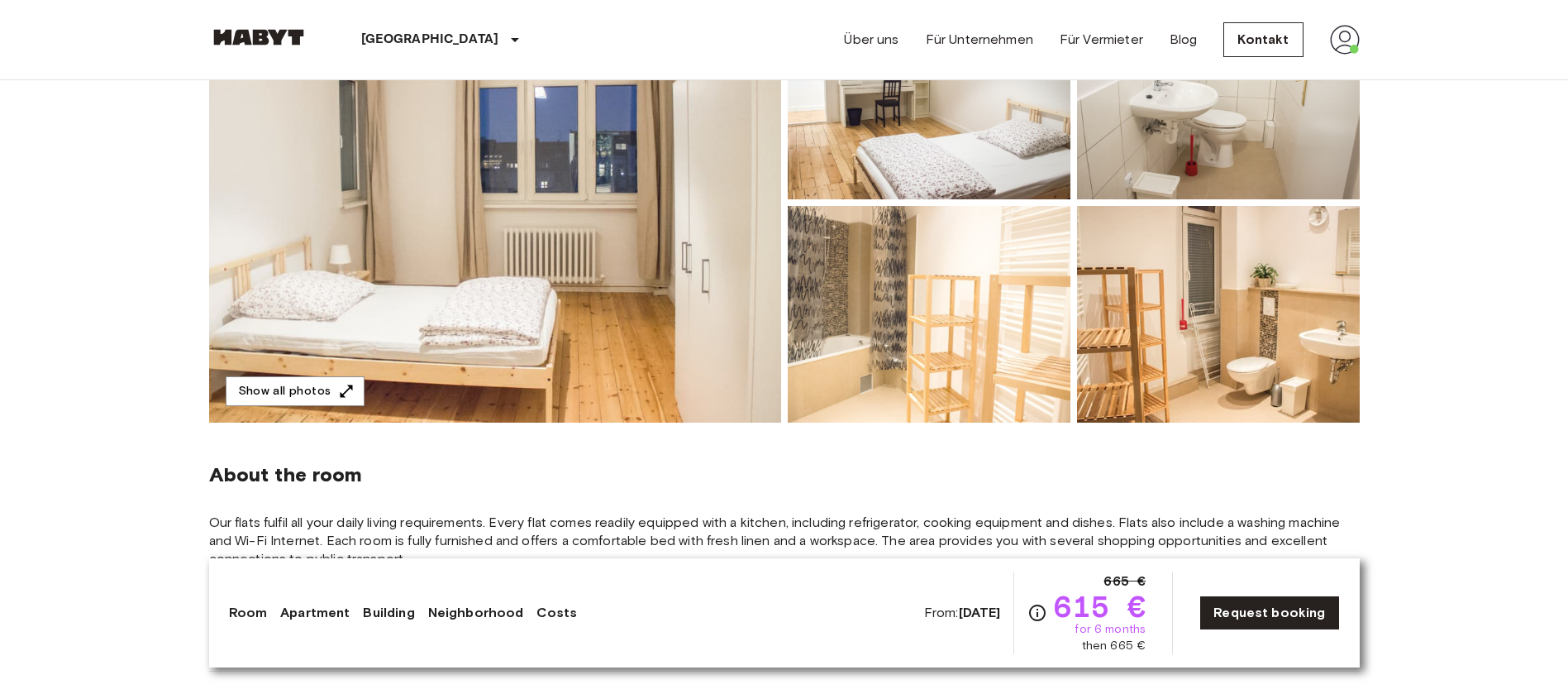
click at [1321, 278] on img at bounding box center [1217, 314] width 282 height 217
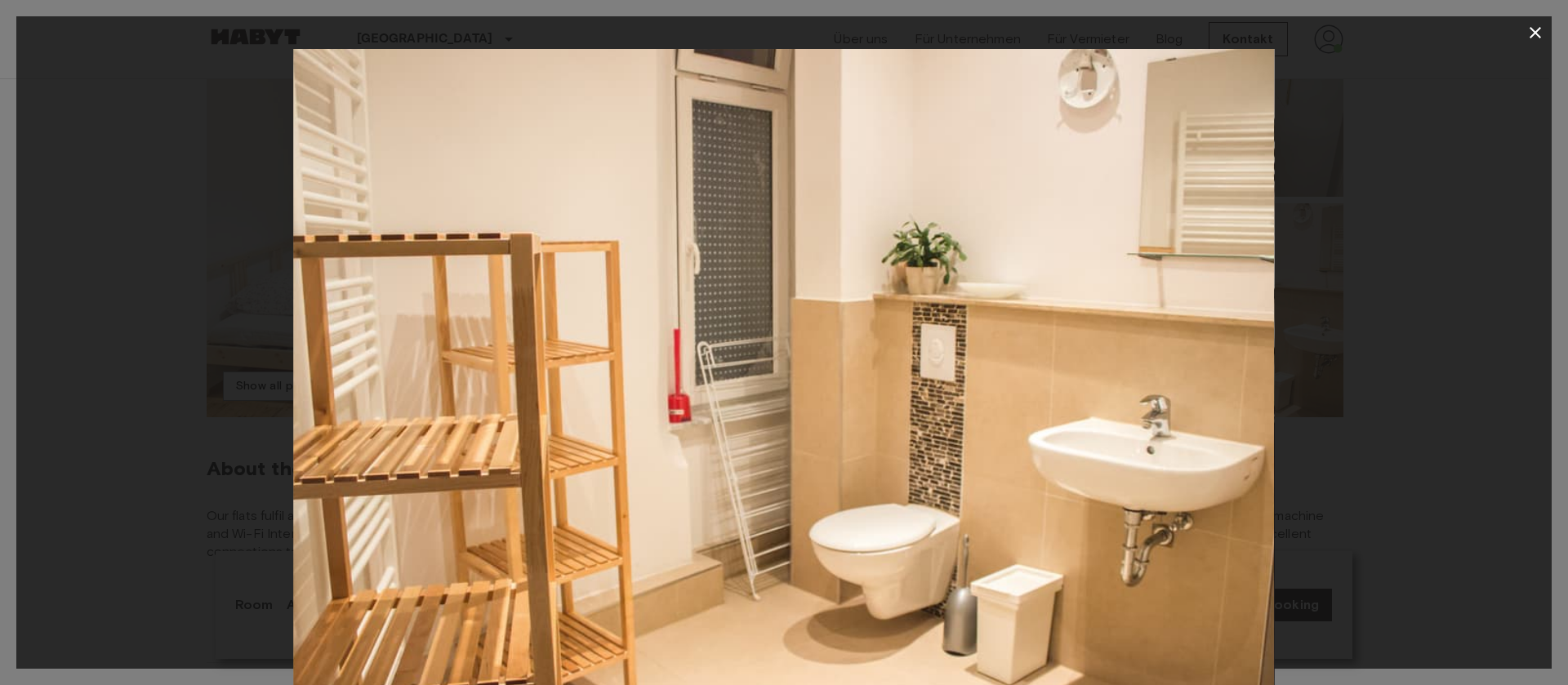
click at [1533, 26] on icon "button" at bounding box center [1535, 32] width 20 height 20
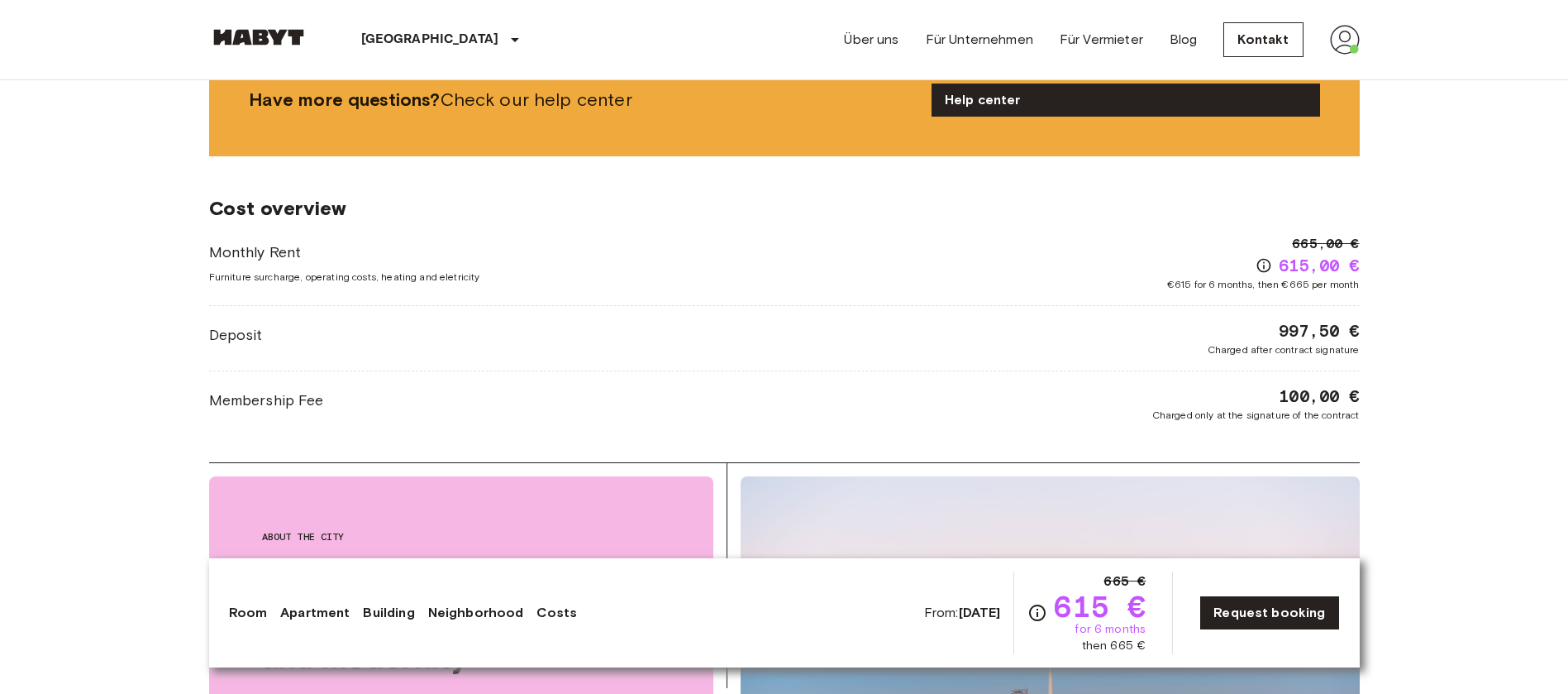
scroll to position [1860, 0]
